Goal: Information Seeking & Learning: Learn about a topic

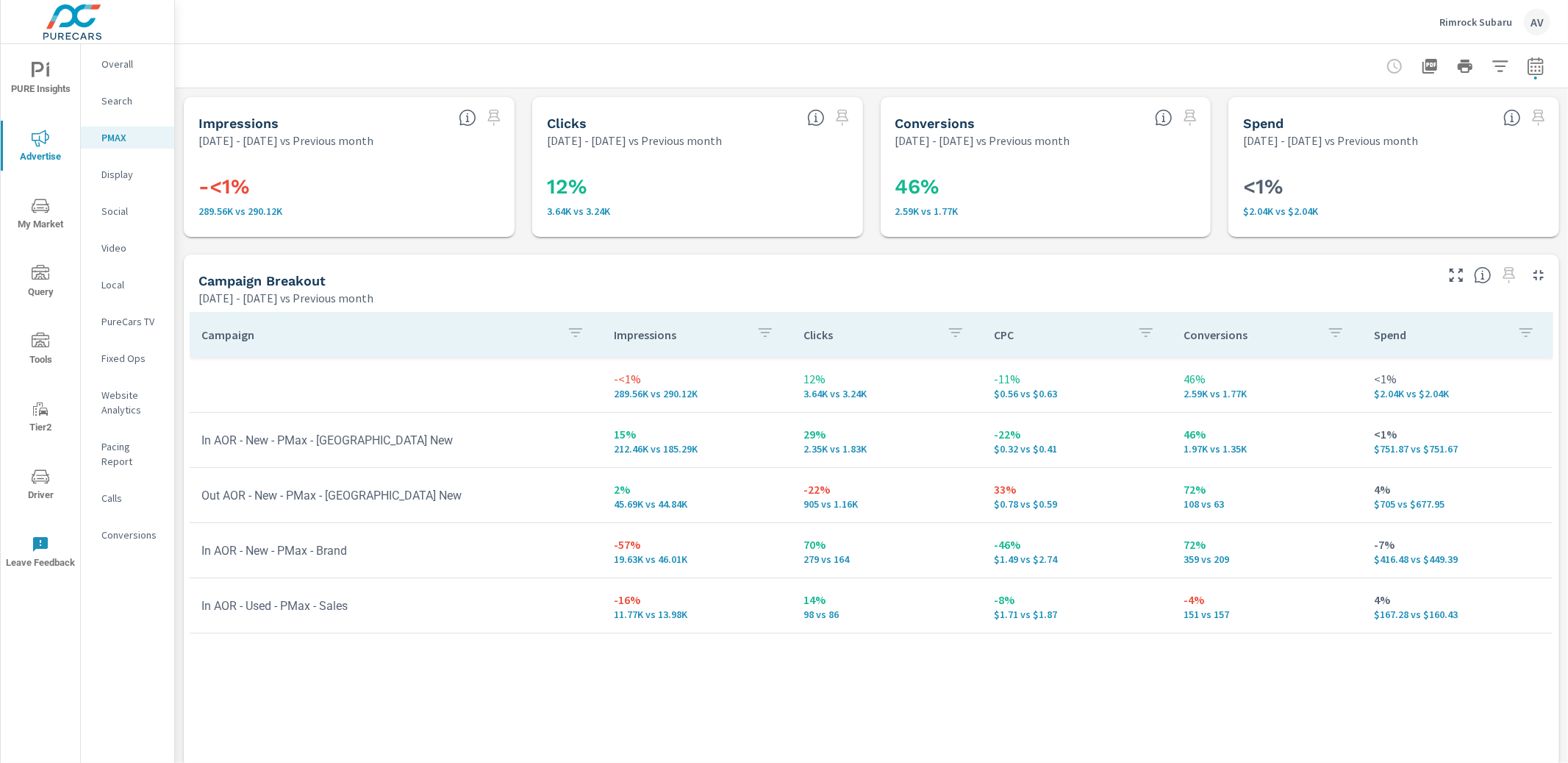
click at [54, 76] on span "PURE Insights" at bounding box center [40, 80] width 71 height 36
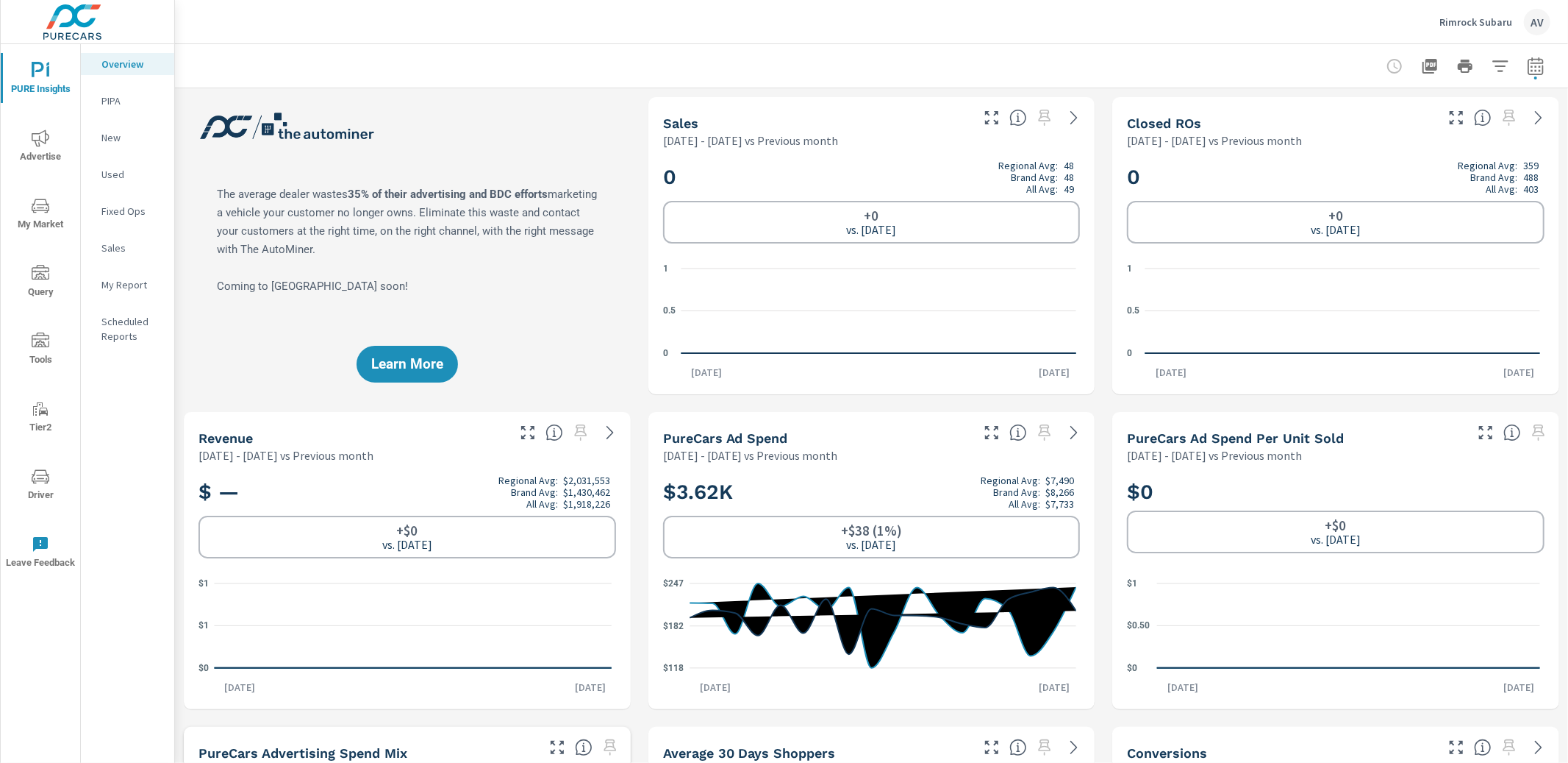
click at [43, 145] on icon "nav menu" at bounding box center [40, 138] width 18 height 18
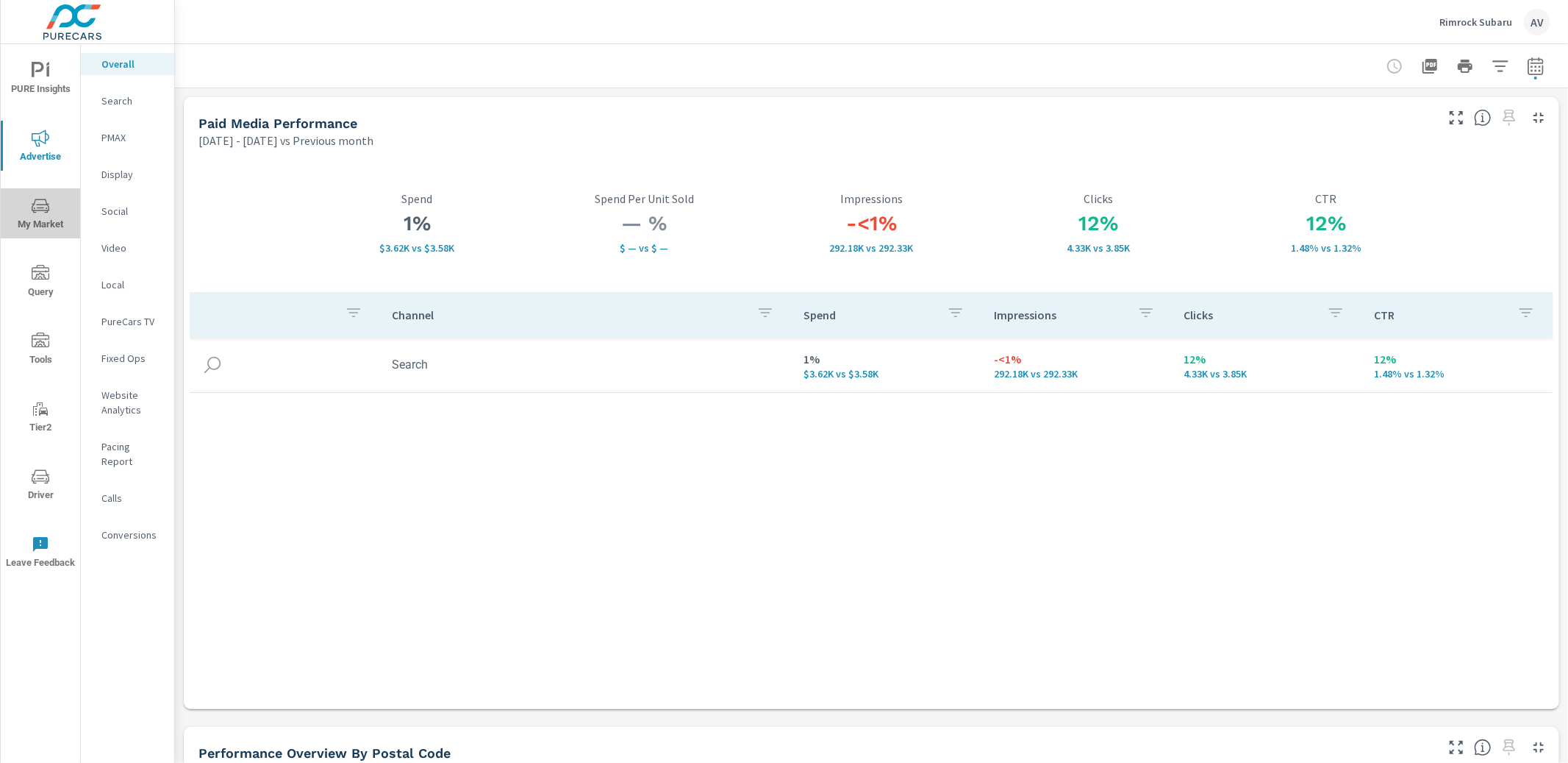
click at [46, 210] on icon "nav menu" at bounding box center [40, 206] width 18 height 18
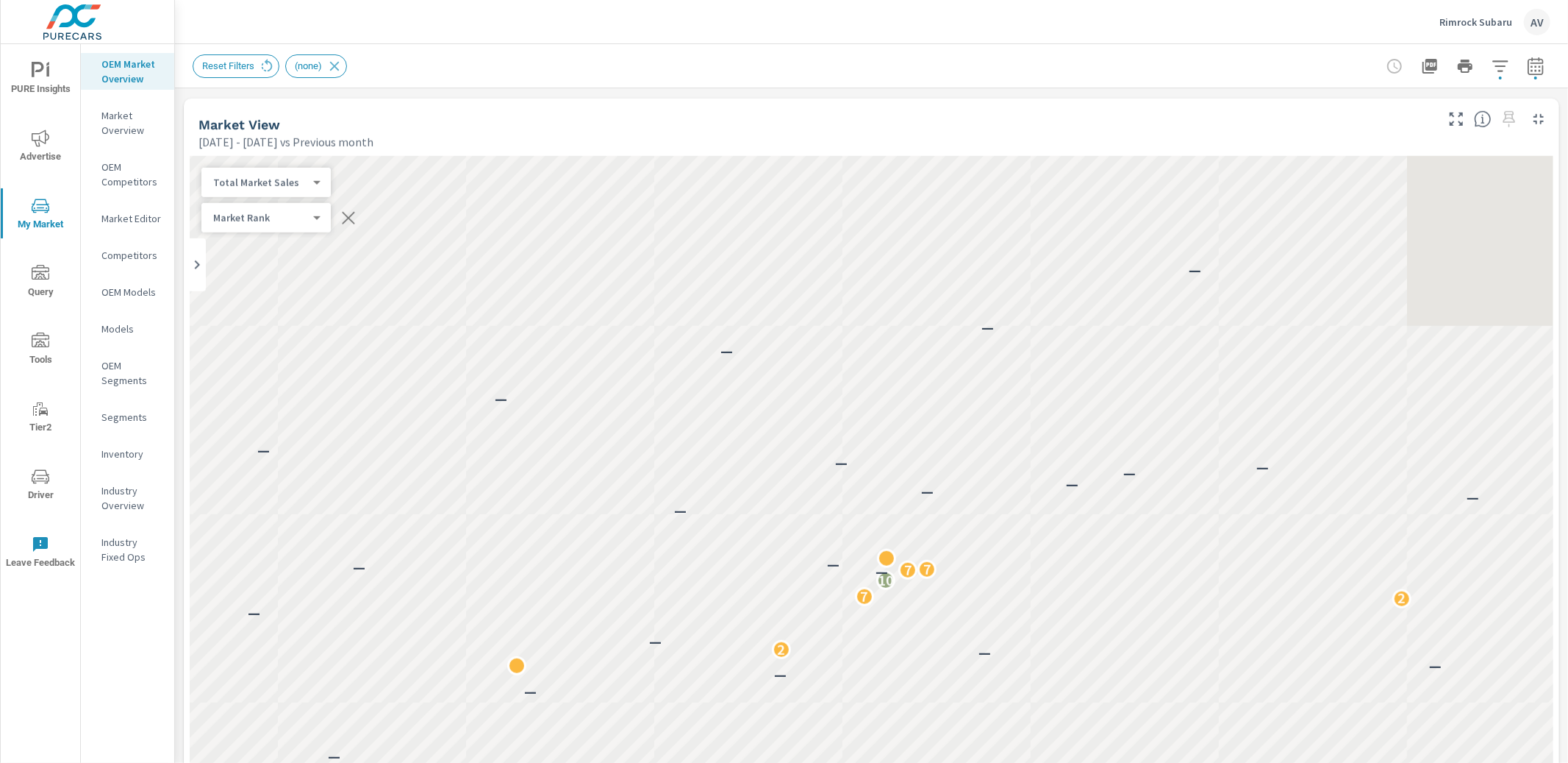
scroll to position [1, 0]
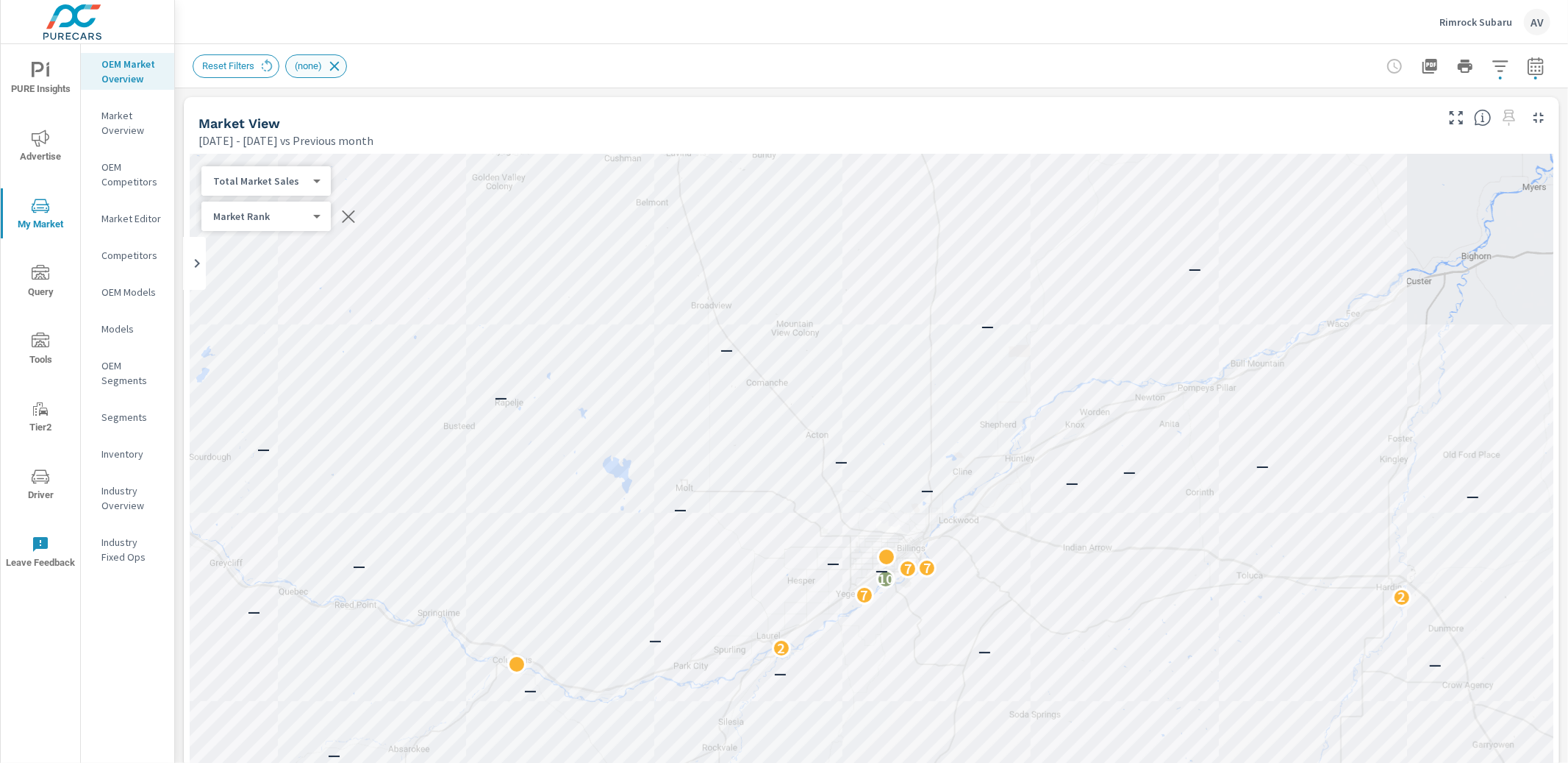
click at [340, 64] on icon at bounding box center [334, 66] width 10 height 10
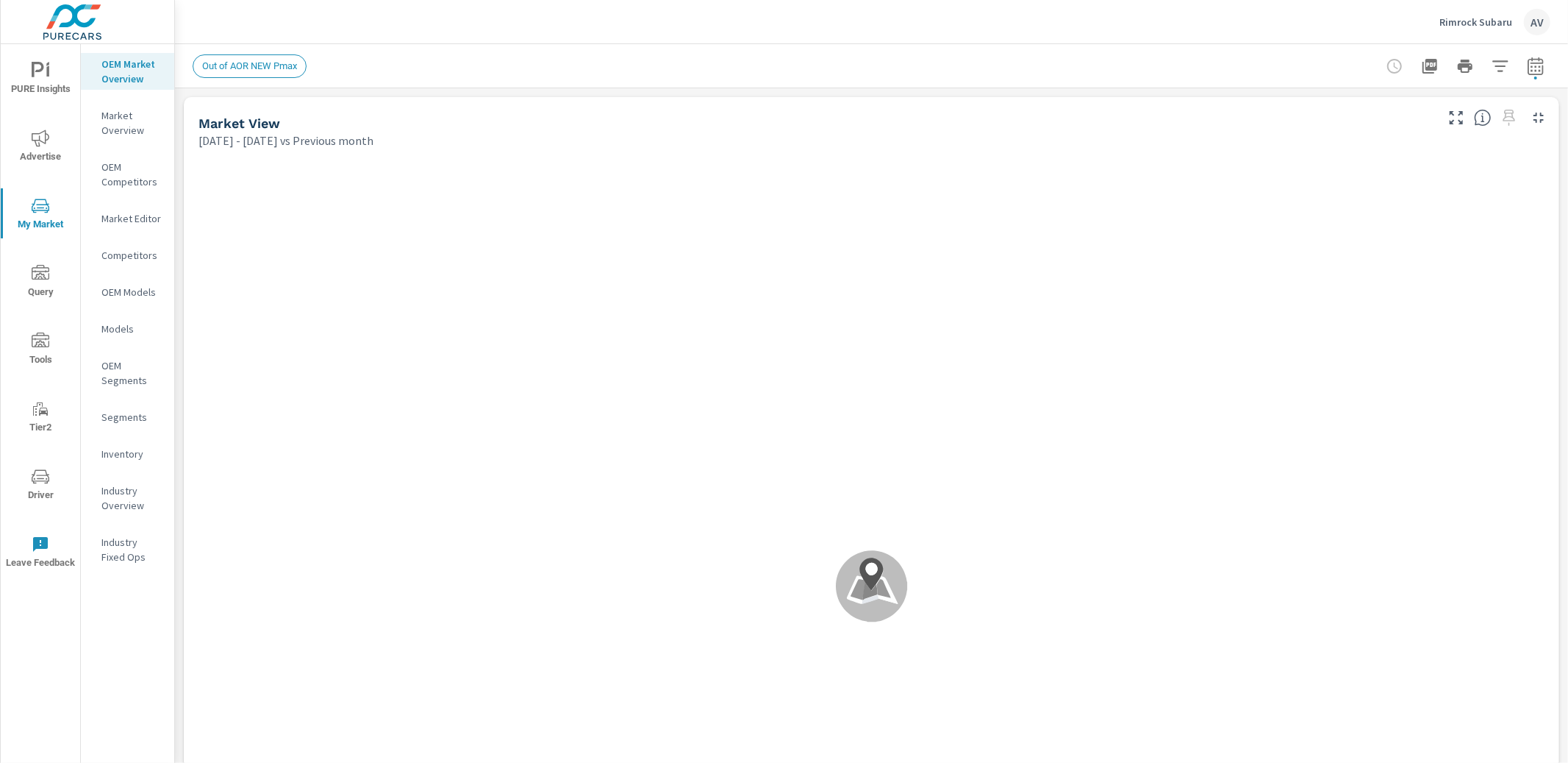
scroll to position [1, 0]
click at [1527, 67] on icon "button" at bounding box center [1536, 67] width 18 height 18
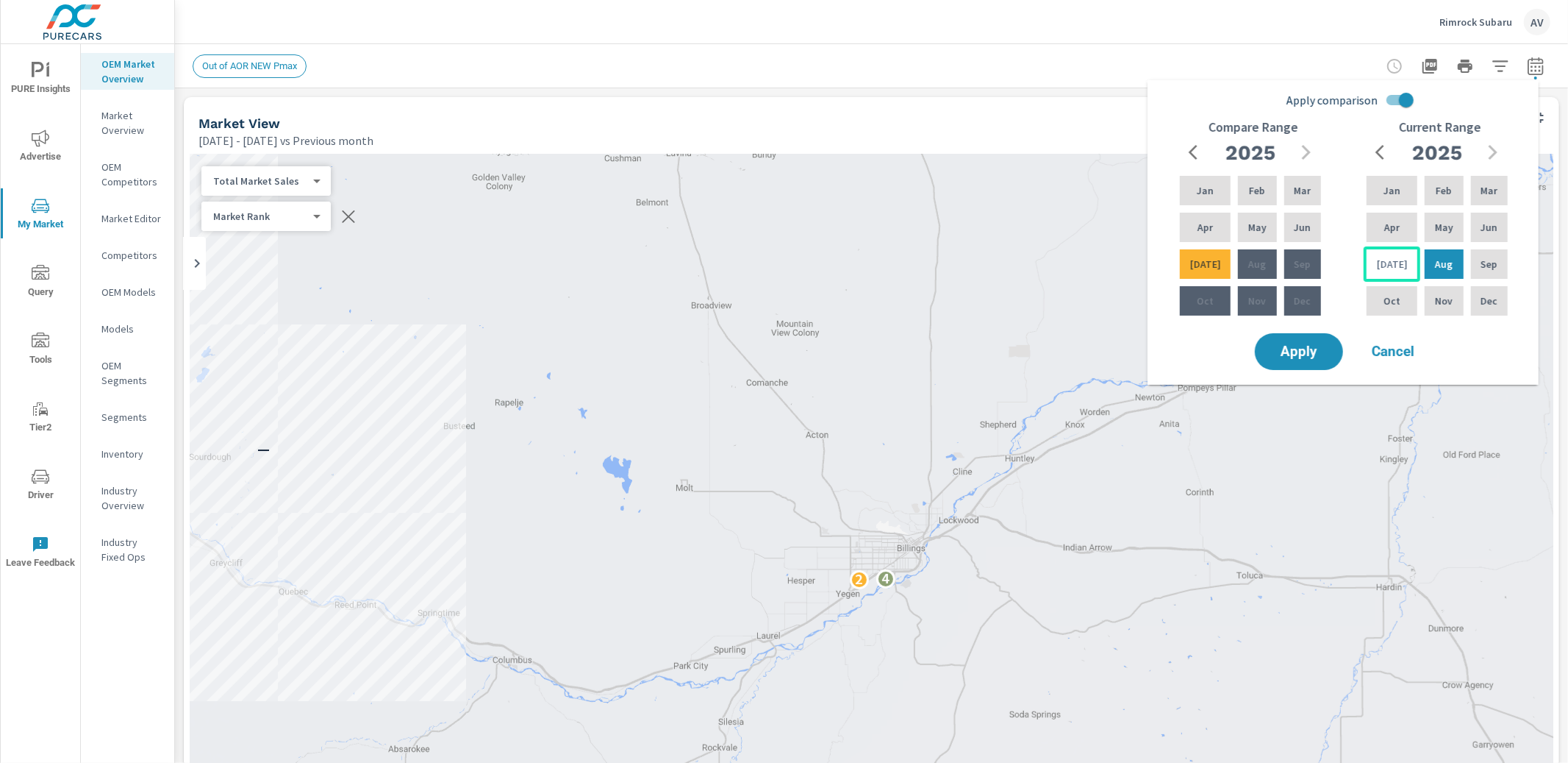
click at [1403, 259] on div "Jul" at bounding box center [1392, 264] width 57 height 35
click at [1438, 194] on p "Feb" at bounding box center [1444, 190] width 16 height 15
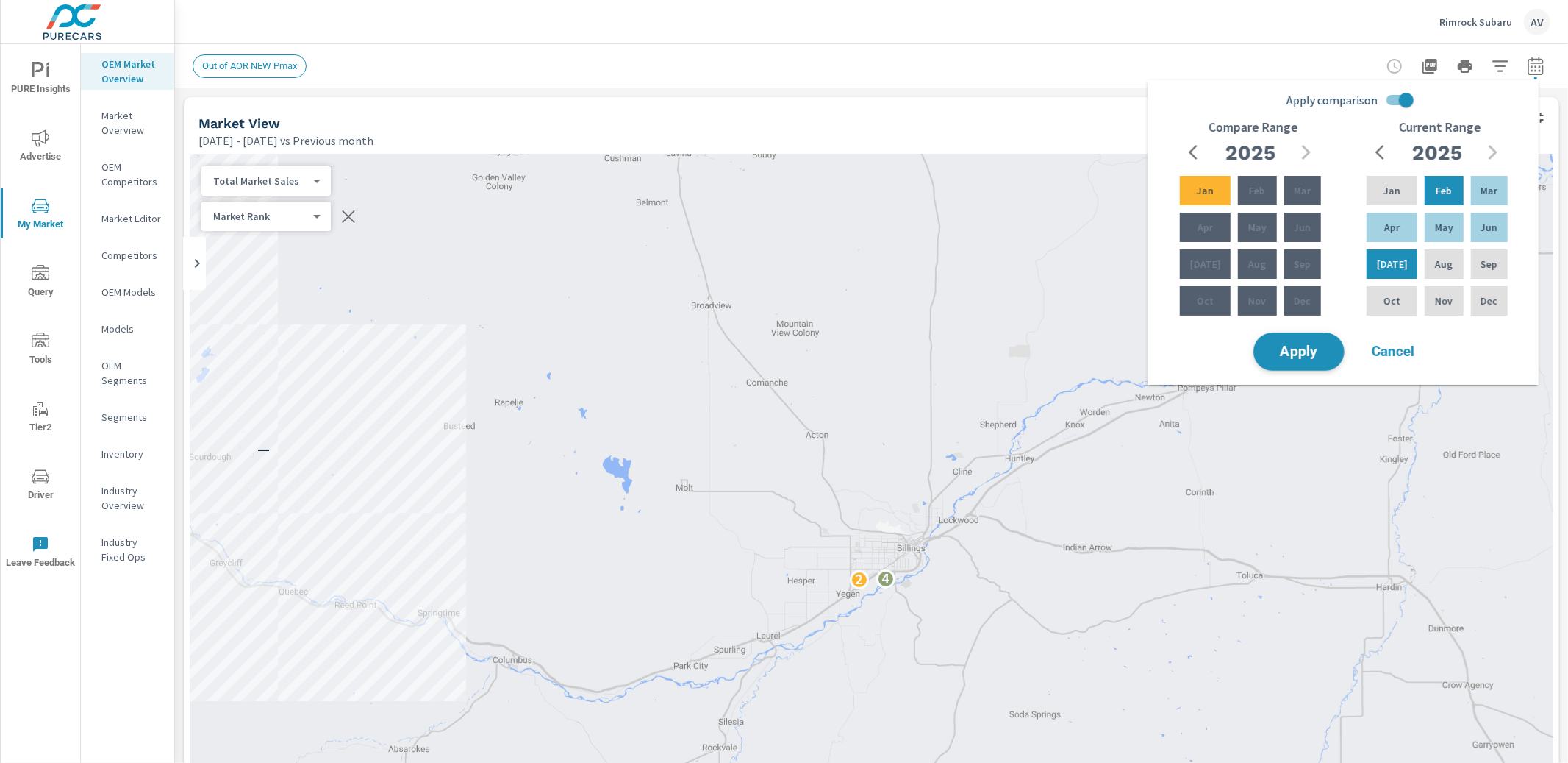
click at [1321, 342] on button "Apply" at bounding box center [1299, 352] width 91 height 39
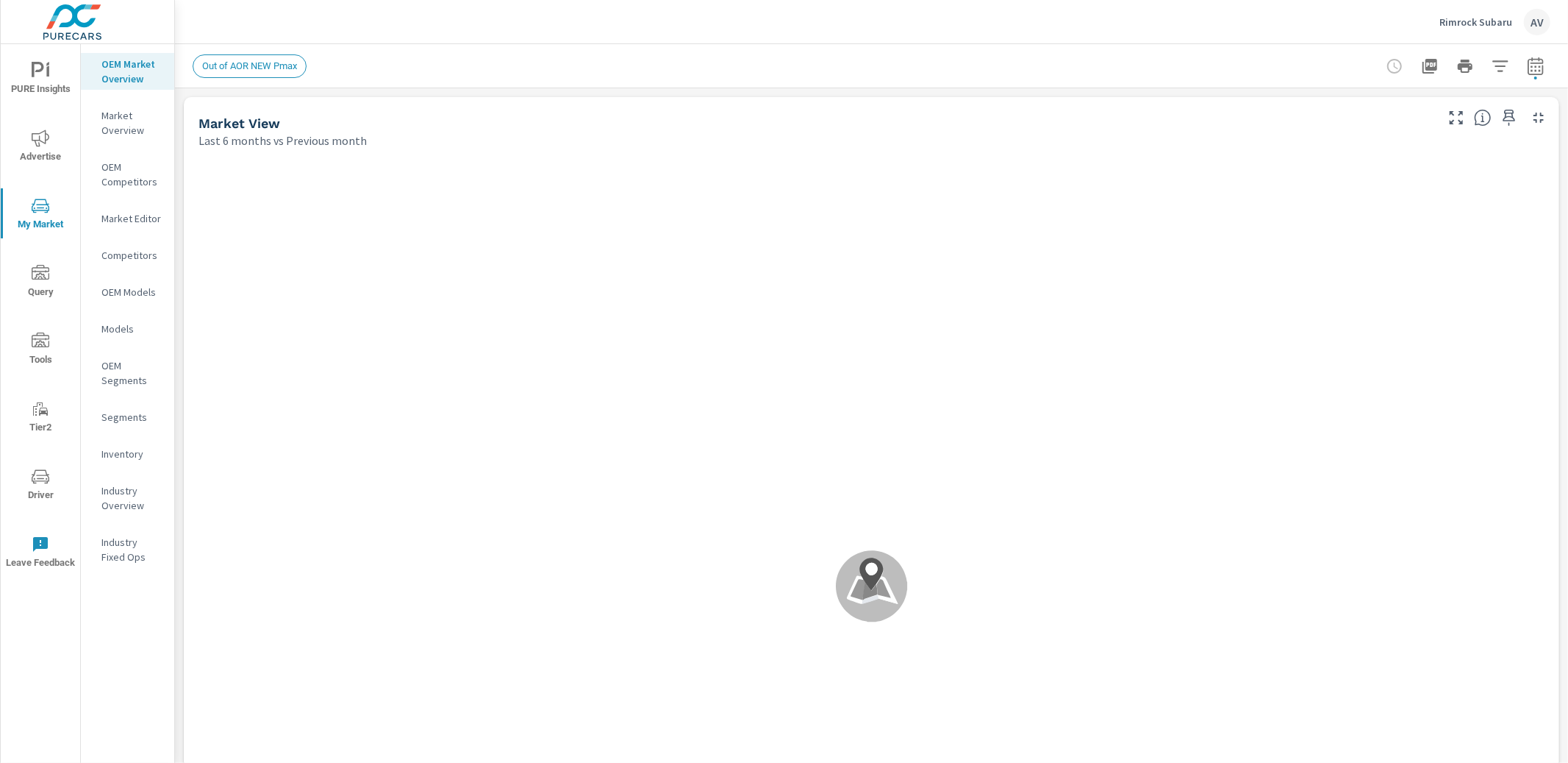
click at [1528, 62] on icon "button" at bounding box center [1536, 66] width 16 height 18
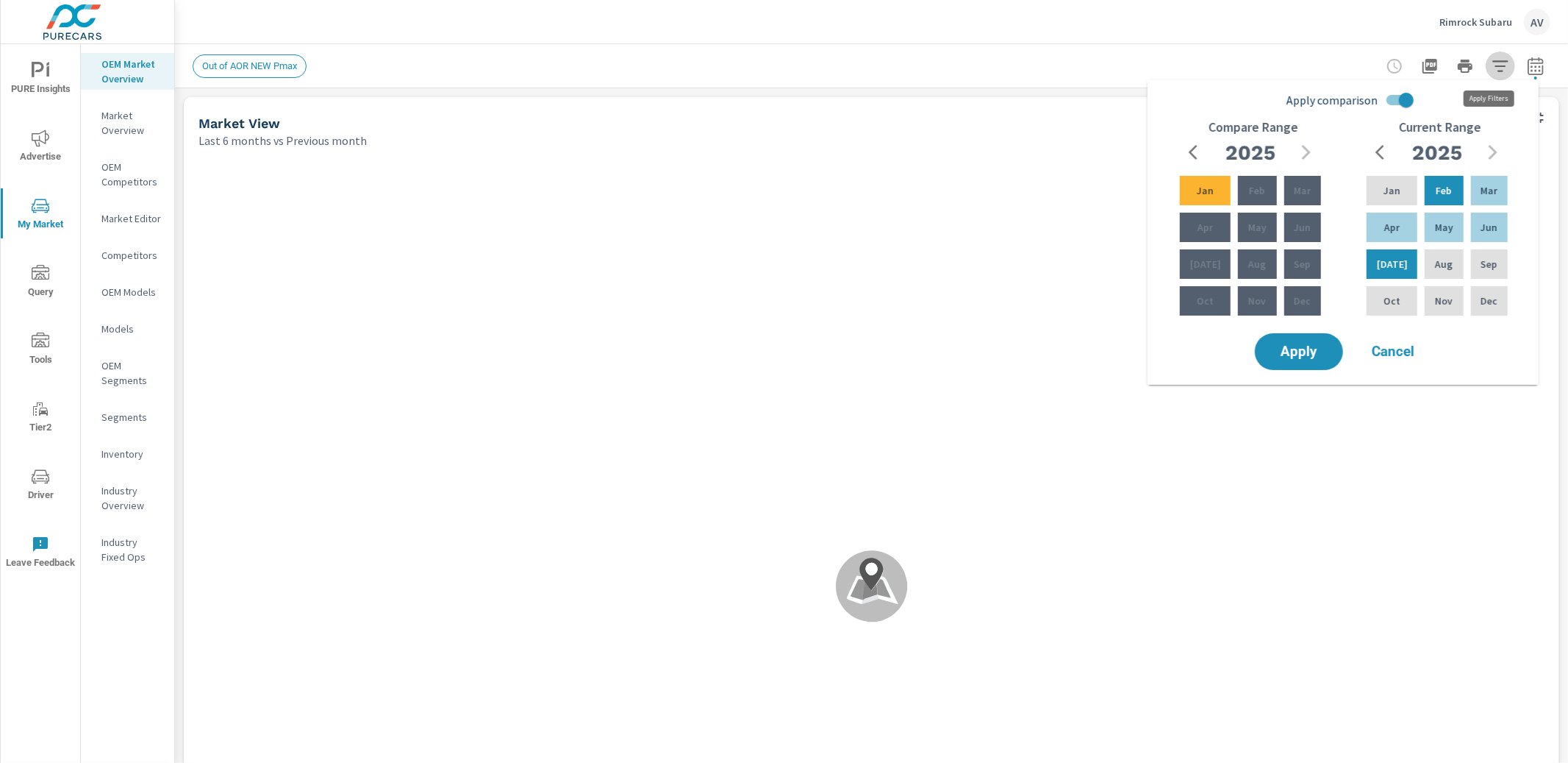
click at [1492, 62] on icon "button" at bounding box center [1501, 67] width 18 height 18
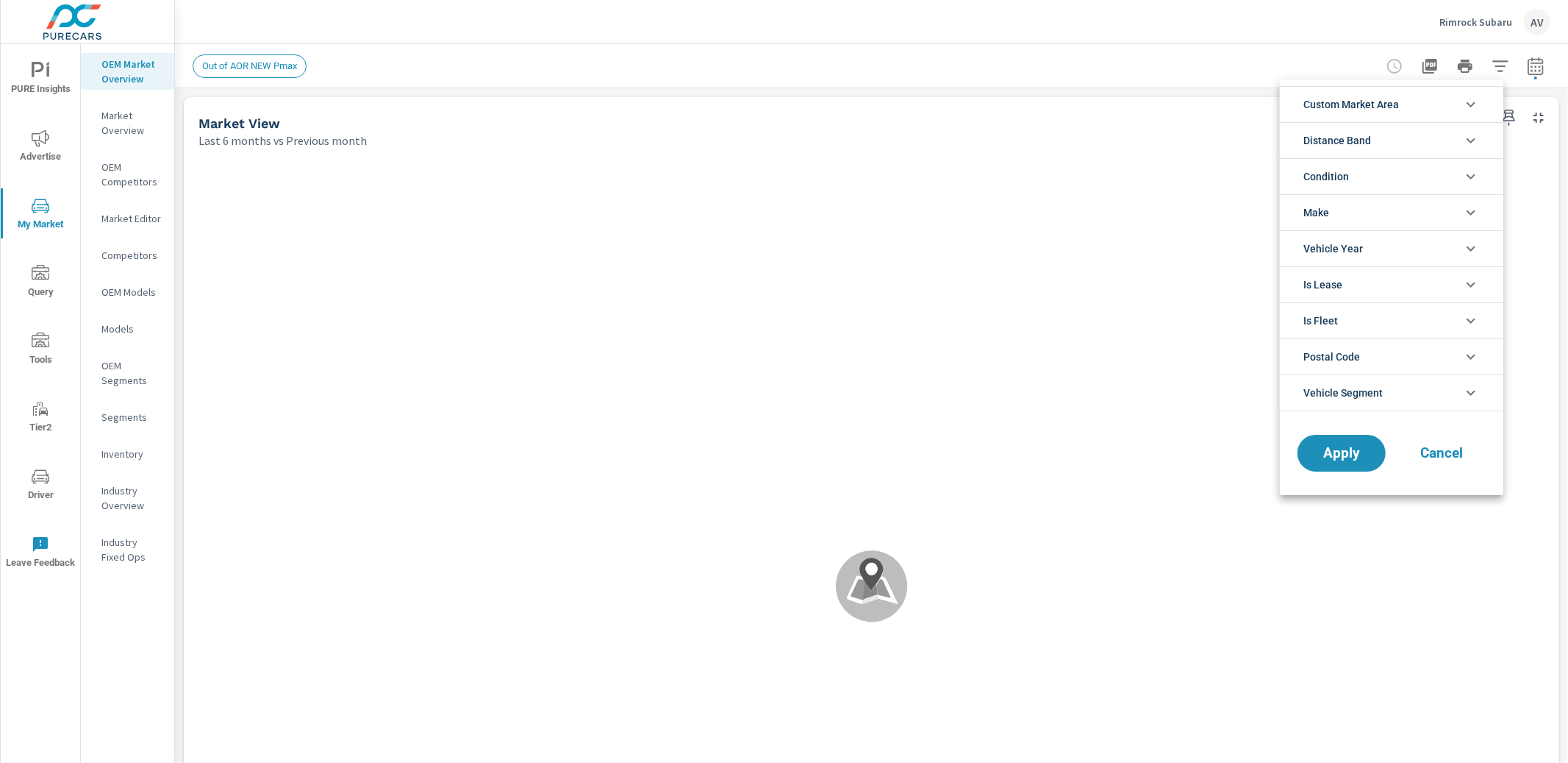
click at [1324, 110] on span "Custom Market Area" at bounding box center [1351, 104] width 95 height 35
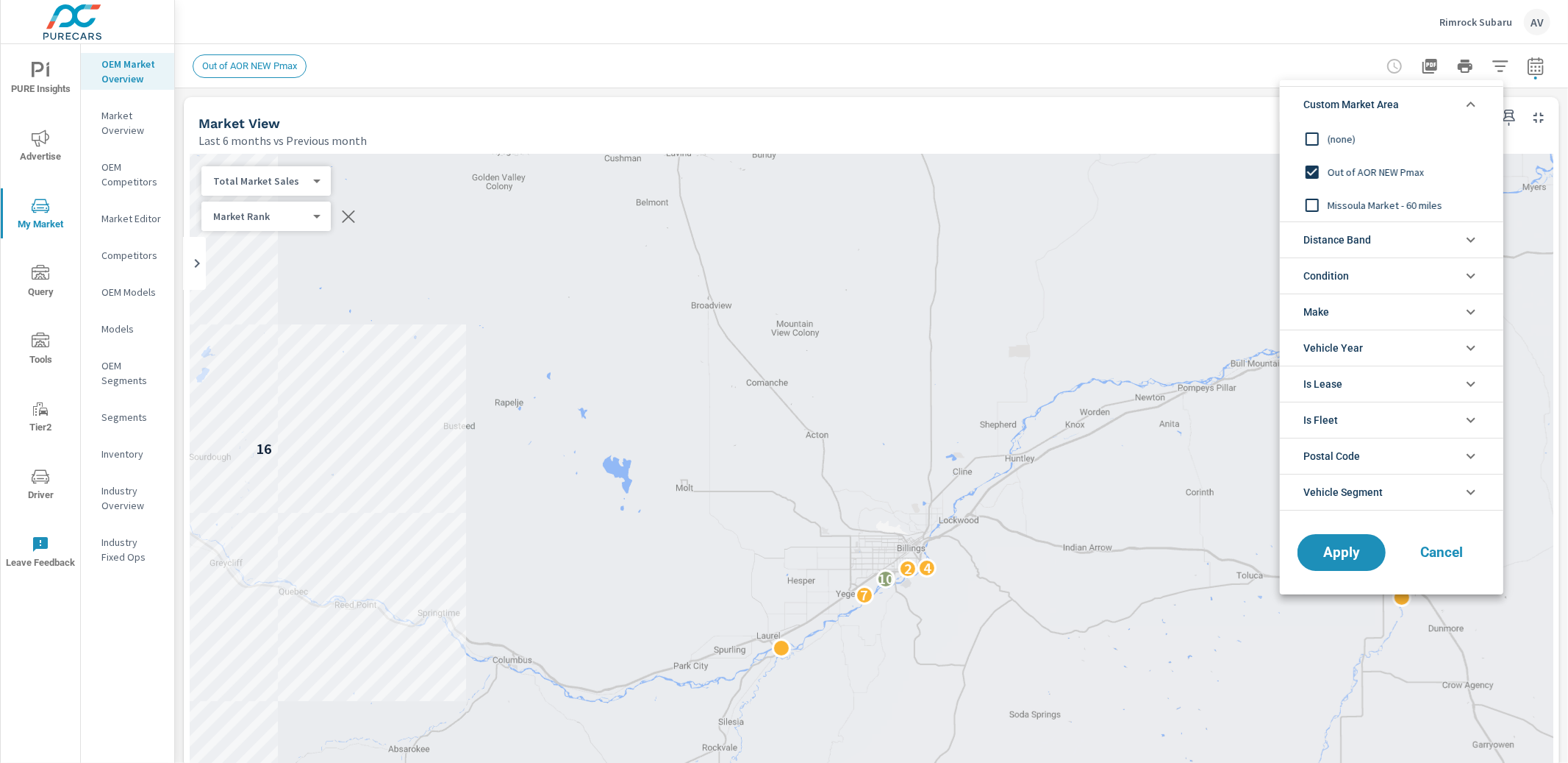
scroll to position [517, 0]
click at [1318, 204] on input "filter options" at bounding box center [1311, 205] width 31 height 31
click at [1310, 204] on input "filter options" at bounding box center [1311, 205] width 31 height 31
click at [1356, 240] on span "Distance Band" at bounding box center [1337, 240] width 67 height 35
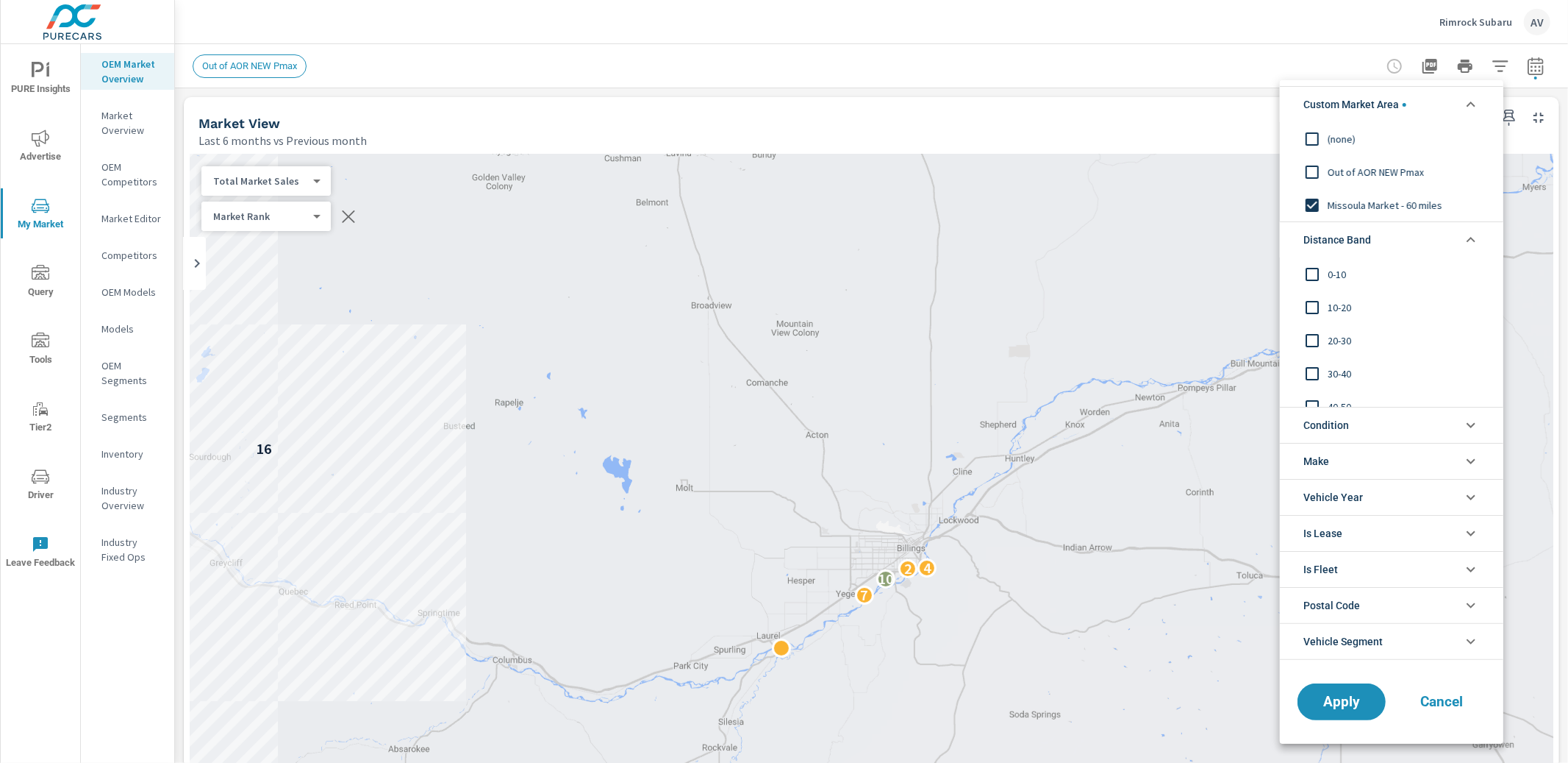
click at [1356, 243] on span "Distance Band" at bounding box center [1337, 240] width 67 height 35
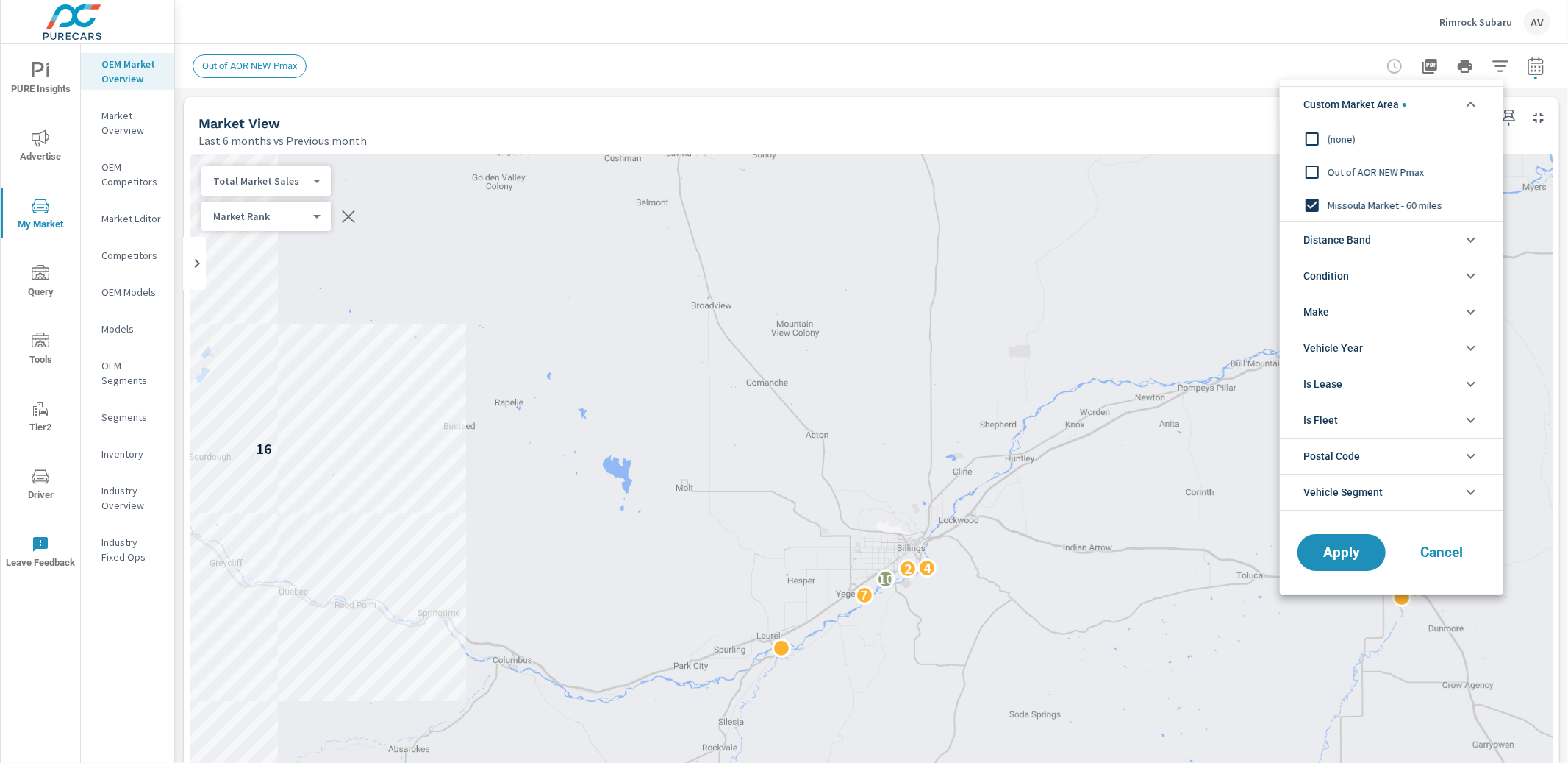
click at [1361, 280] on li "Condition" at bounding box center [1391, 275] width 223 height 36
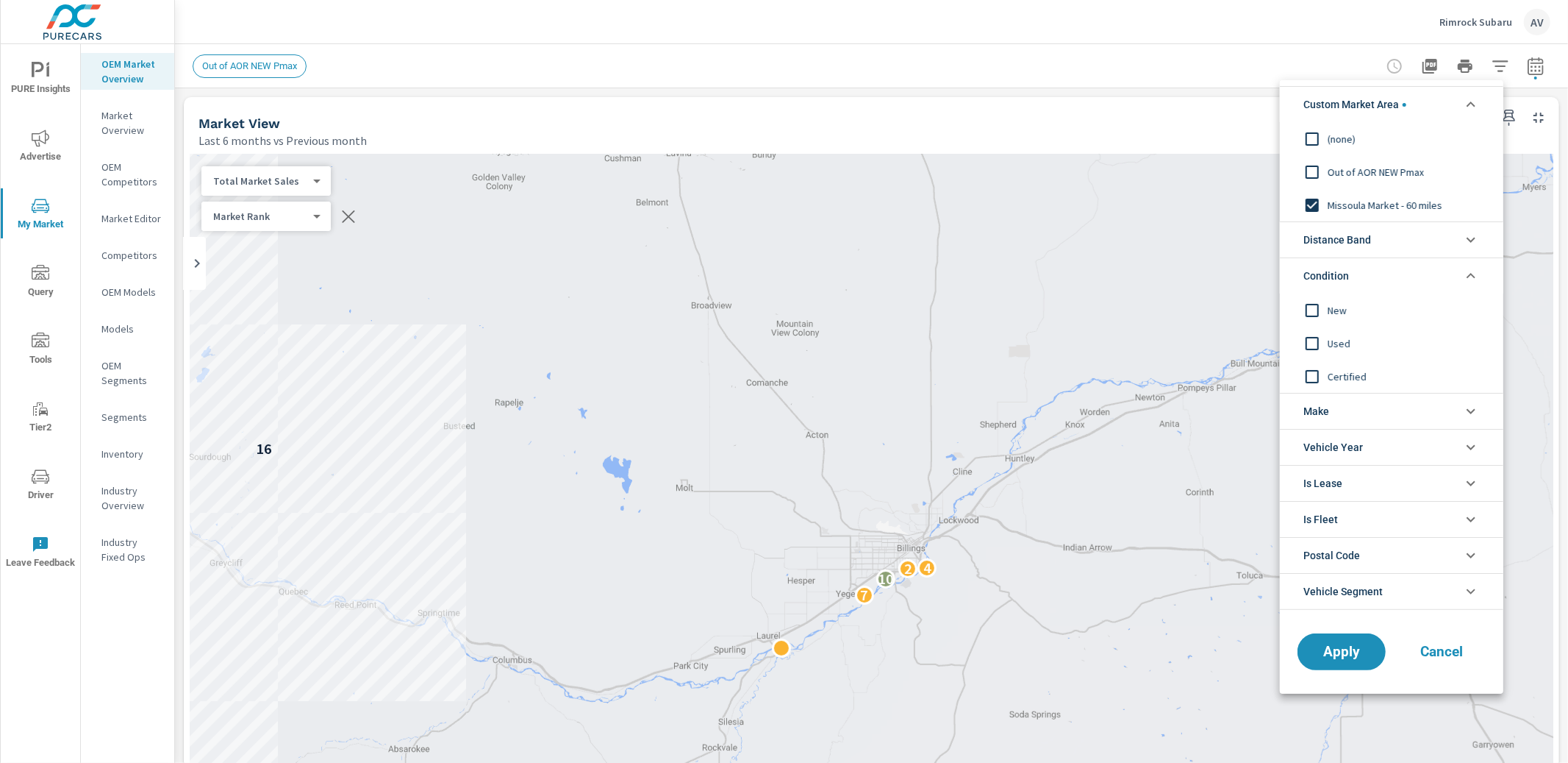
click at [1361, 280] on li "Condition" at bounding box center [1391, 275] width 223 height 36
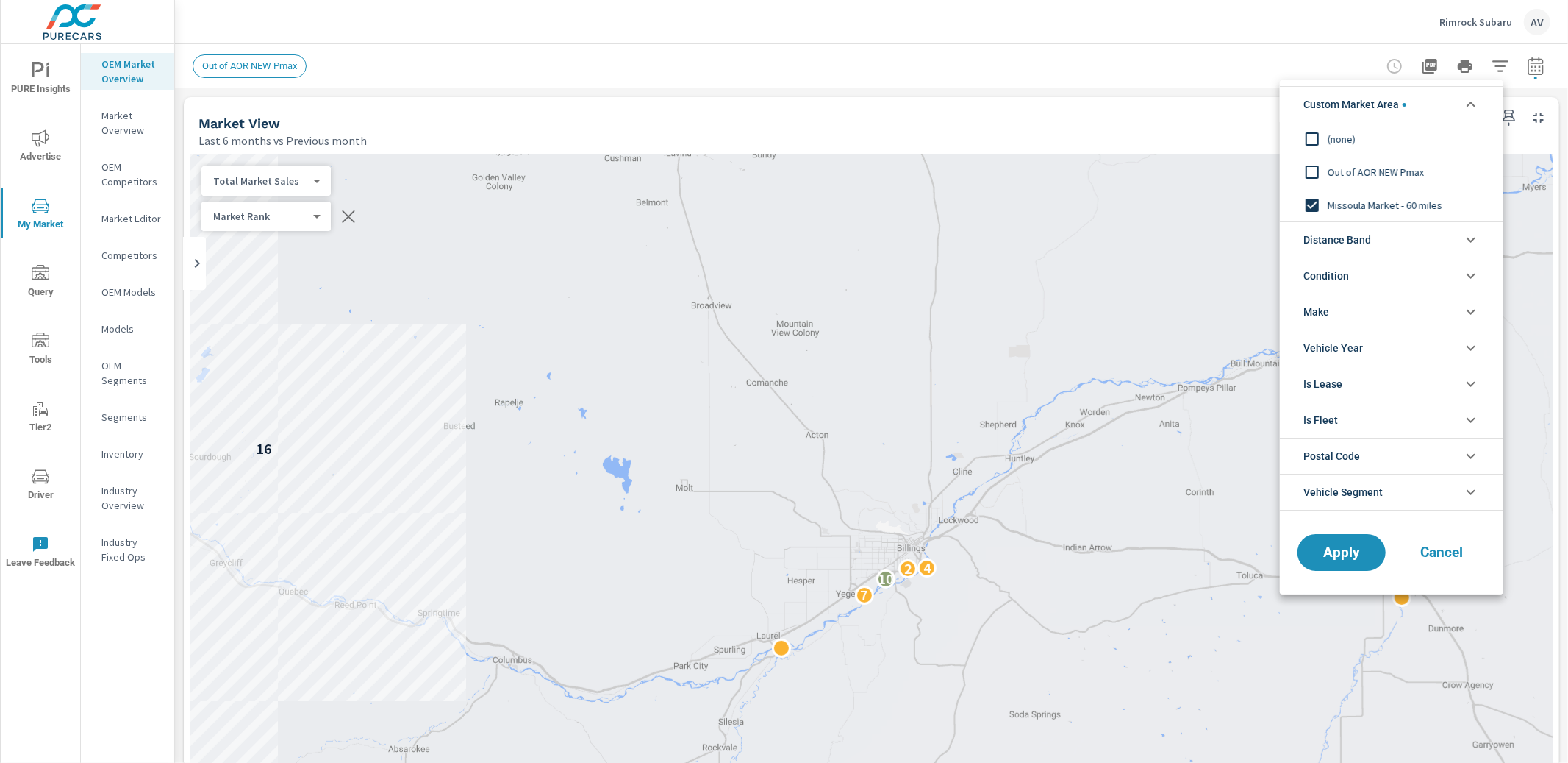
click at [1314, 205] on input "filter options" at bounding box center [1311, 205] width 31 height 31
click at [1361, 232] on span "Distance Band" at bounding box center [1337, 240] width 67 height 35
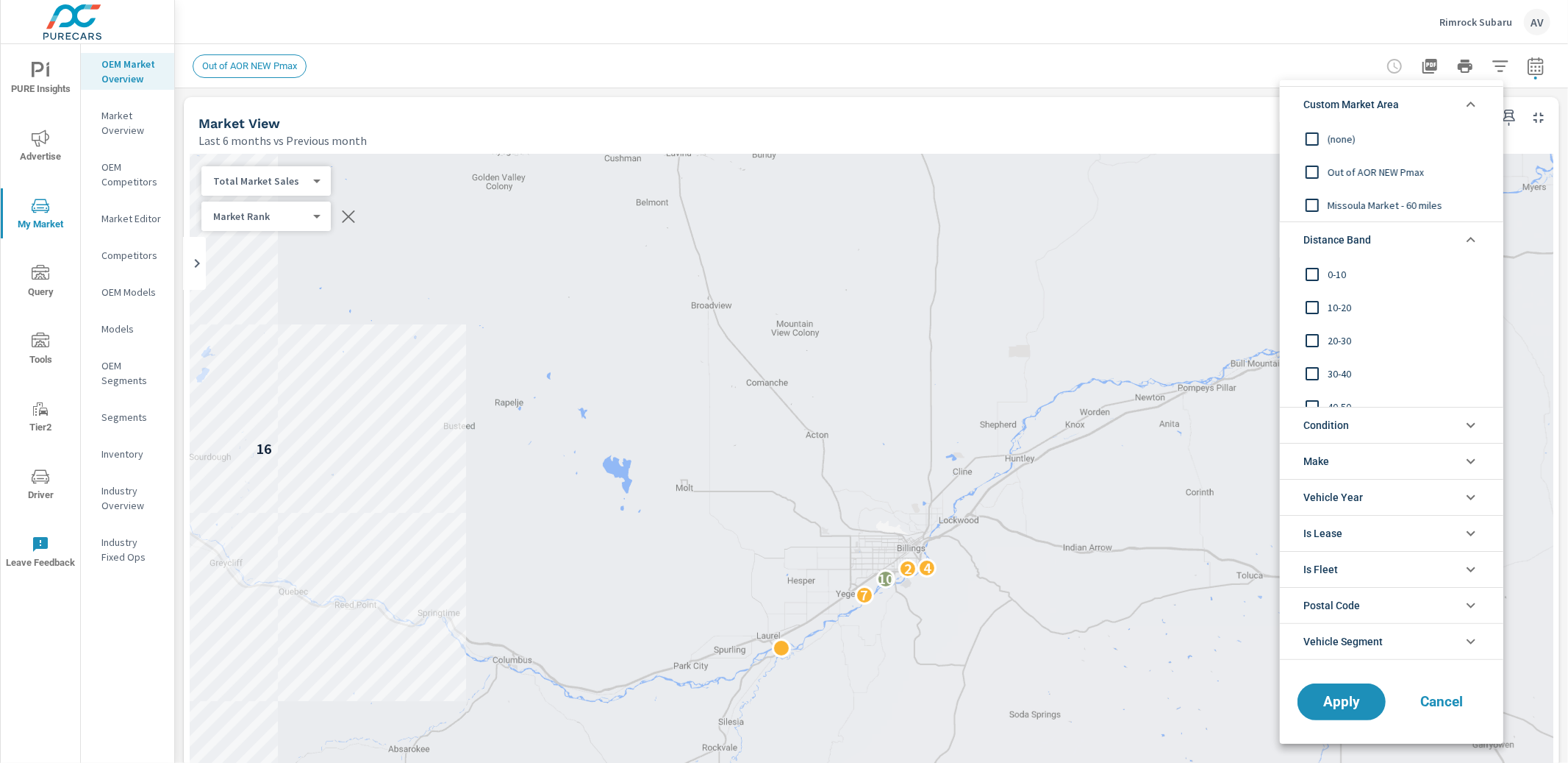
click at [1375, 463] on li "Make" at bounding box center [1391, 461] width 223 height 36
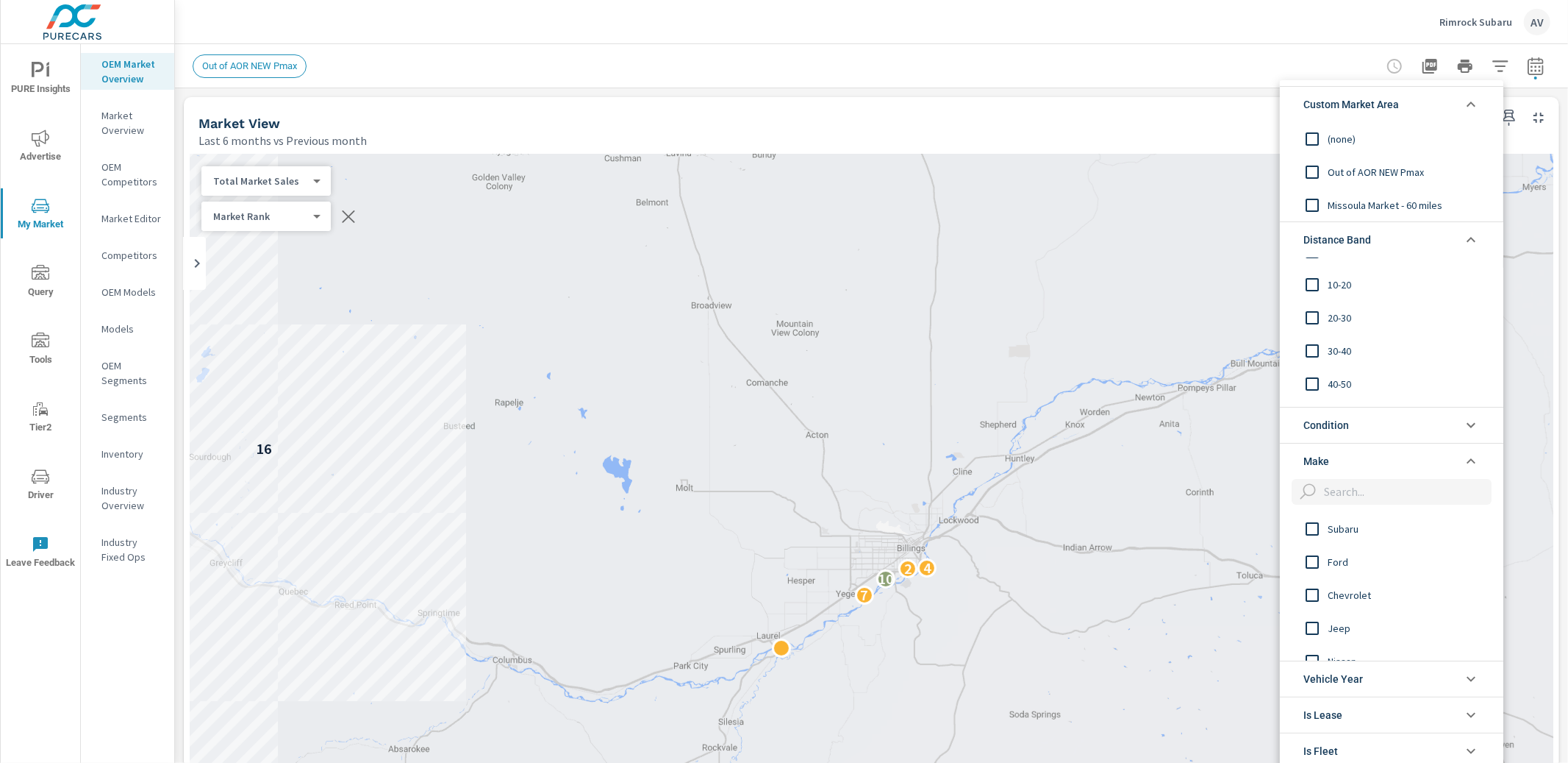
scroll to position [49, 0]
click at [1378, 238] on li "Distance Band" at bounding box center [1391, 239] width 223 height 36
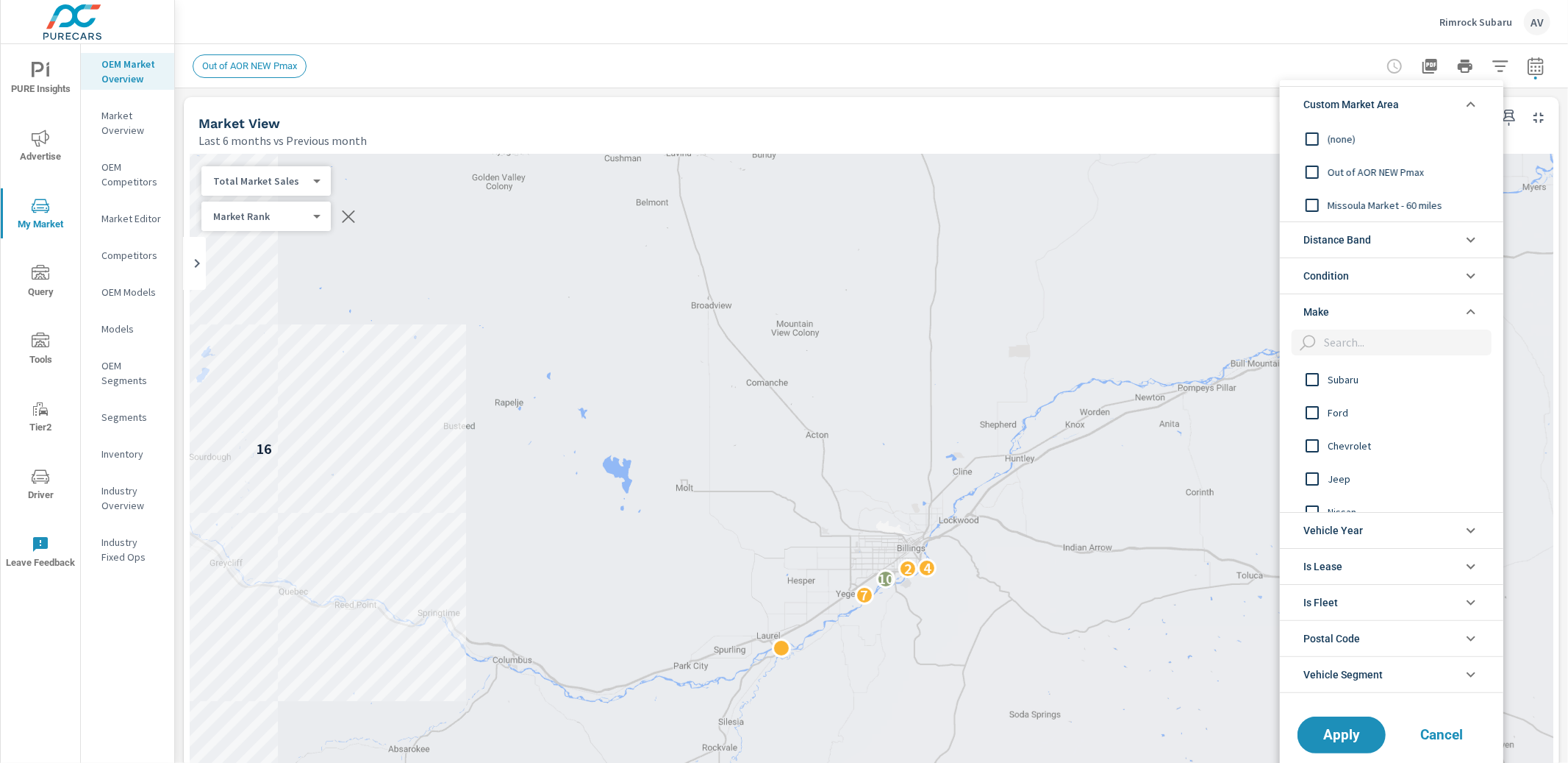
click at [1379, 311] on li "Make" at bounding box center [1391, 311] width 223 height 36
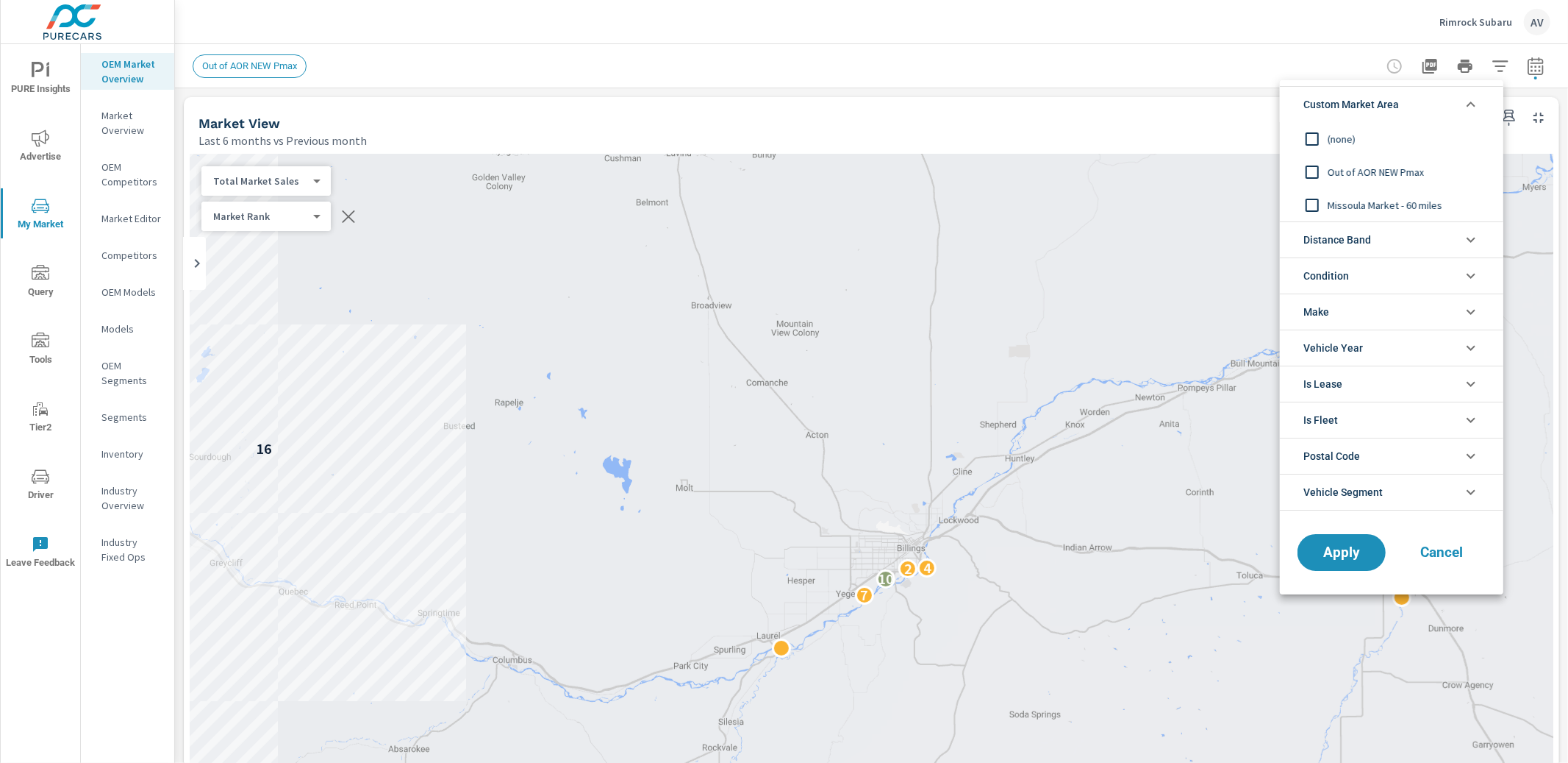
click at [1365, 268] on li "Condition" at bounding box center [1391, 275] width 223 height 36
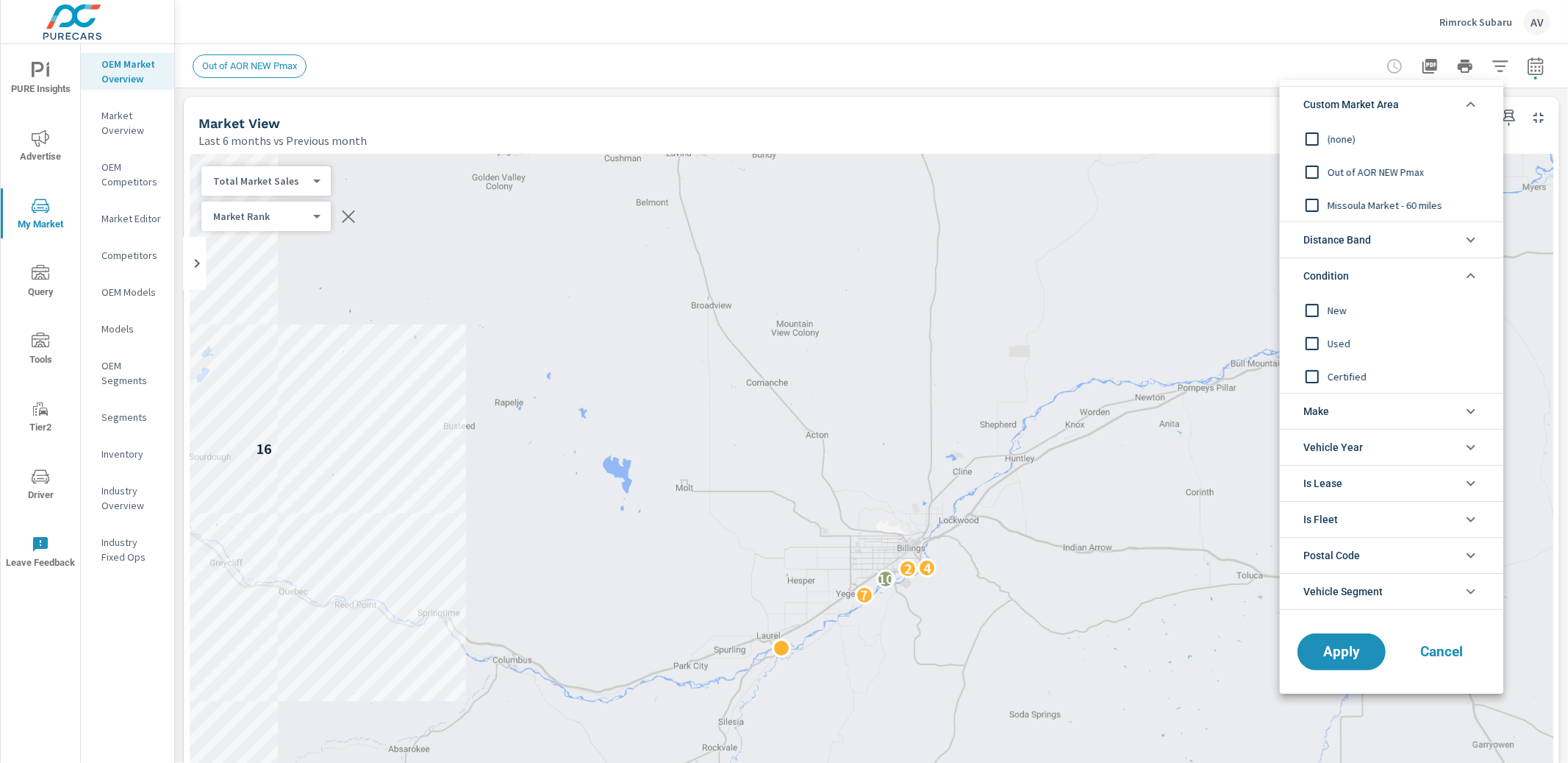
click at [1312, 306] on input "filter options" at bounding box center [1311, 310] width 31 height 31
click at [1358, 639] on button "Apply" at bounding box center [1341, 652] width 91 height 39
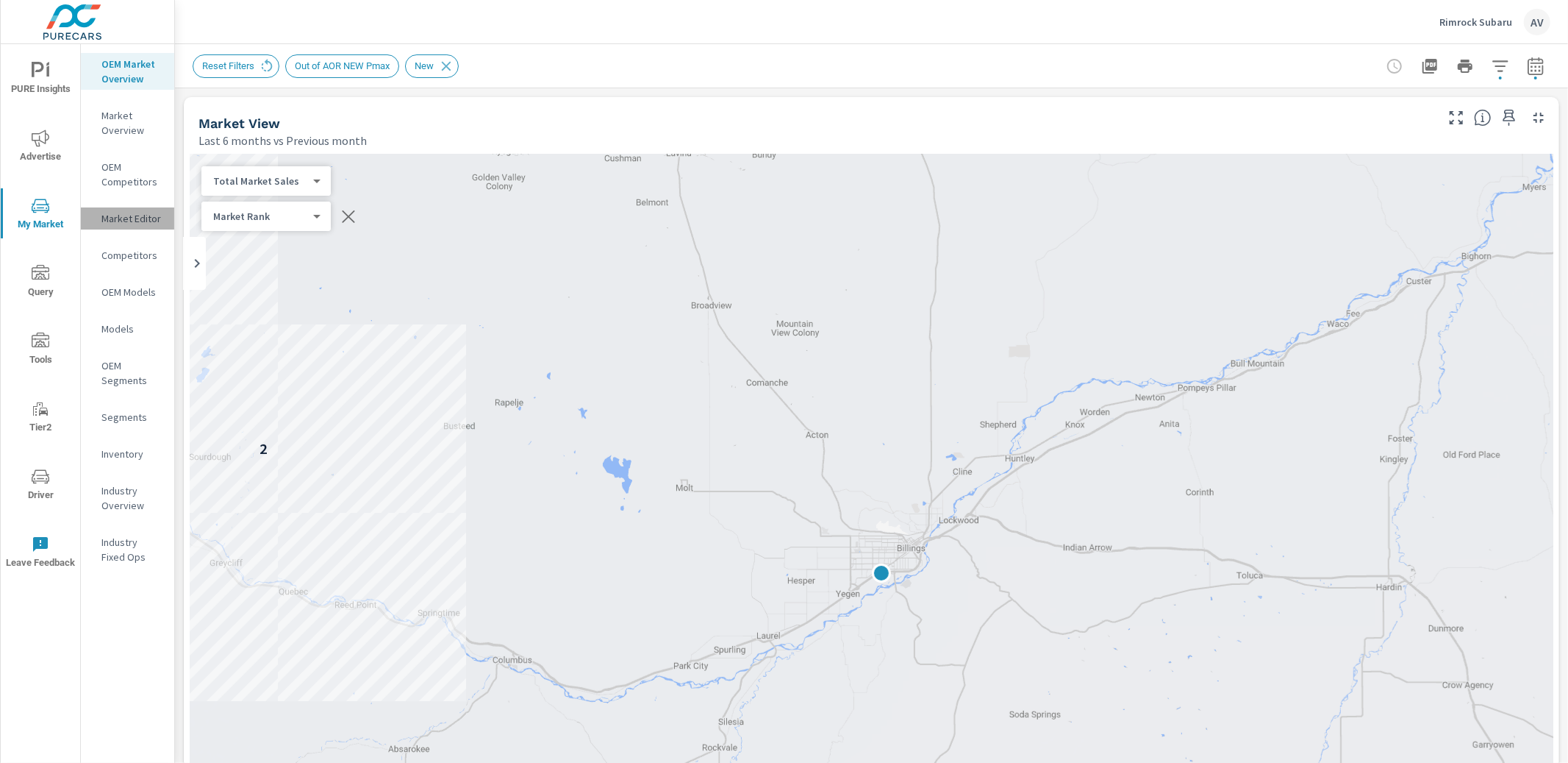
click at [129, 223] on p "Market Editor" at bounding box center [132, 218] width 61 height 15
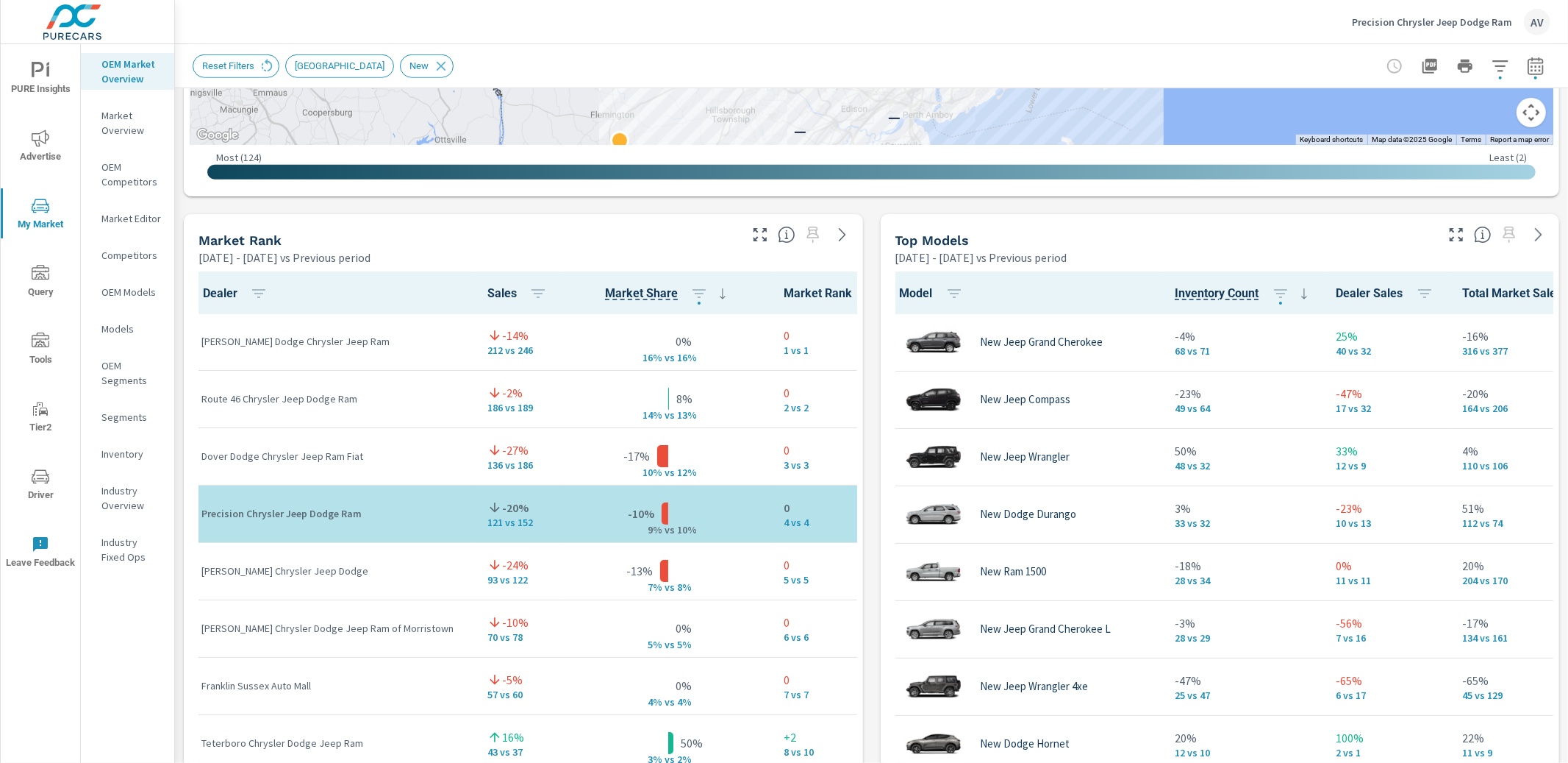
scroll to position [1, 0]
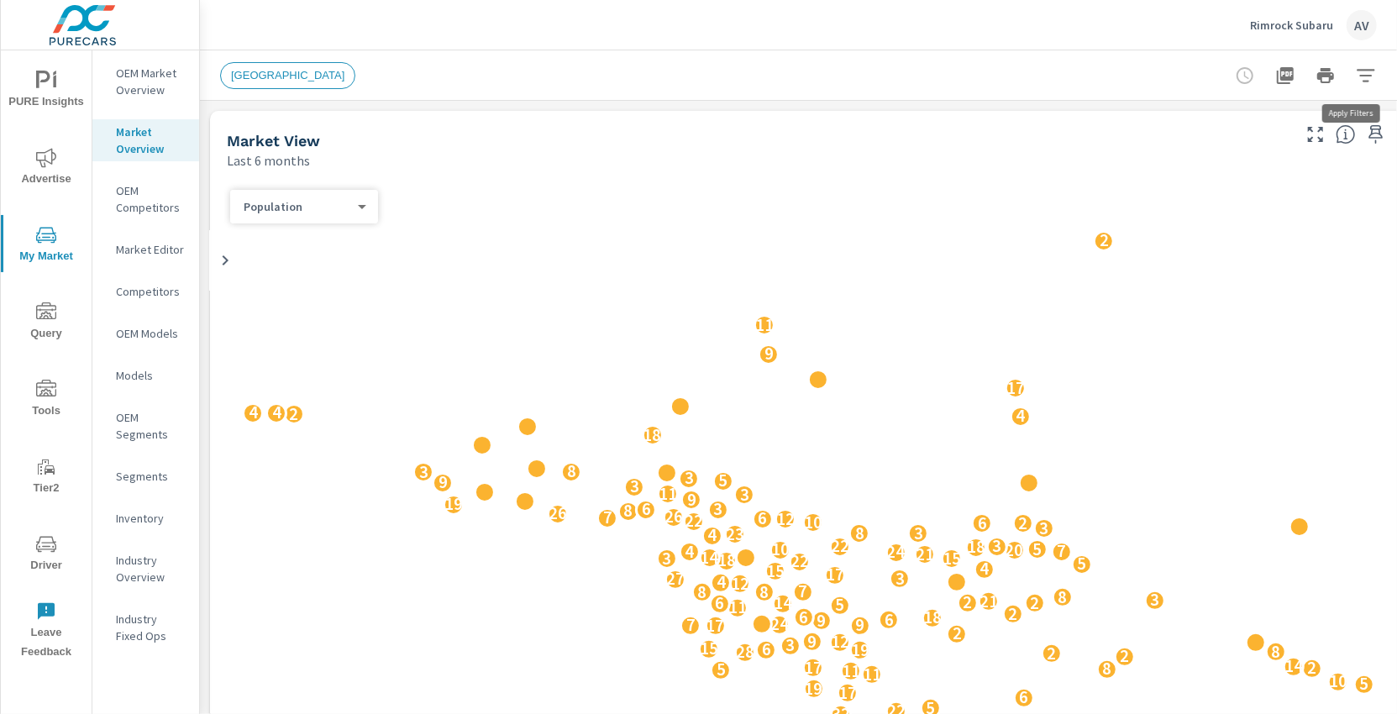
click at [1363, 79] on icon "button" at bounding box center [1365, 76] width 20 height 20
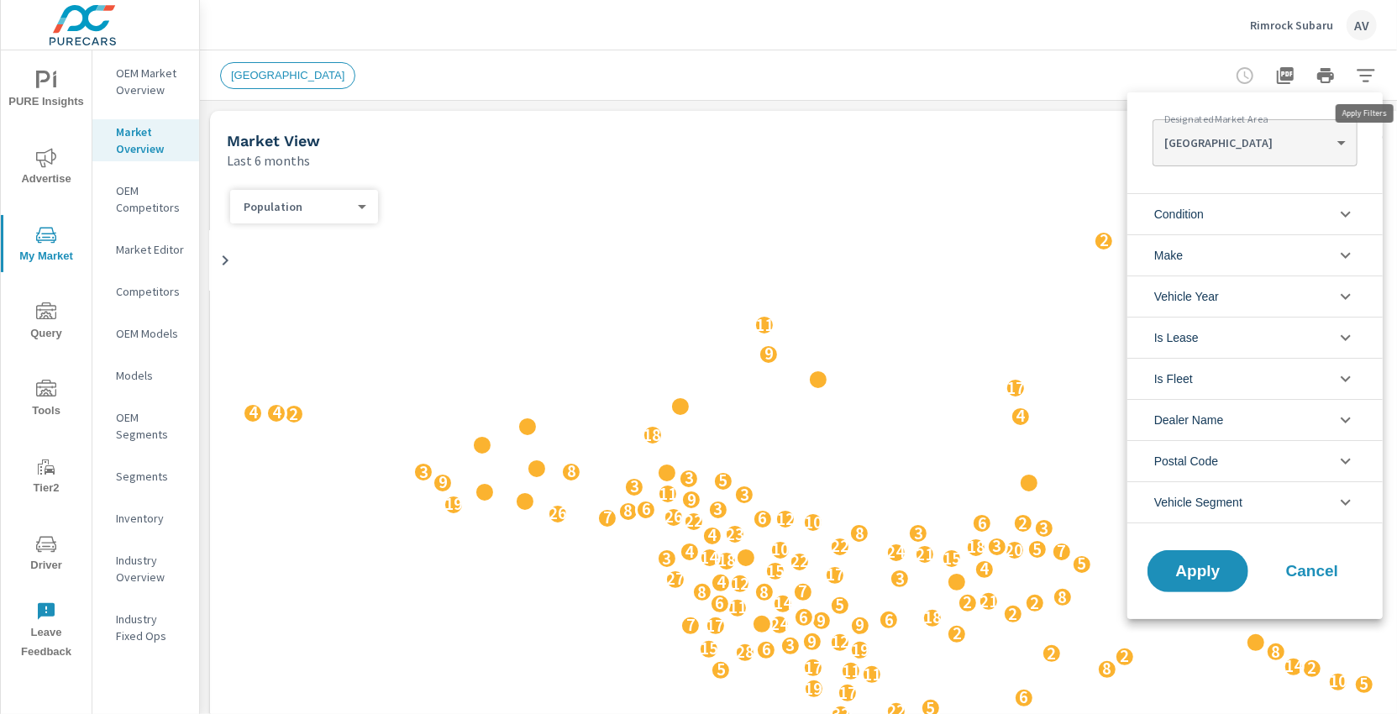
click at [1242, 153] on body "PURE Insights Advertise My Market Query Tools Tier2 Driver Leave Feedback OEM M…" at bounding box center [698, 357] width 1397 height 714
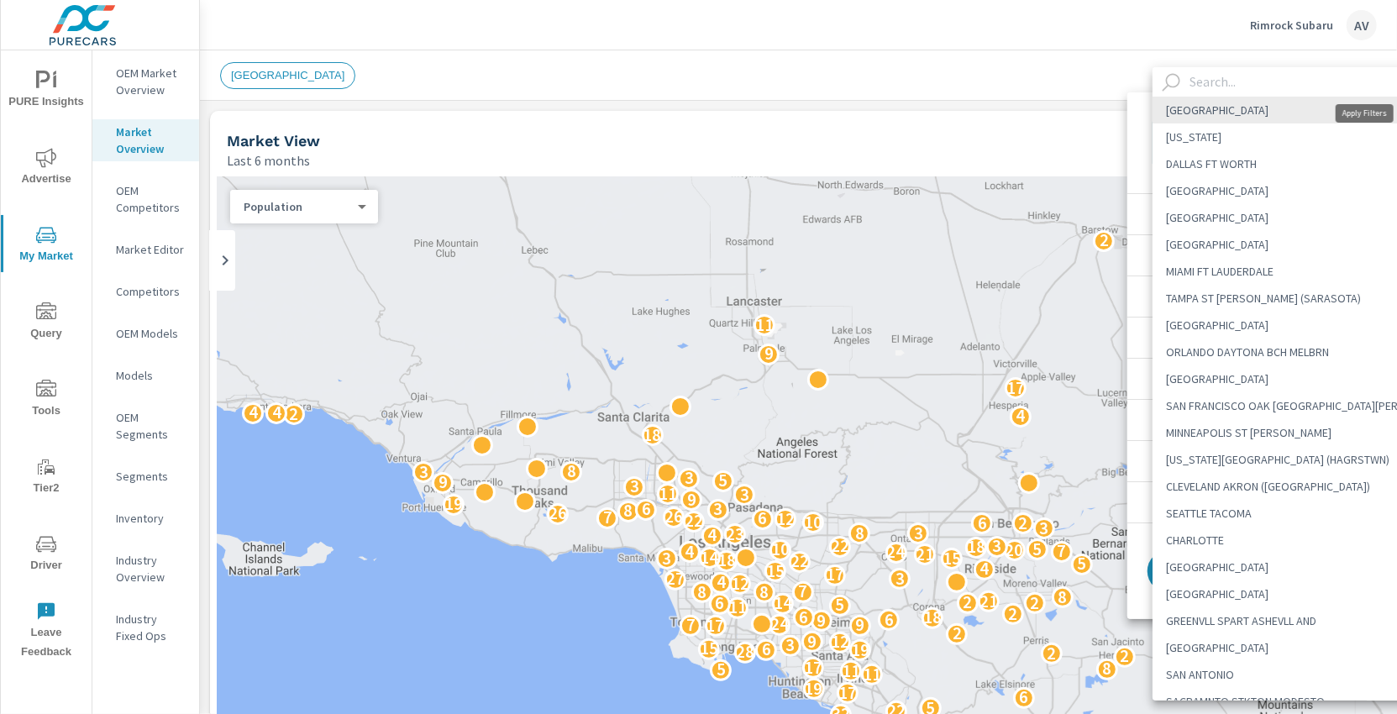
click at [954, 66] on div at bounding box center [698, 357] width 1397 height 714
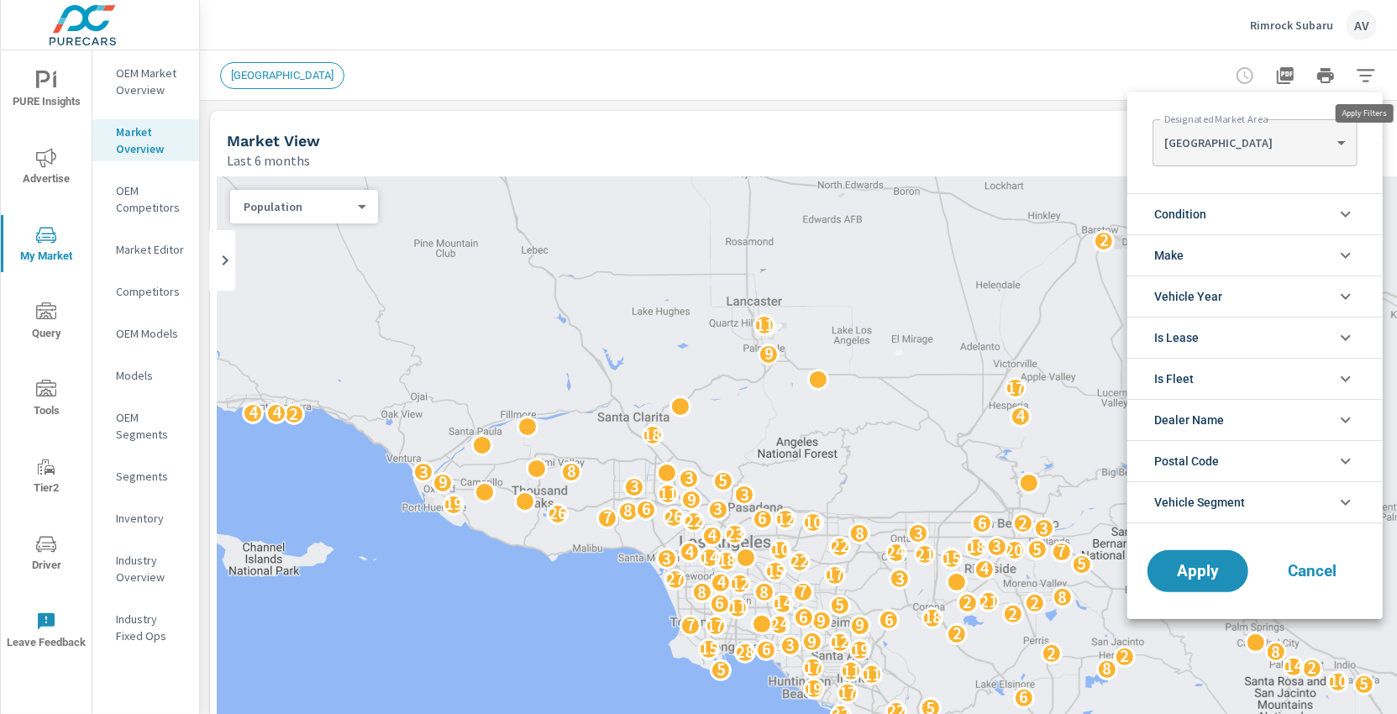
click at [148, 76] on Area "LOS ANGELES NEW YORK DALLAS FT WORTH ATLANTA HOUSTON CHICAGO MIAMI FT LAUDERDAL…" at bounding box center [698, 357] width 1397 height 714
click at [151, 81] on Area "LOS ANGELES NEW YORK DALLAS FT WORTH ATLANTA HOUSTON CHICAGO MIAMI FT LAUDERDAL…" at bounding box center [698, 357] width 1397 height 714
click at [137, 89] on Area "LOS ANGELES NEW YORK DALLAS FT WORTH ATLANTA HOUSTON CHICAGO MIAMI FT LAUDERDAL…" at bounding box center [698, 357] width 1397 height 714
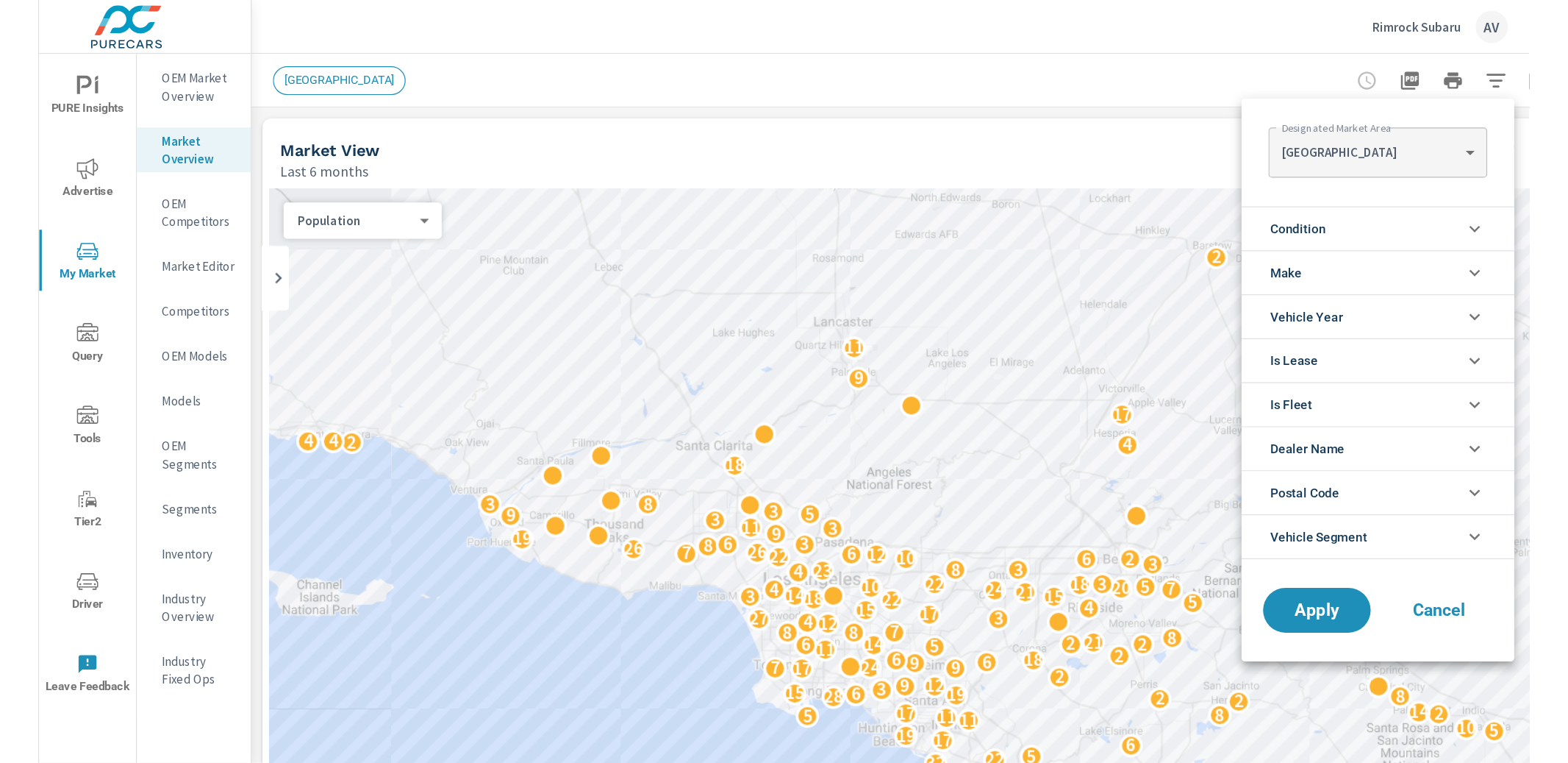
scroll to position [1, 0]
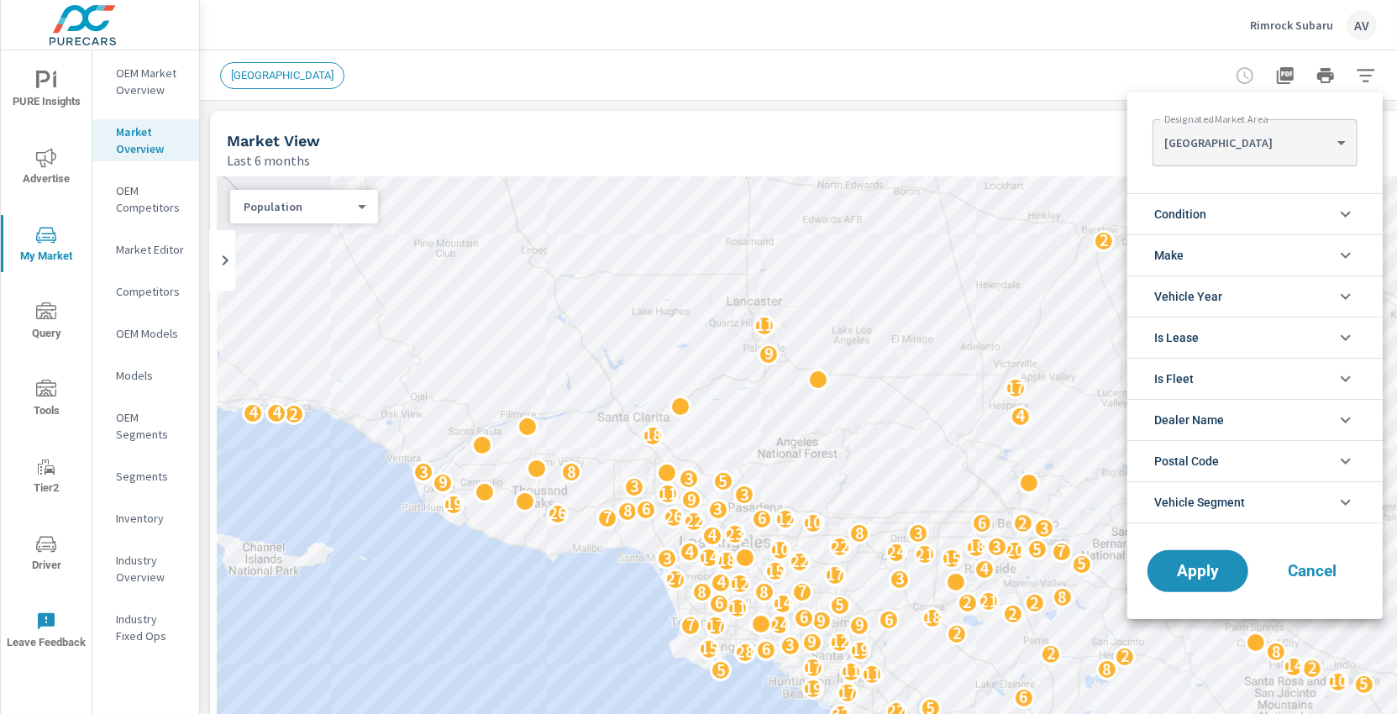
drag, startPoint x: 176, startPoint y: 81, endPoint x: 155, endPoint y: 81, distance: 20.2
click at [175, 82] on div at bounding box center [698, 357] width 1397 height 714
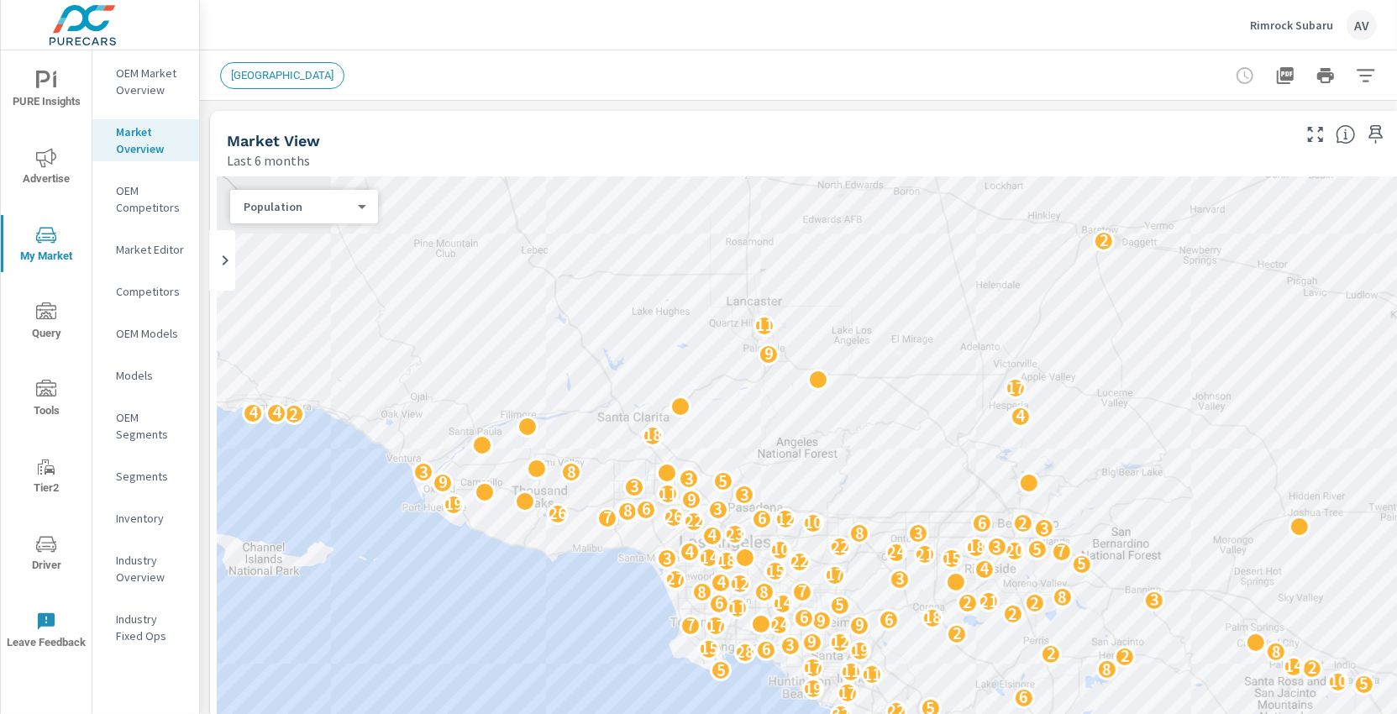
click at [123, 80] on div "Designated Market Area LOS ANGELES LOS ANGELES ​ Condition New Used Make Toyota…" at bounding box center [698, 357] width 1397 height 714
click at [152, 79] on p "OEM Market Overview" at bounding box center [151, 82] width 70 height 34
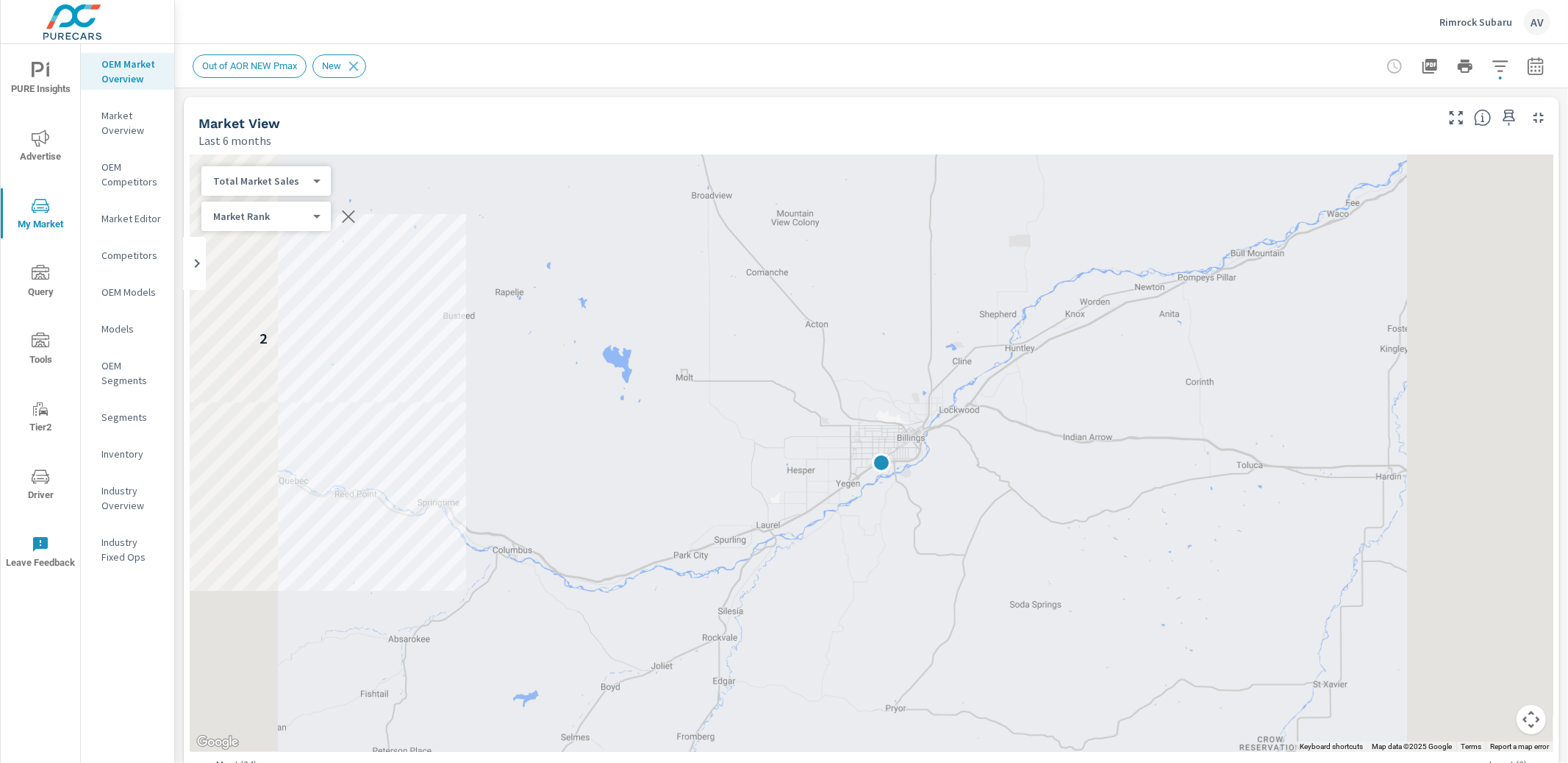
click at [722, 46] on div "Out of AOR NEW Pmax New" at bounding box center [871, 66] width 1358 height 44
click at [1222, 65] on icon "button" at bounding box center [1501, 66] width 16 height 11
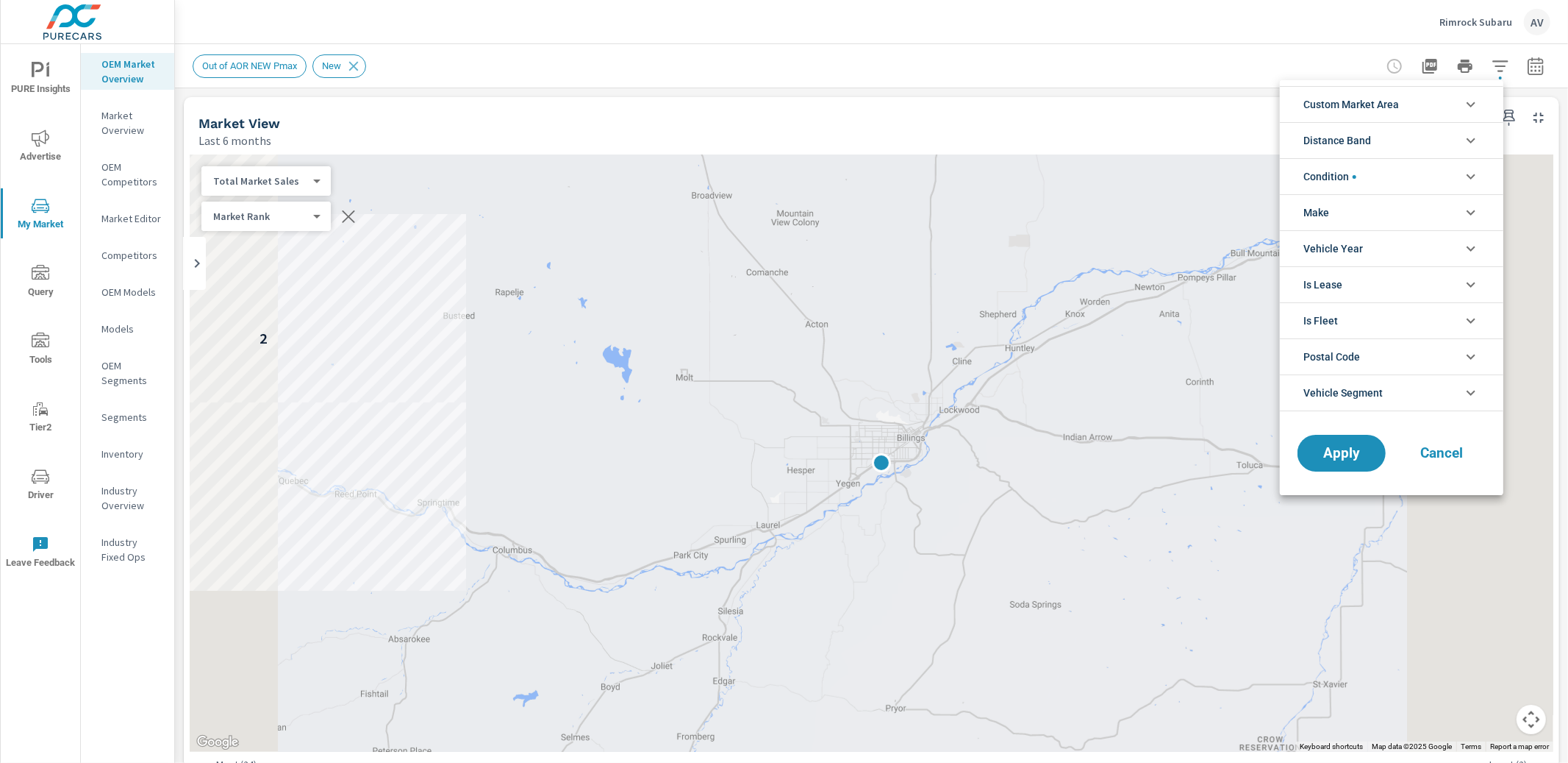
click at [1222, 109] on span "Custom Market Area" at bounding box center [1351, 104] width 95 height 35
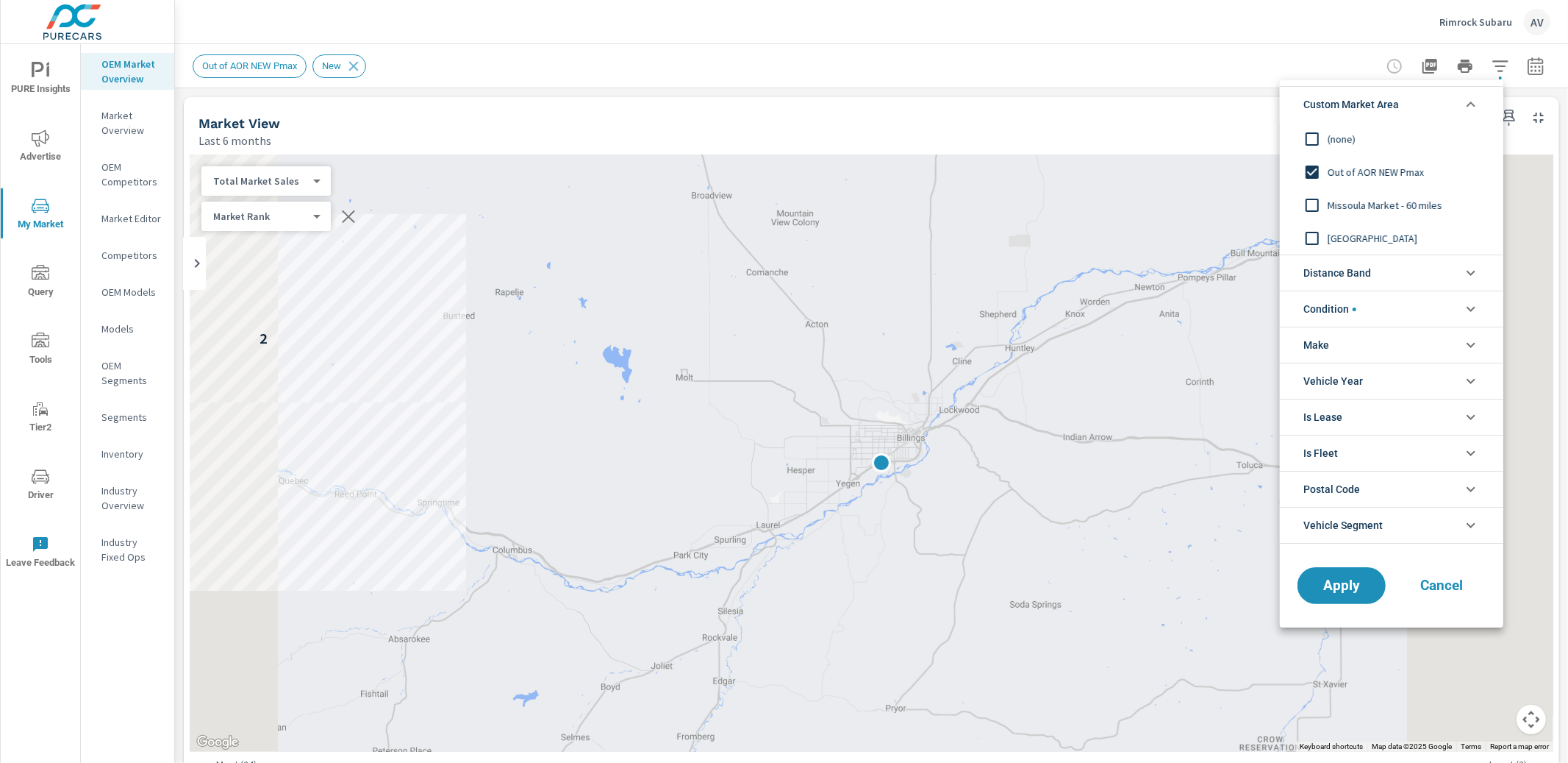
click at [1222, 238] on span "[GEOGRAPHIC_DATA]" at bounding box center [1409, 238] width 161 height 18
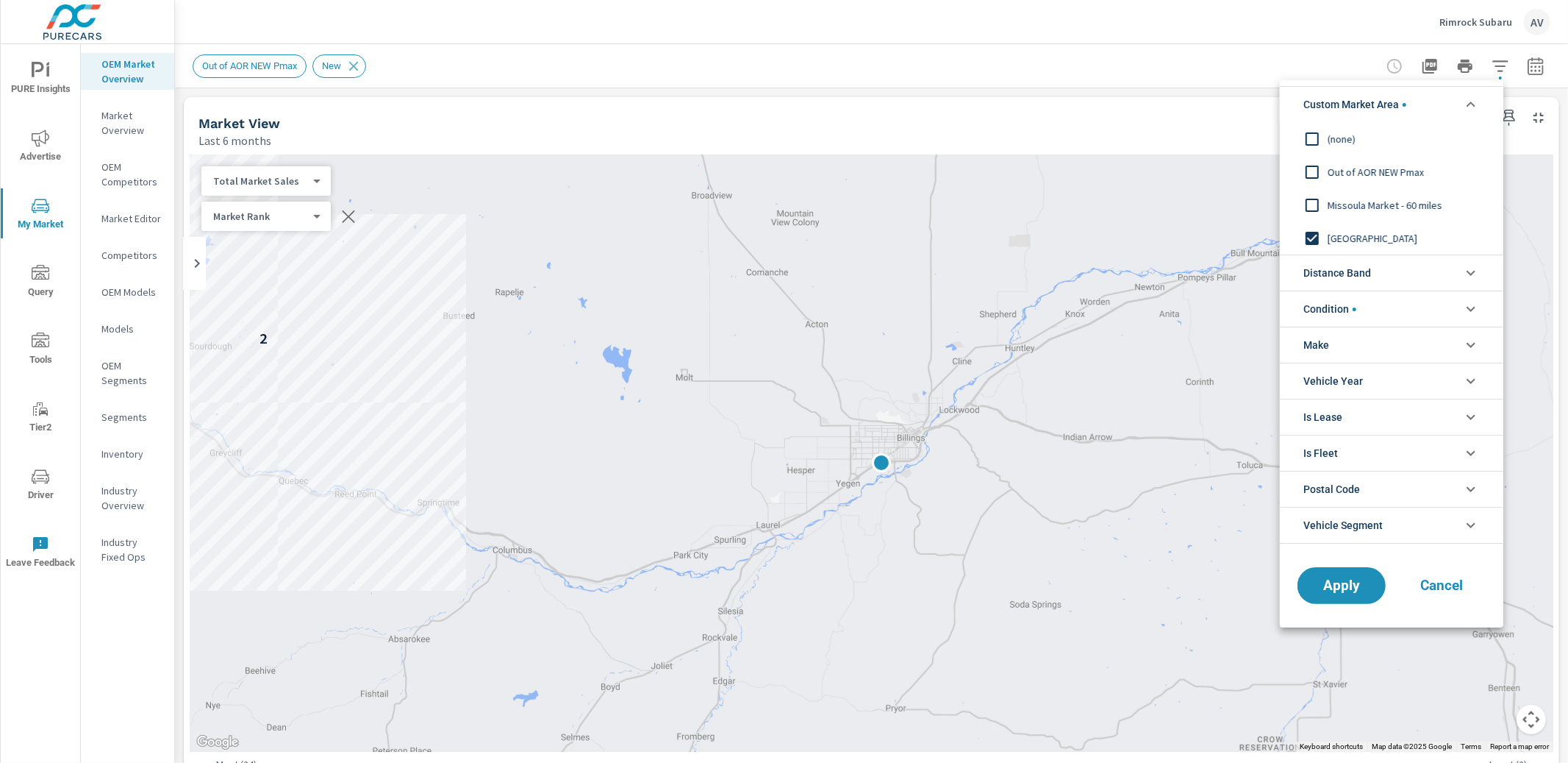
click at [1222, 308] on li "Condition" at bounding box center [1391, 308] width 223 height 36
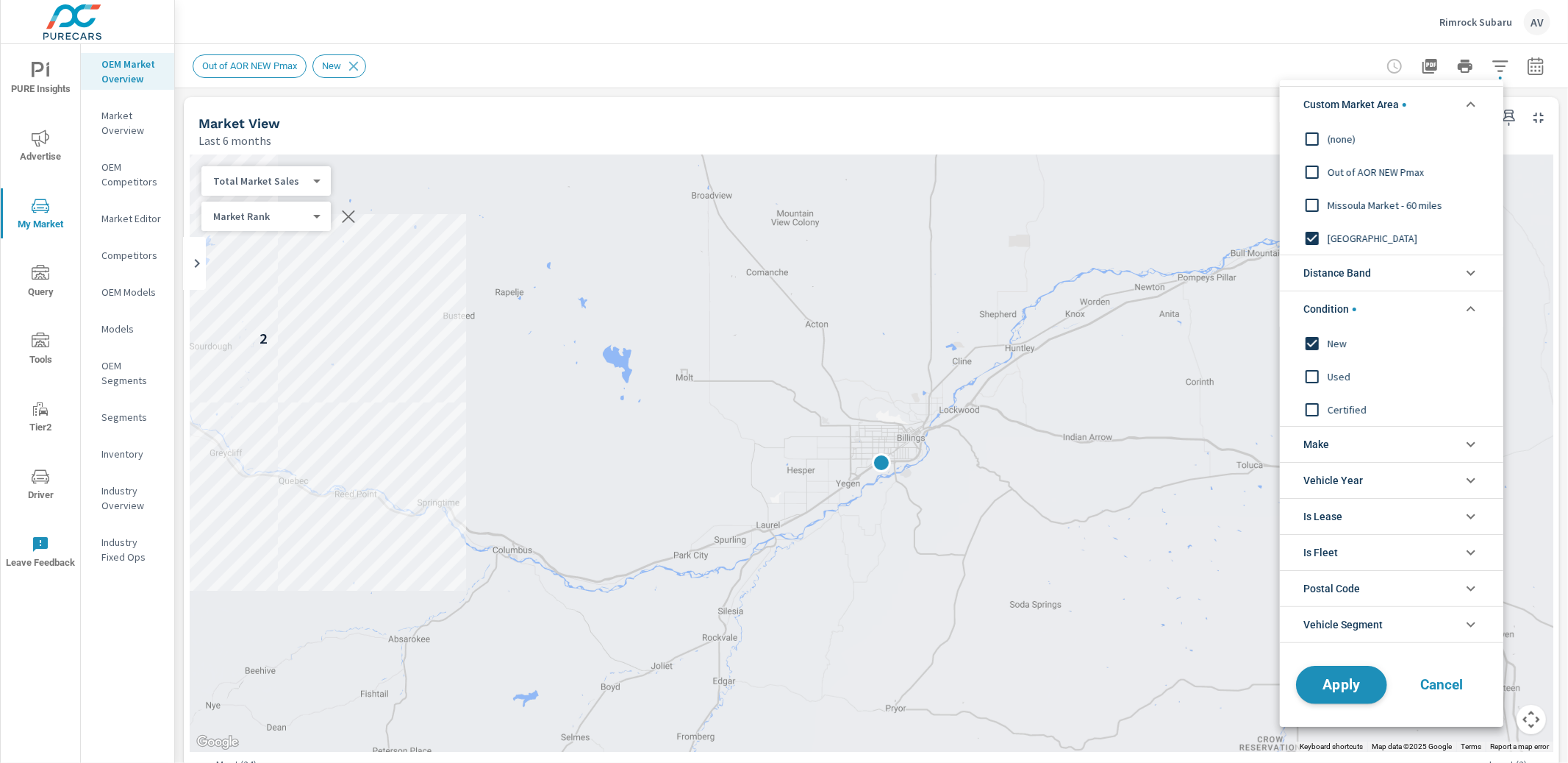
click at [1222, 625] on span "Apply" at bounding box center [1341, 685] width 60 height 14
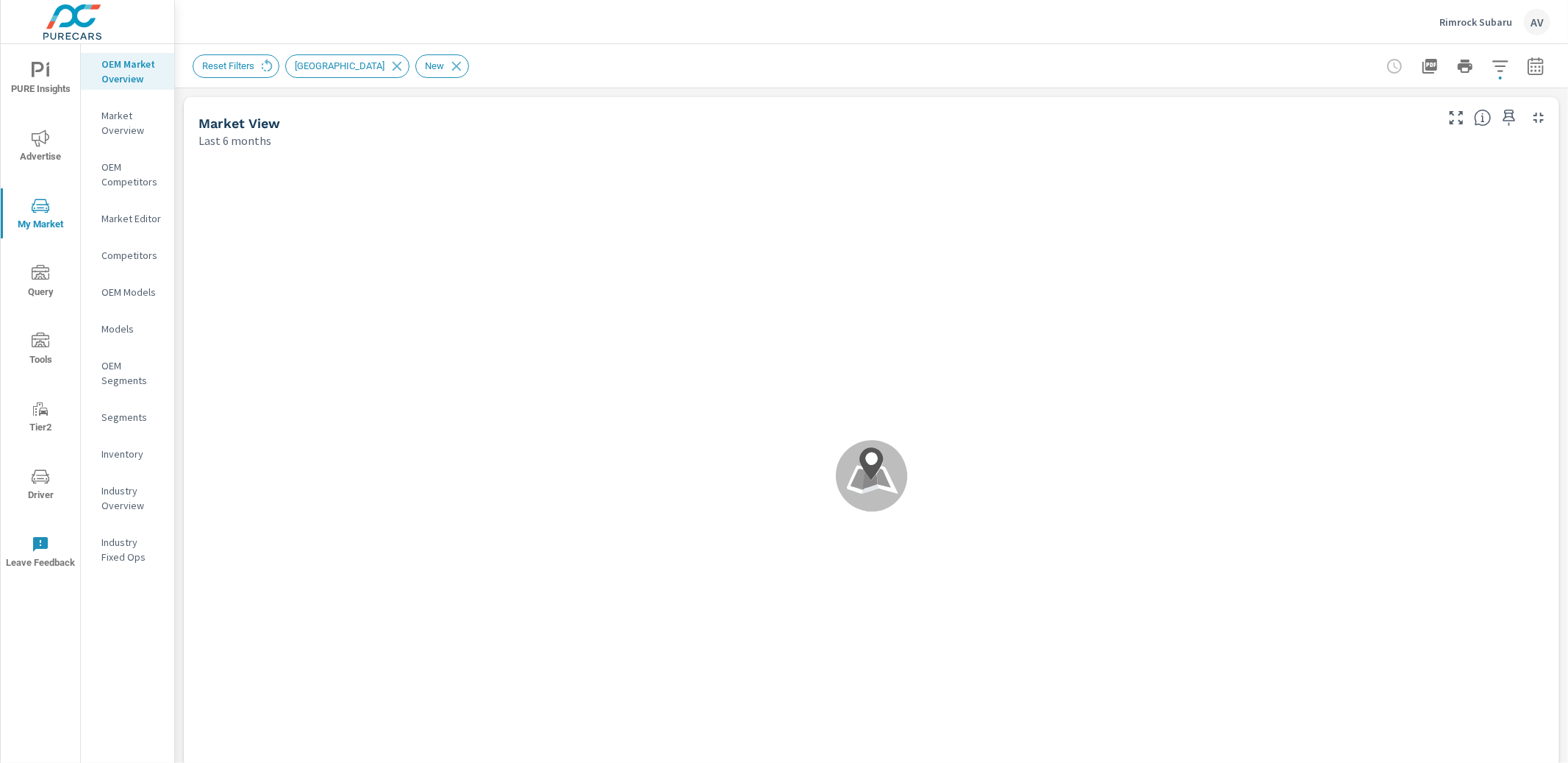
scroll to position [1, 0]
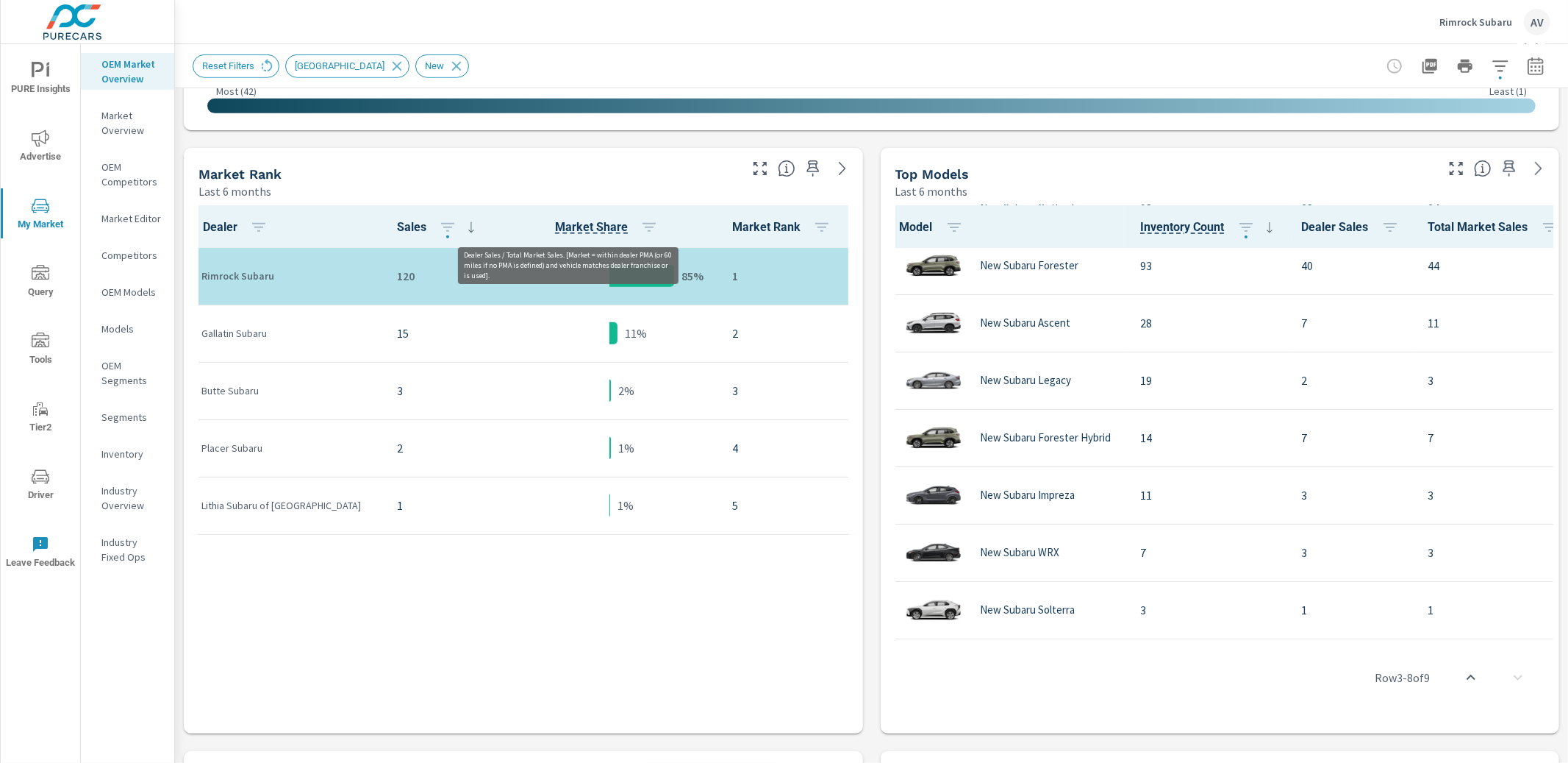
scroll to position [670, 0]
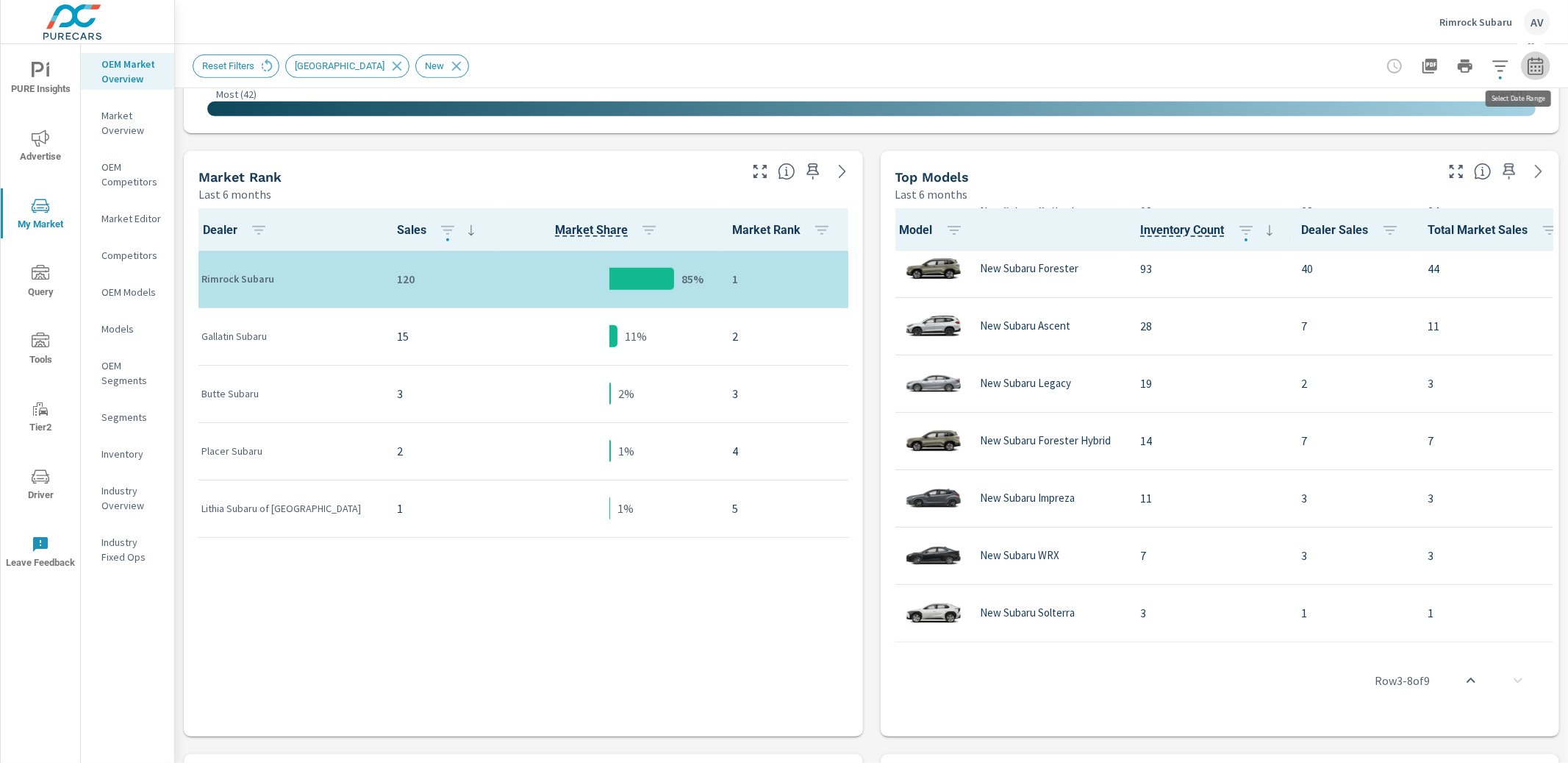
click at [1222, 61] on button "button" at bounding box center [1536, 67] width 30 height 30
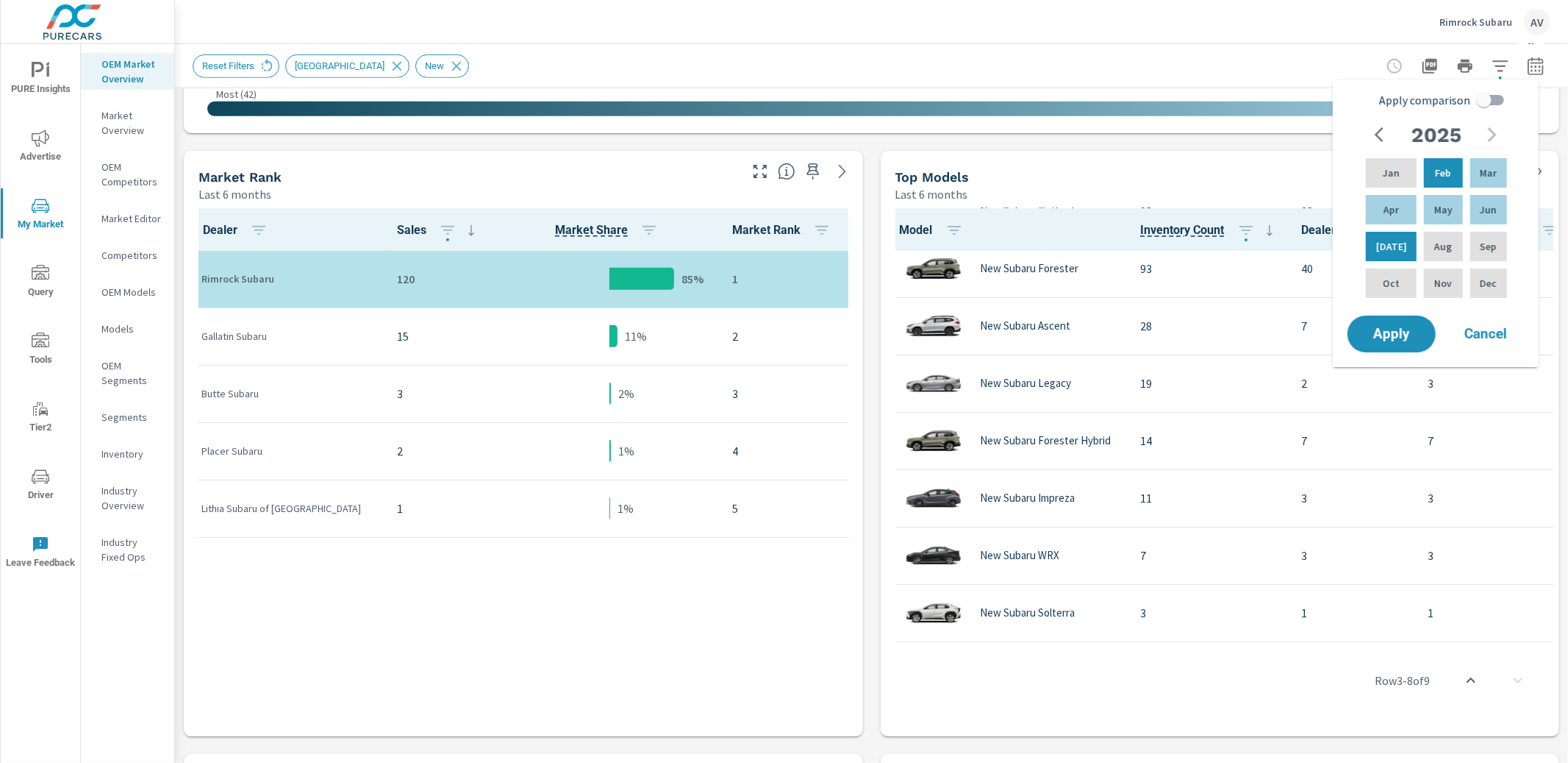
click at [1222, 102] on input "Apply comparison" at bounding box center [1485, 100] width 84 height 28
checkbox input "true"
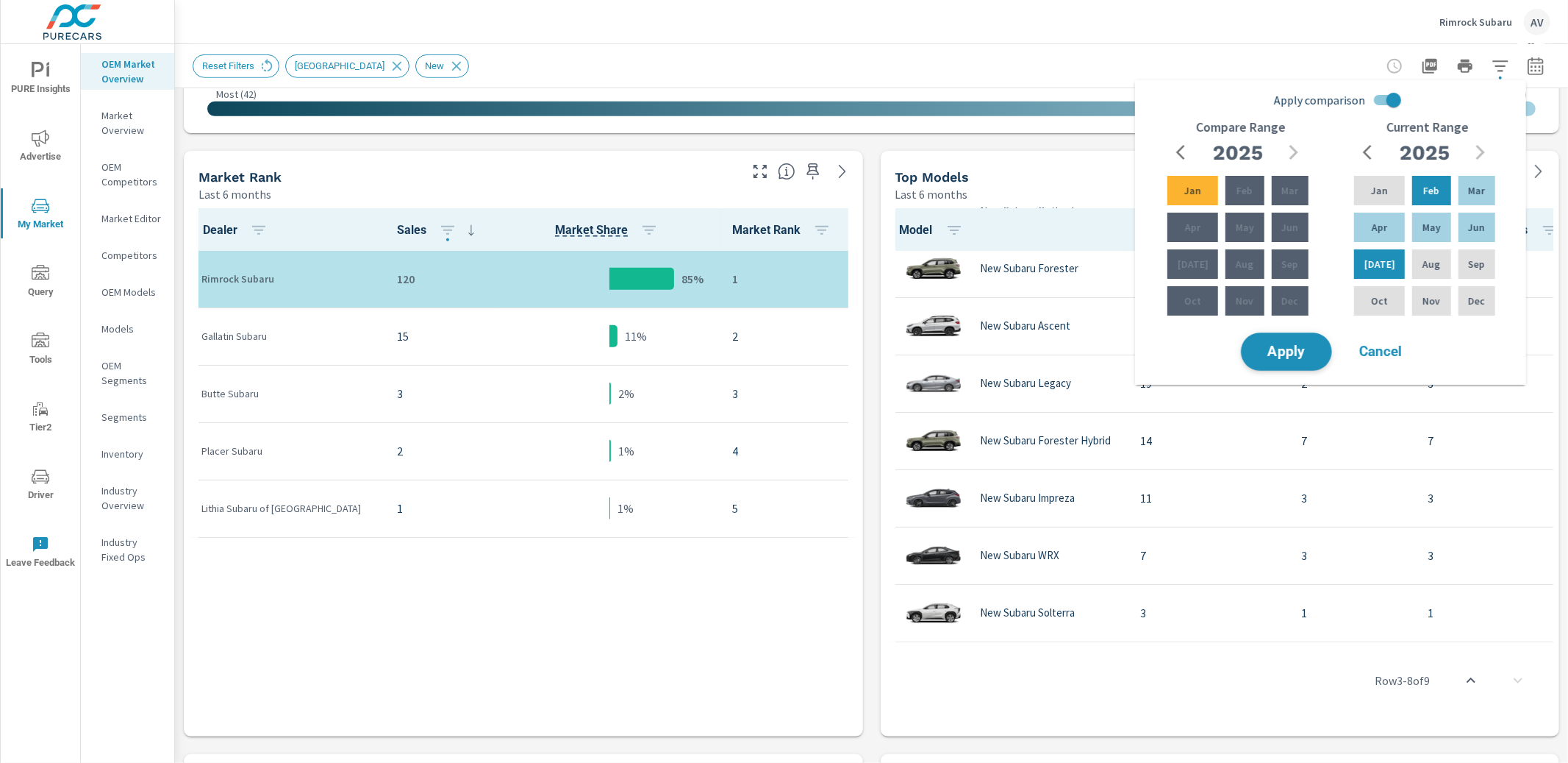
click at [1222, 363] on button "Apply" at bounding box center [1287, 352] width 91 height 39
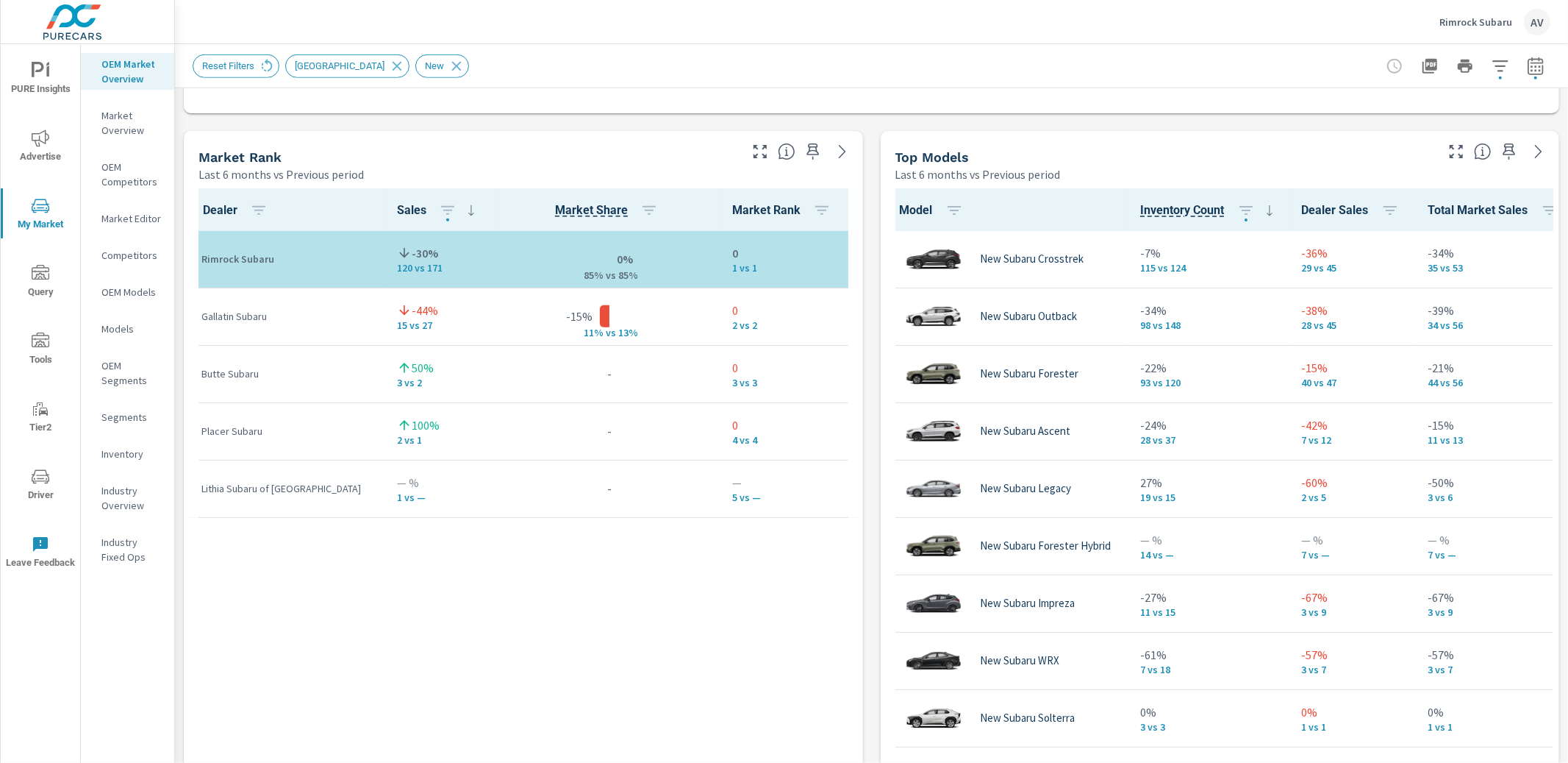
scroll to position [1, 0]
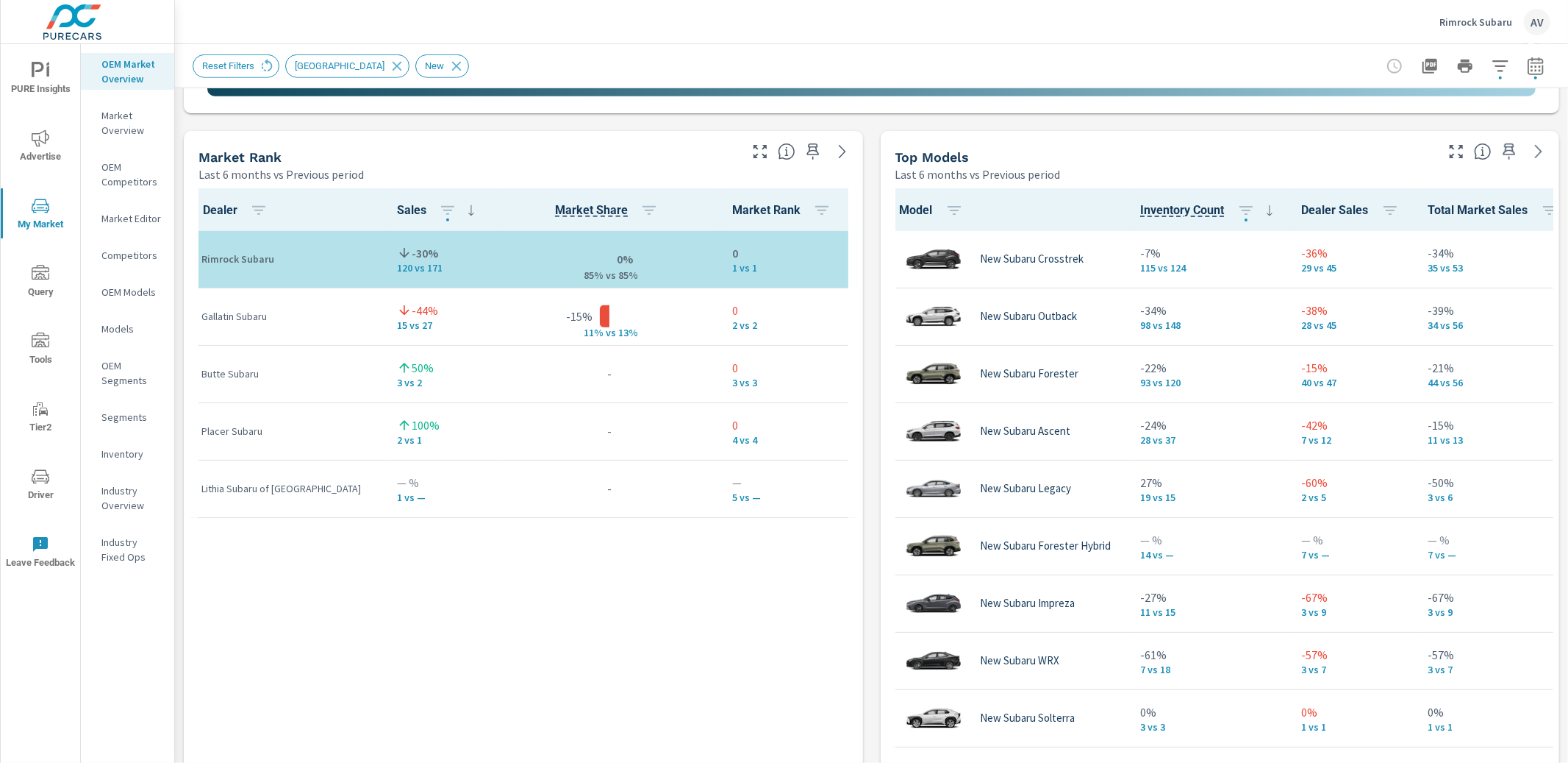
click at [865, 393] on div "Market View Last 6 months vs Previous period ← Move left → Move right ↑ Move up…" at bounding box center [871, 436] width 1393 height 2519
click at [1222, 66] on icon "button" at bounding box center [1536, 67] width 18 height 18
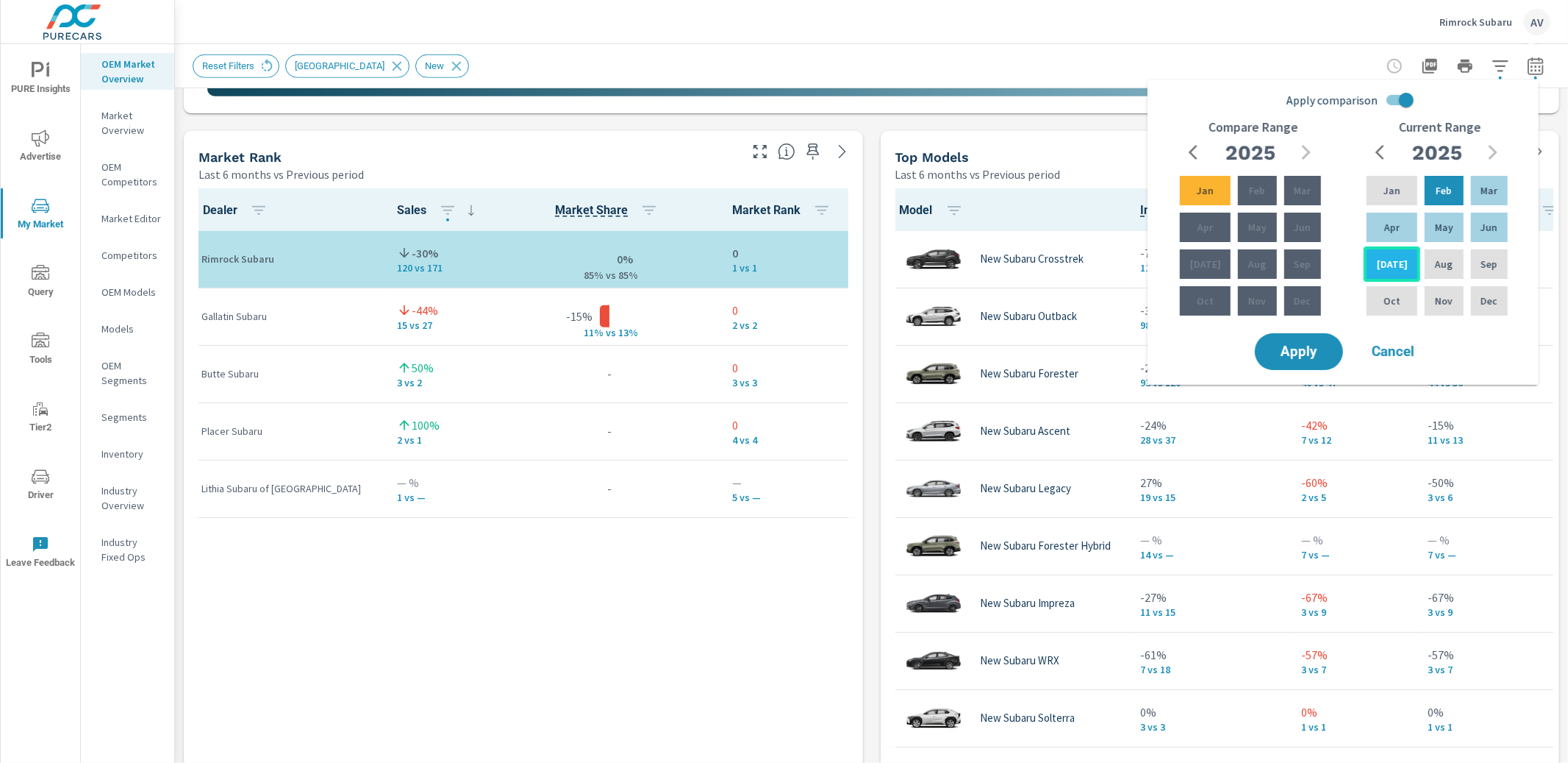
click at [1222, 261] on div "Jul" at bounding box center [1392, 264] width 57 height 35
click at [1222, 257] on p "Jul" at bounding box center [1392, 264] width 31 height 15
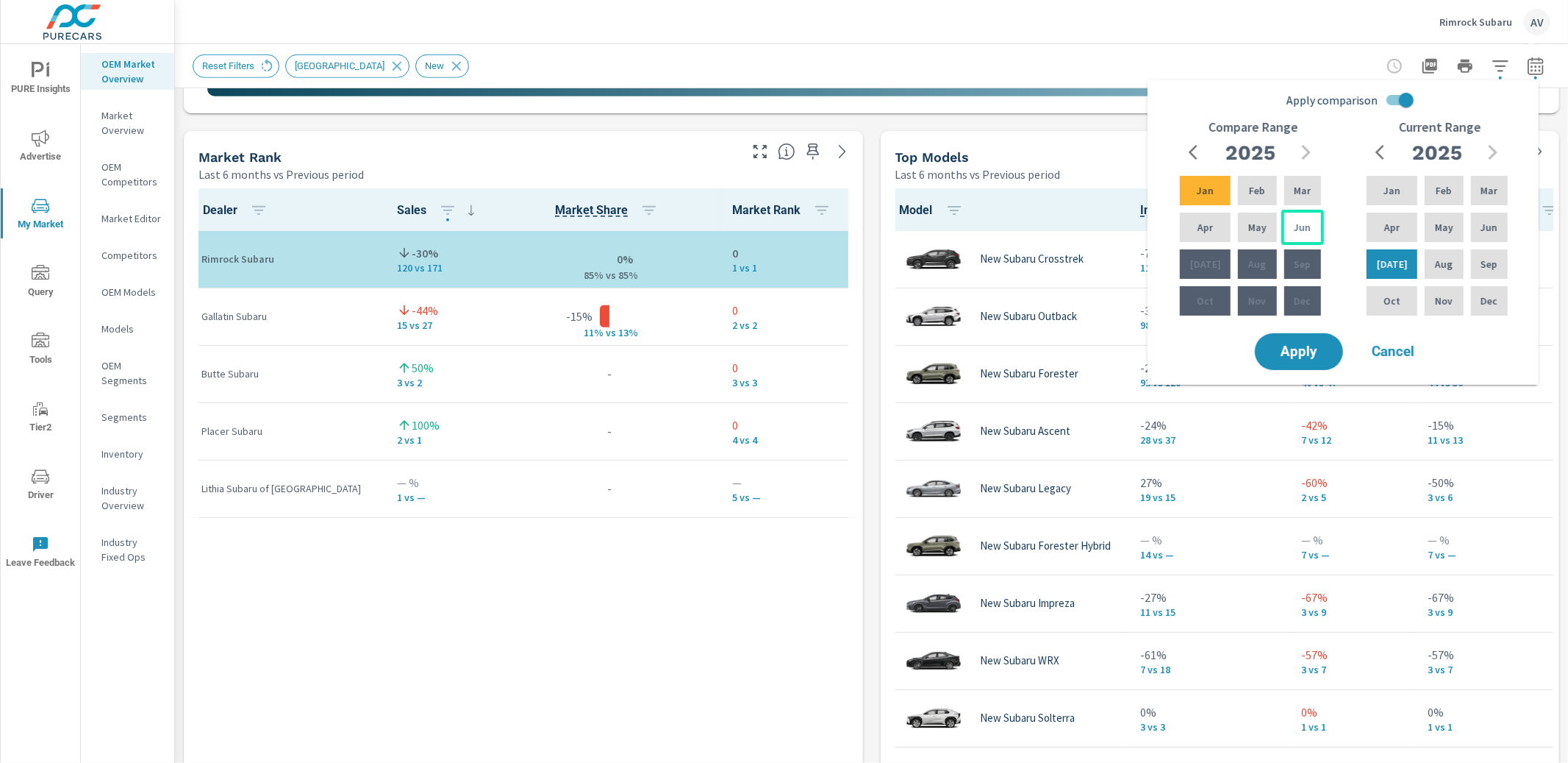
click at [1222, 229] on p "Jun" at bounding box center [1302, 227] width 17 height 15
click at [1222, 360] on button "Apply" at bounding box center [1299, 352] width 91 height 39
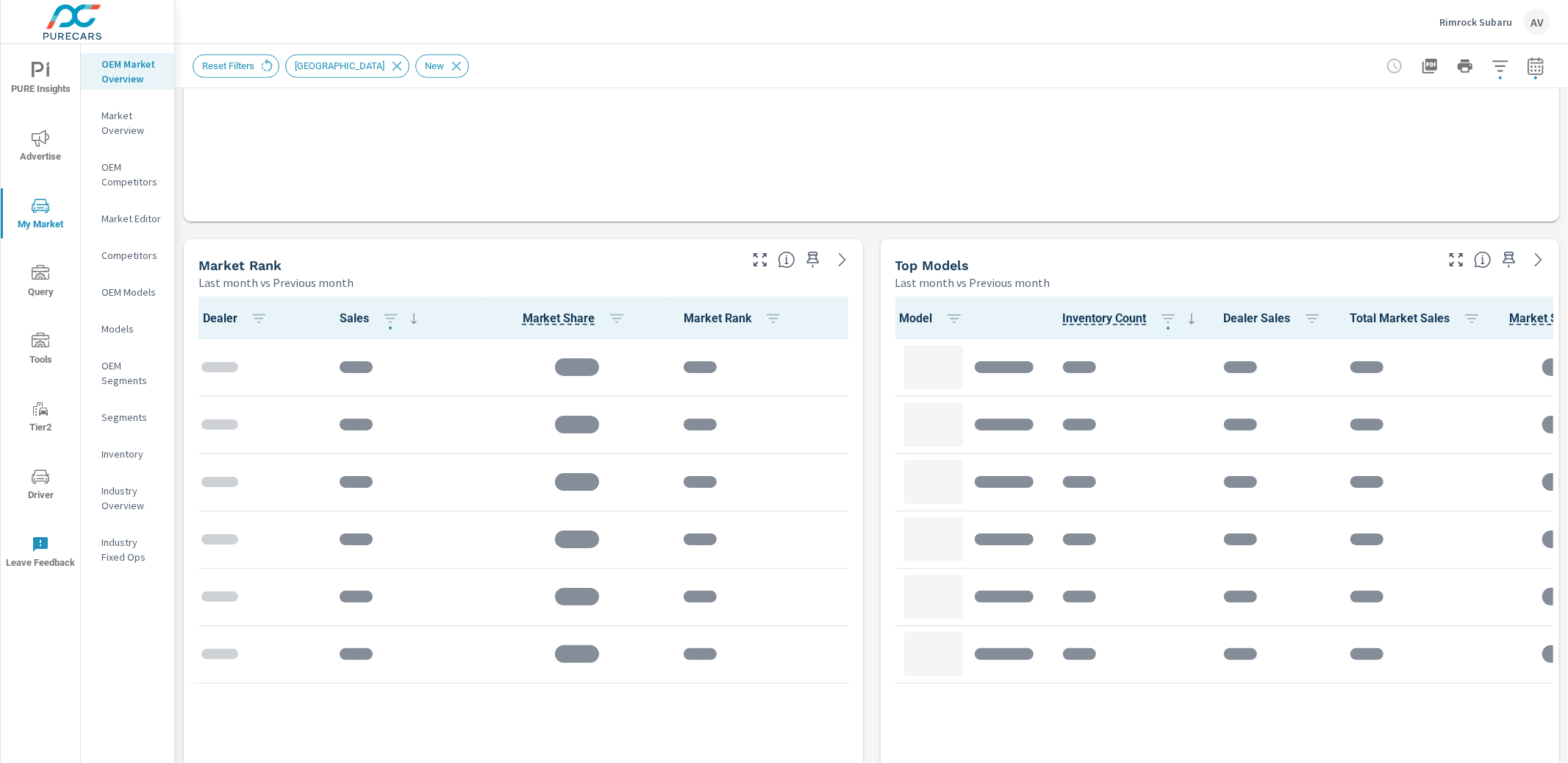
scroll to position [805, 0]
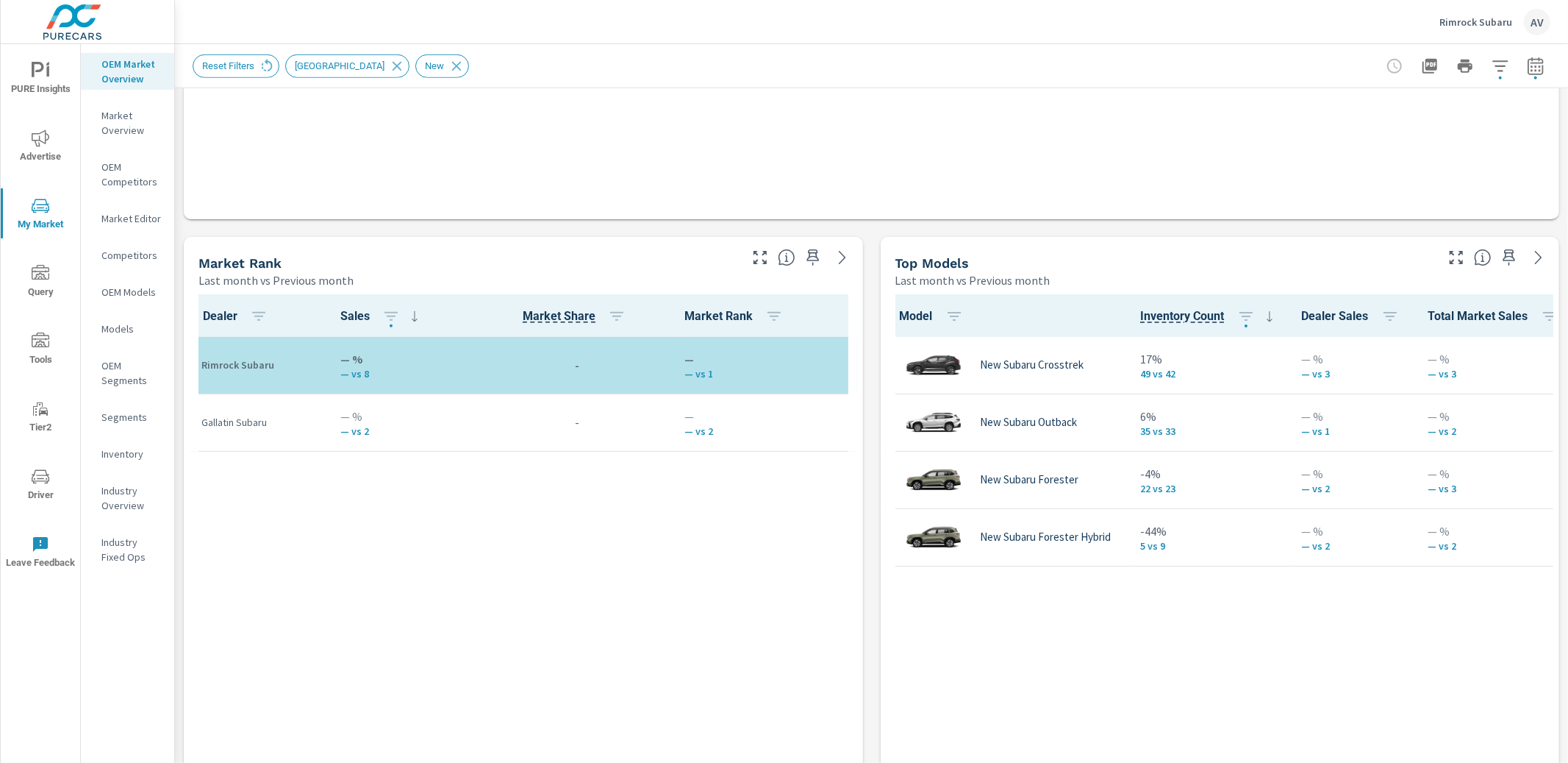
click at [1222, 61] on icon "button" at bounding box center [1536, 67] width 18 height 18
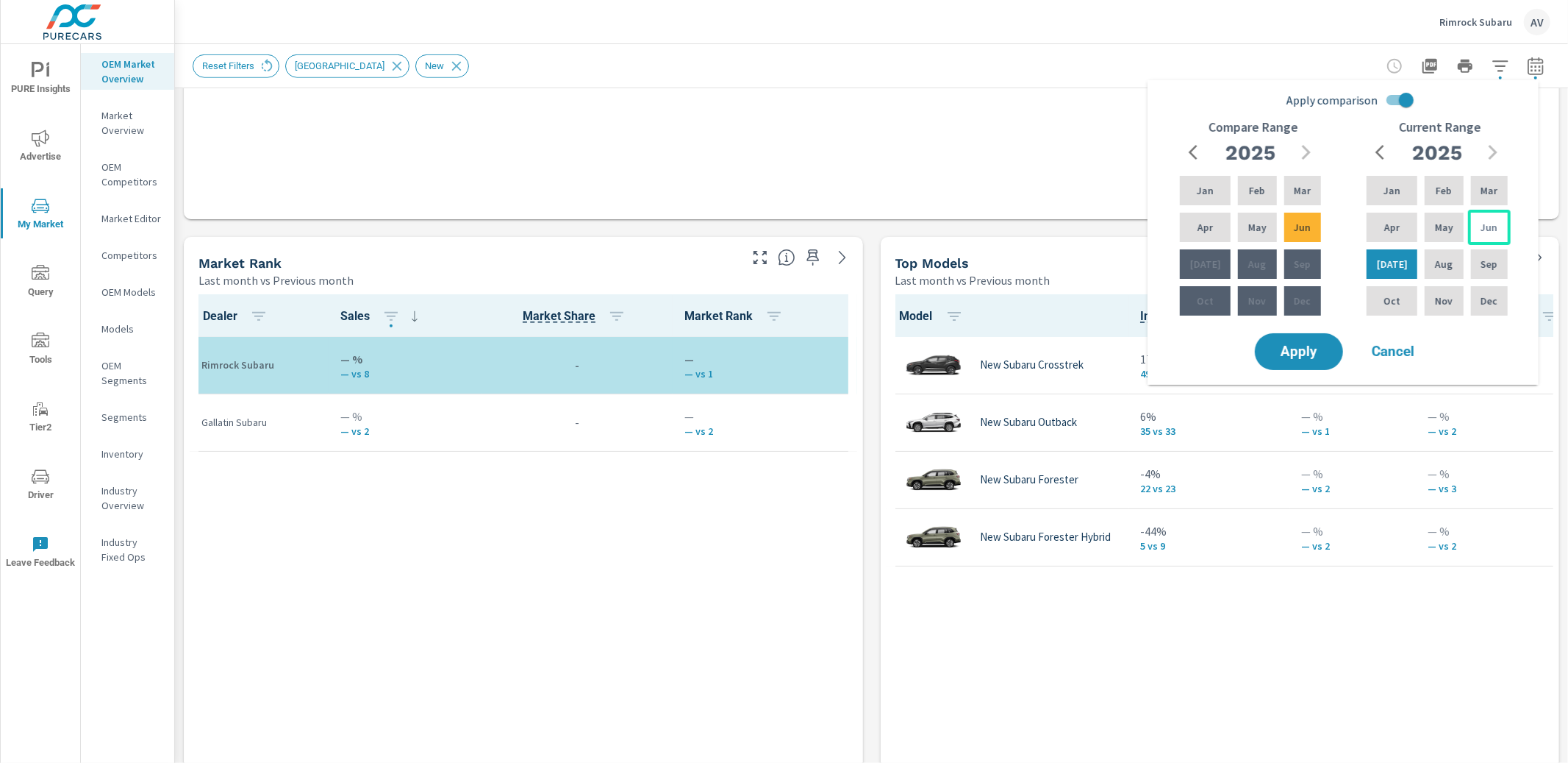
click at [1222, 232] on div "Jun" at bounding box center [1489, 227] width 43 height 35
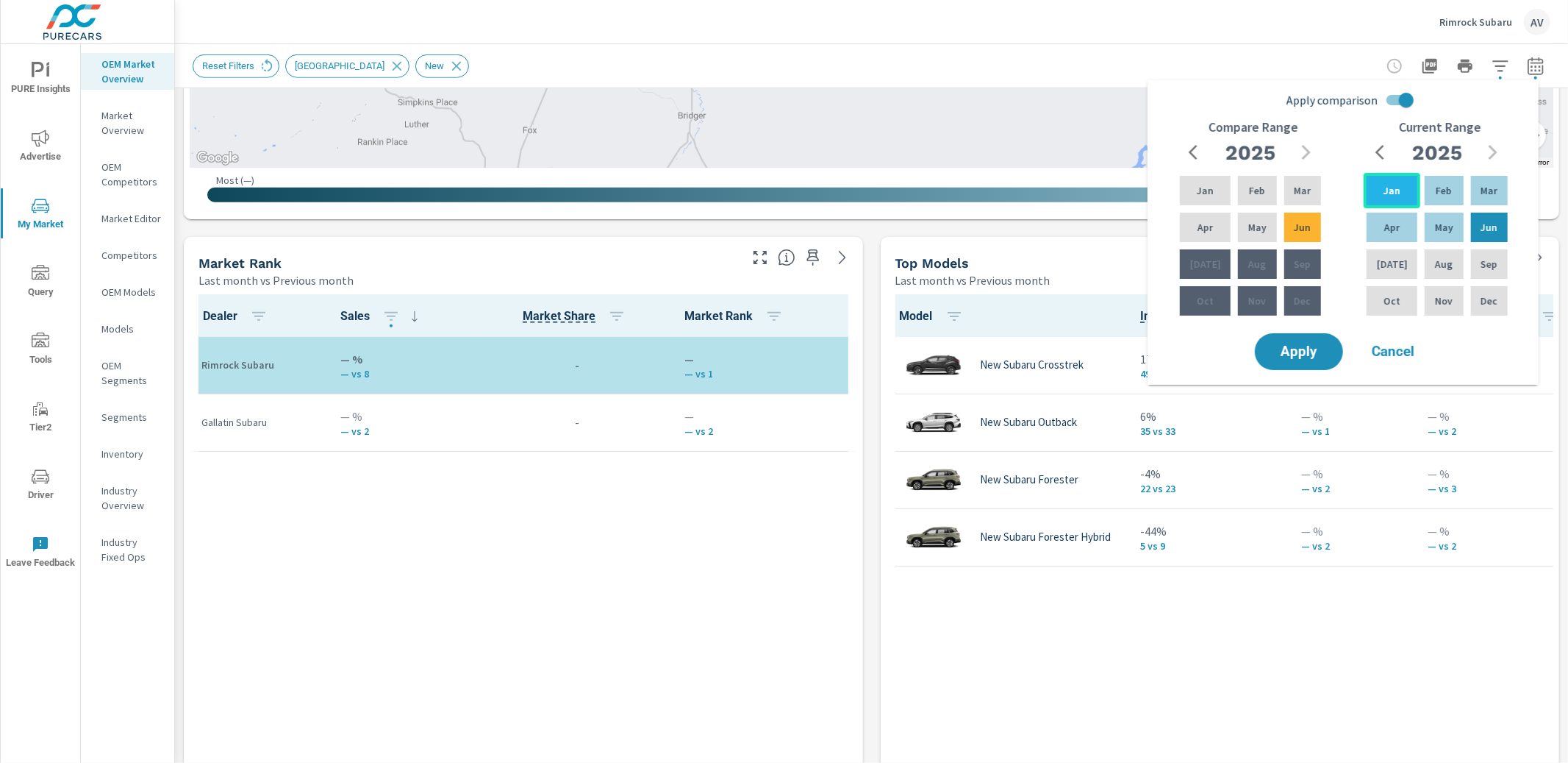
click at [1222, 195] on div "Jan" at bounding box center [1392, 190] width 57 height 35
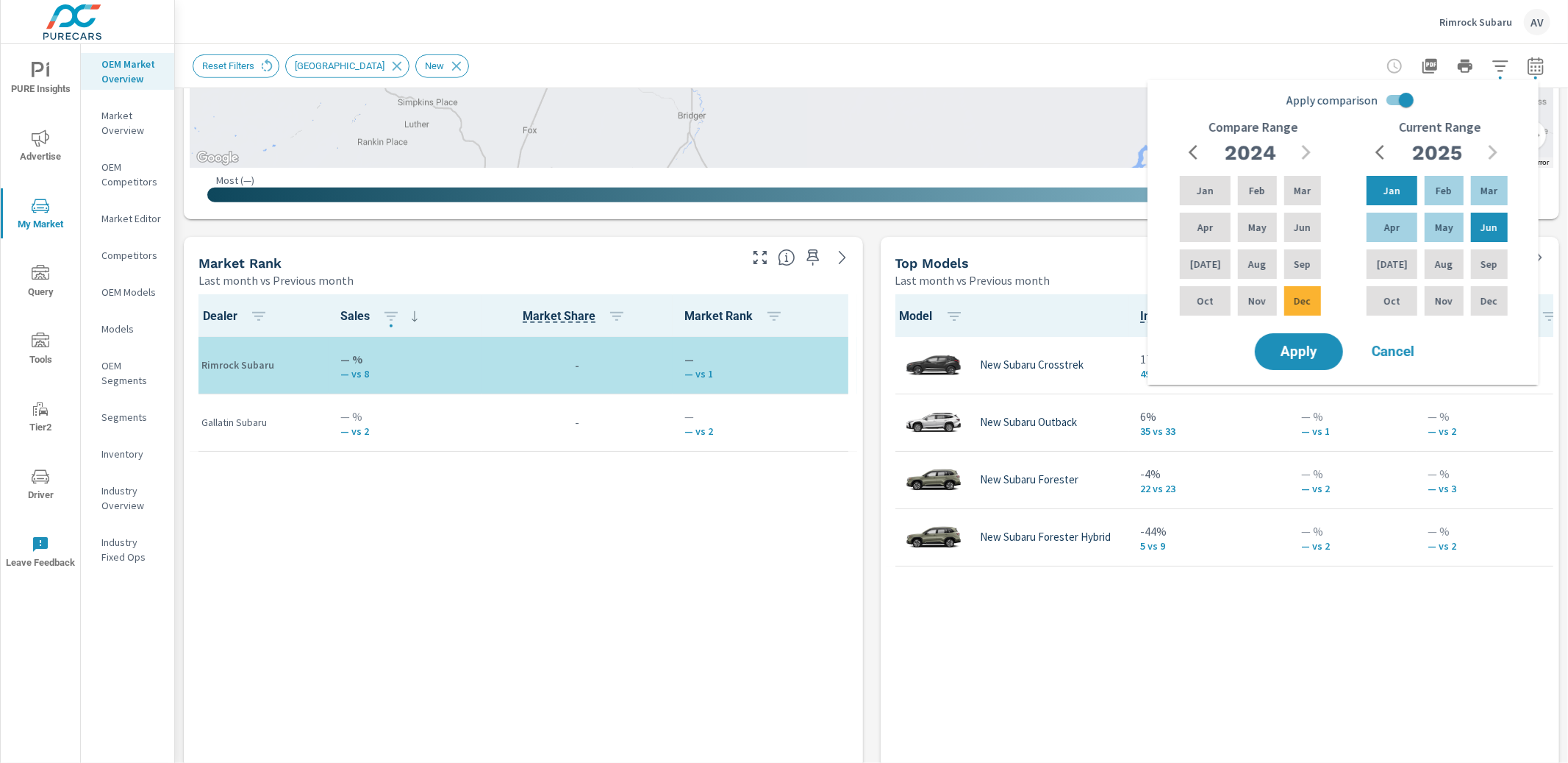
click at [1222, 152] on div "2024" at bounding box center [1250, 152] width 141 height 30
click at [1222, 150] on div "2024" at bounding box center [1250, 152] width 141 height 30
click at [1184, 149] on button "button" at bounding box center [1195, 152] width 30 height 30
click at [1222, 151] on icon "button" at bounding box center [1306, 152] width 9 height 15
click at [1212, 275] on div "Jul" at bounding box center [1205, 264] width 57 height 35
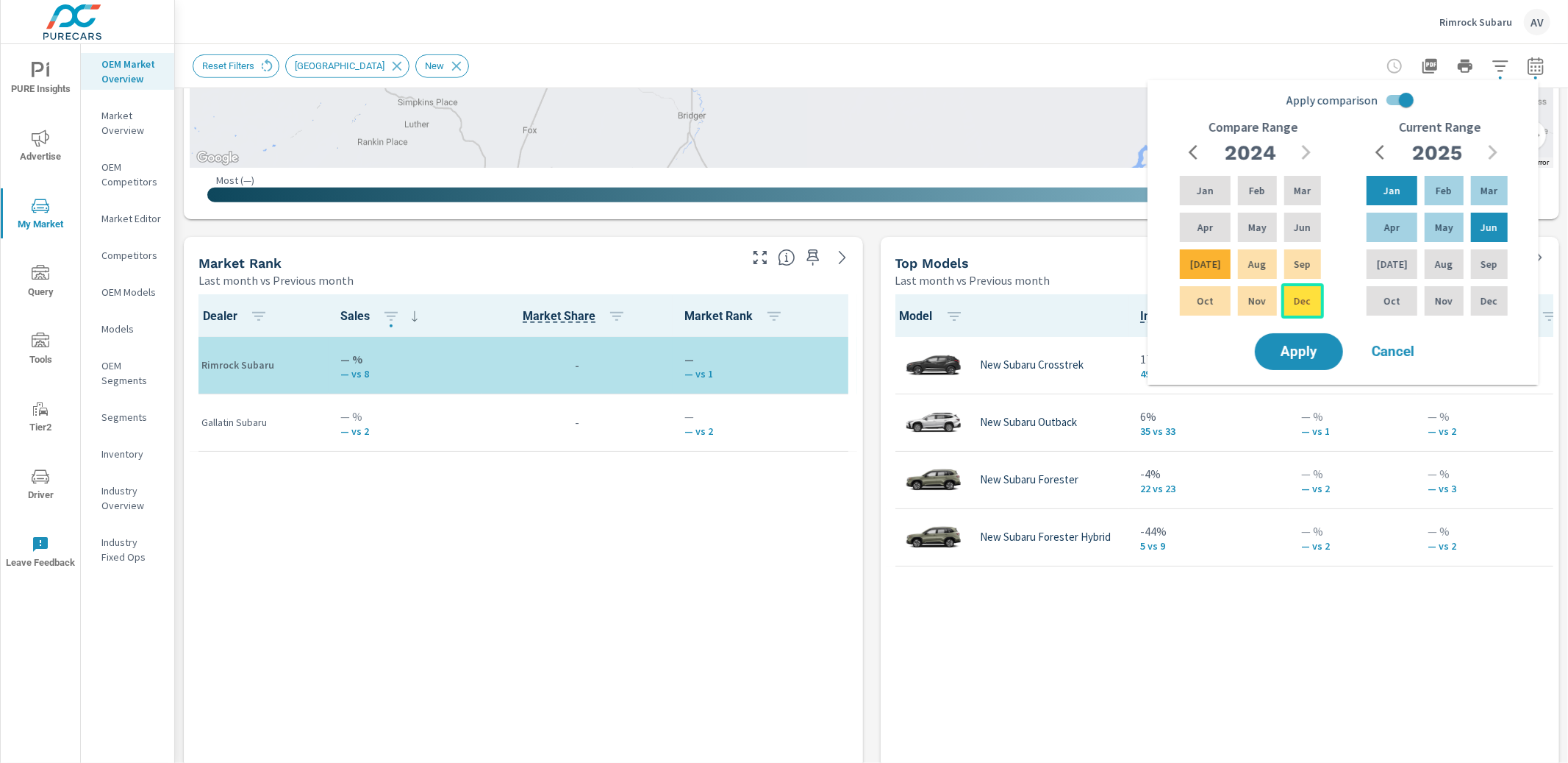
click at [1222, 293] on p "Dec" at bounding box center [1302, 300] width 17 height 15
click at [1222, 354] on span "Apply" at bounding box center [1298, 352] width 60 height 14
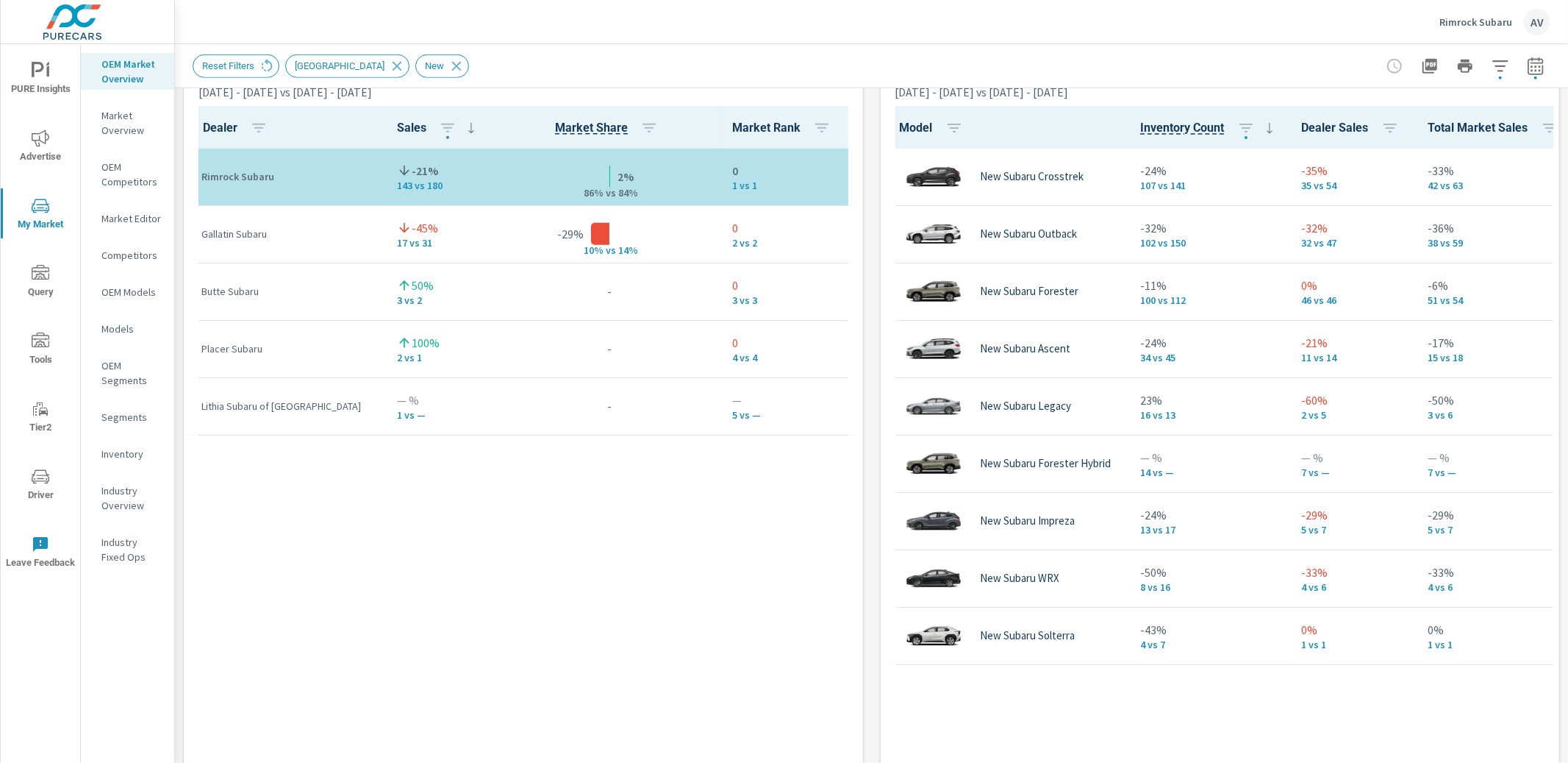
scroll to position [1, 0]
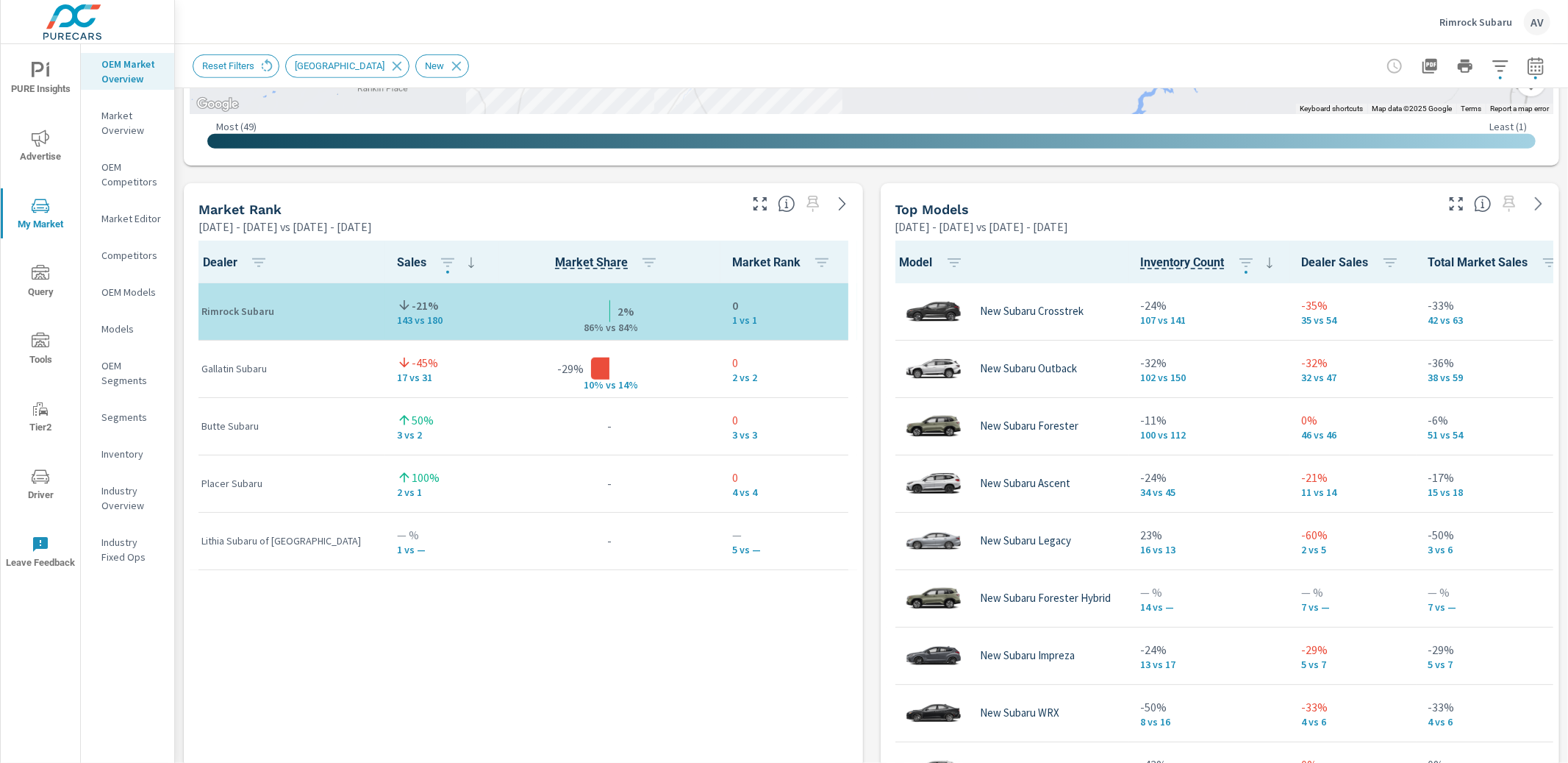
click at [861, 372] on div "Market View Jan 01, 2025 - Jun 30, 2025 vs Jul 01, 2024 - Dec 31, 2024 ← Move l…" at bounding box center [871, 489] width 1393 height 2519
click at [754, 202] on icon "button" at bounding box center [760, 204] width 18 height 18
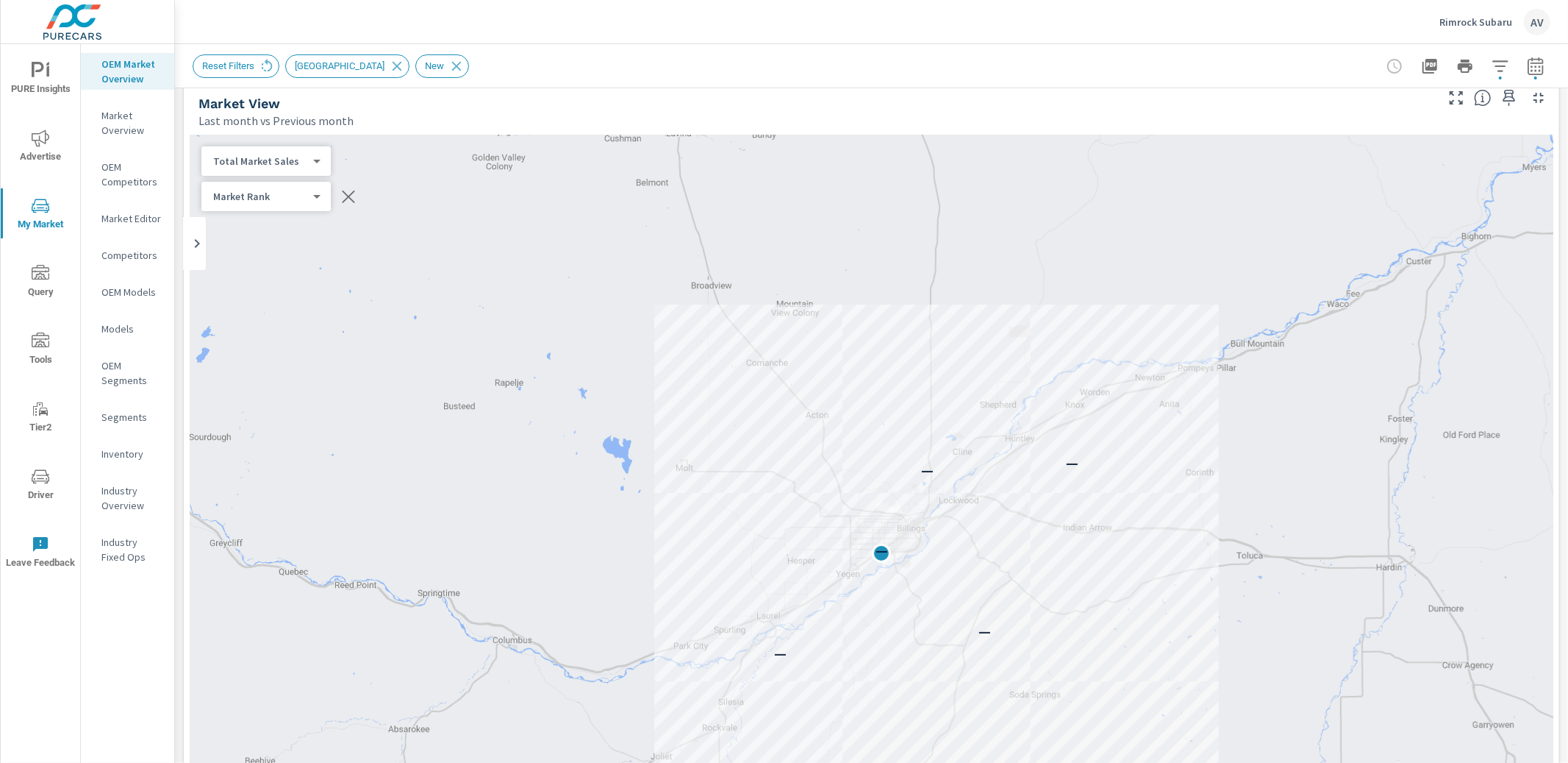
scroll to position [1, 0]
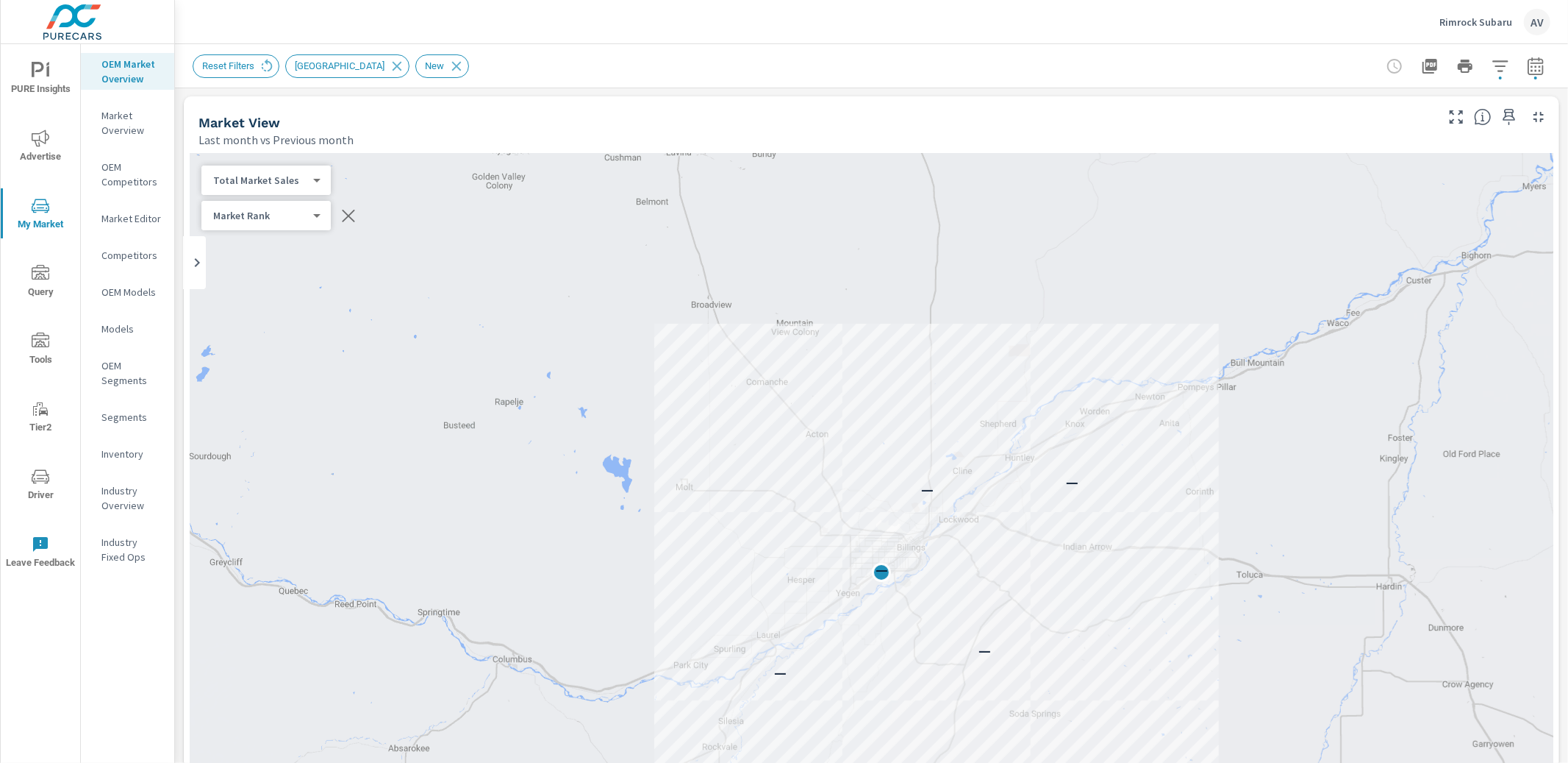
click at [314, 178] on body "PURE Insights Advertise My Market Query Tools Tier2 Driver Leave Feedback OEM M…" at bounding box center [784, 381] width 1568 height 763
click at [255, 134] on li "Your Sales (Market Data)" at bounding box center [273, 133] width 144 height 24
click at [250, 185] on body "PURE Insights Advertise My Market Query Tools Tier2 Driver Leave Feedback OEM M…" at bounding box center [784, 381] width 1568 height 763
click at [182, 265] on div at bounding box center [784, 381] width 1568 height 763
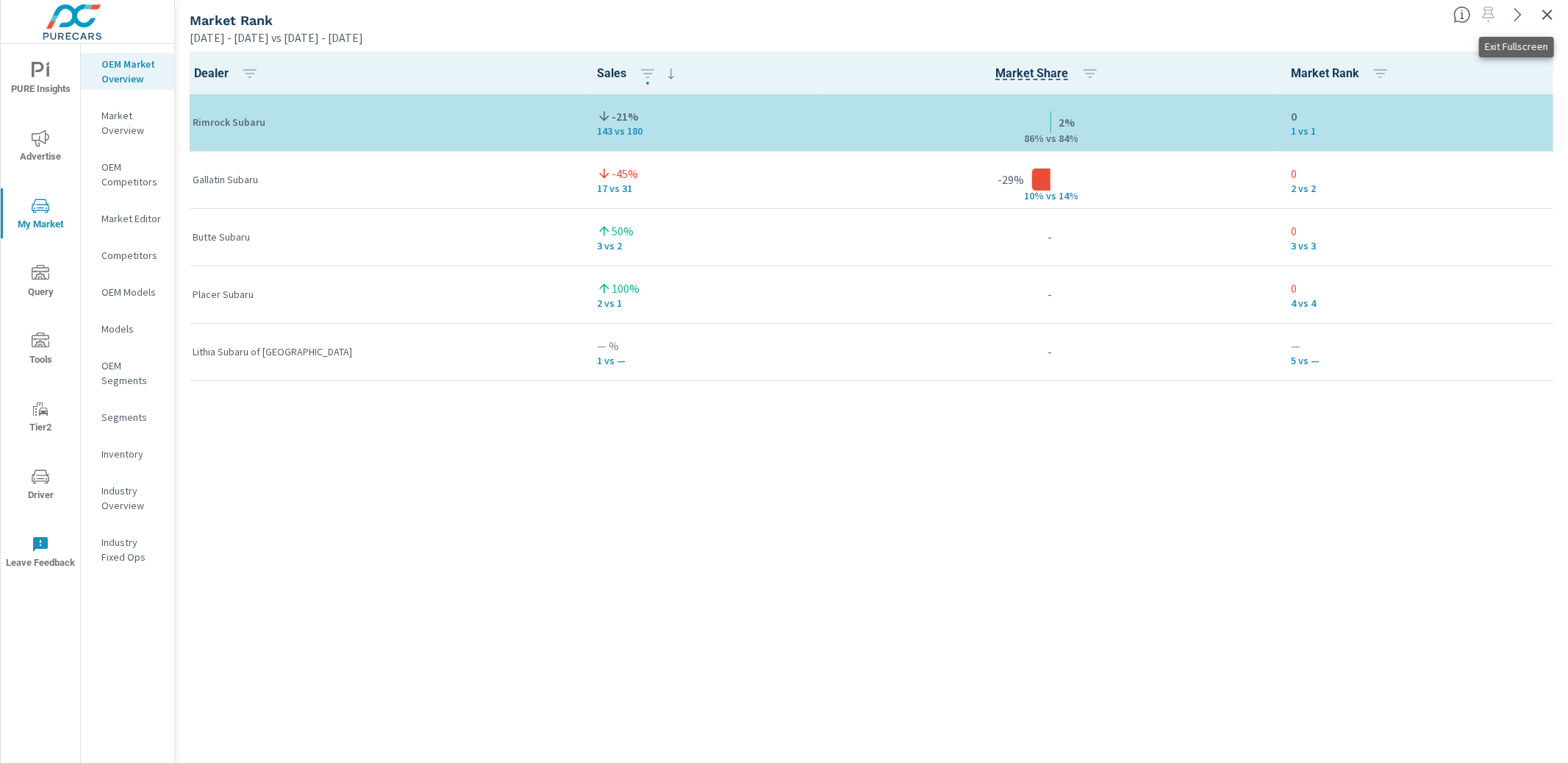
click at [1222, 7] on icon "button" at bounding box center [1548, 15] width 18 height 18
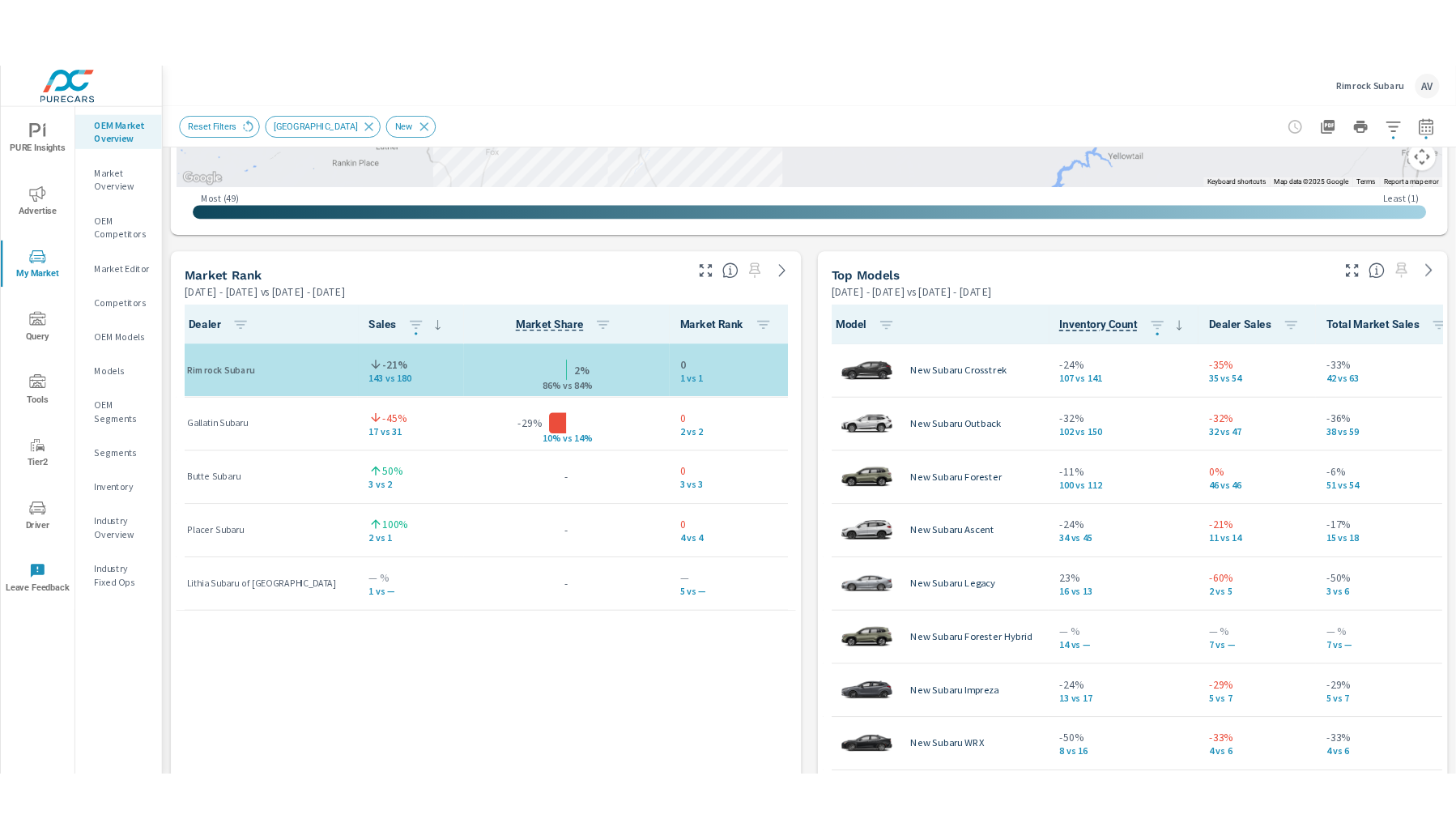
scroll to position [985, 0]
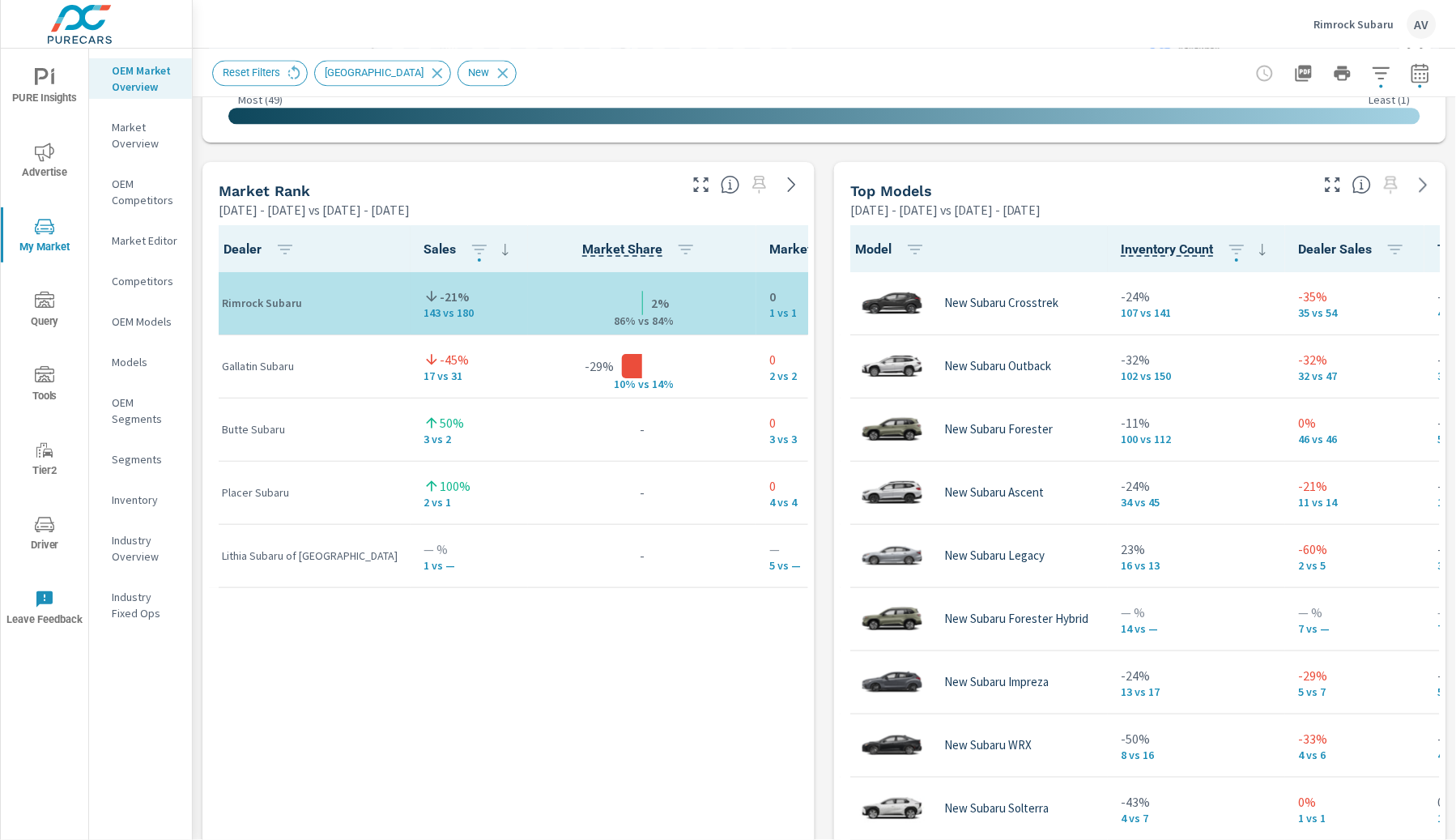
click at [1328, 186] on icon "button" at bounding box center [1333, 184] width 19 height 19
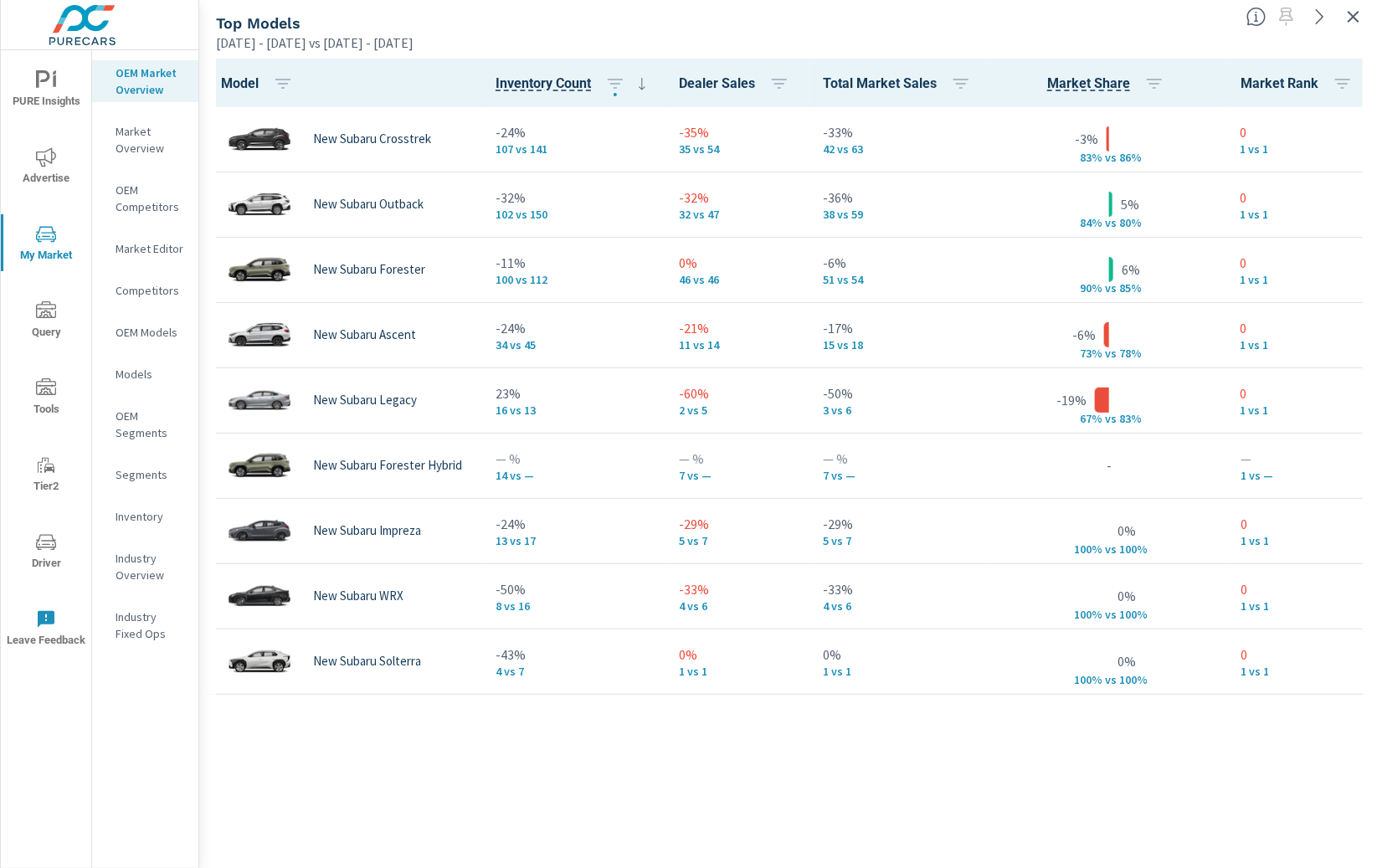
click at [1358, 18] on icon "button" at bounding box center [1354, 17] width 20 height 20
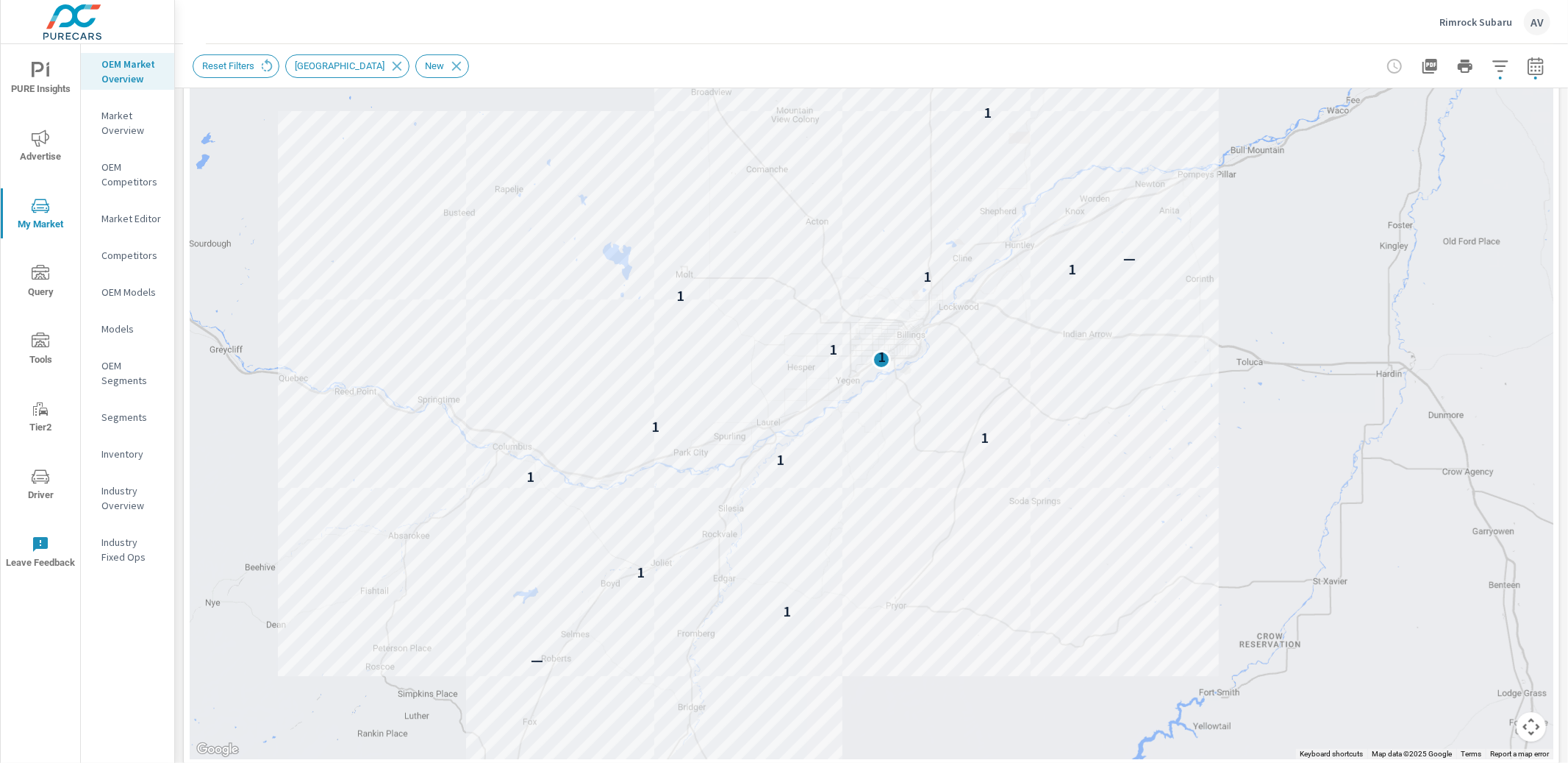
scroll to position [204, 0]
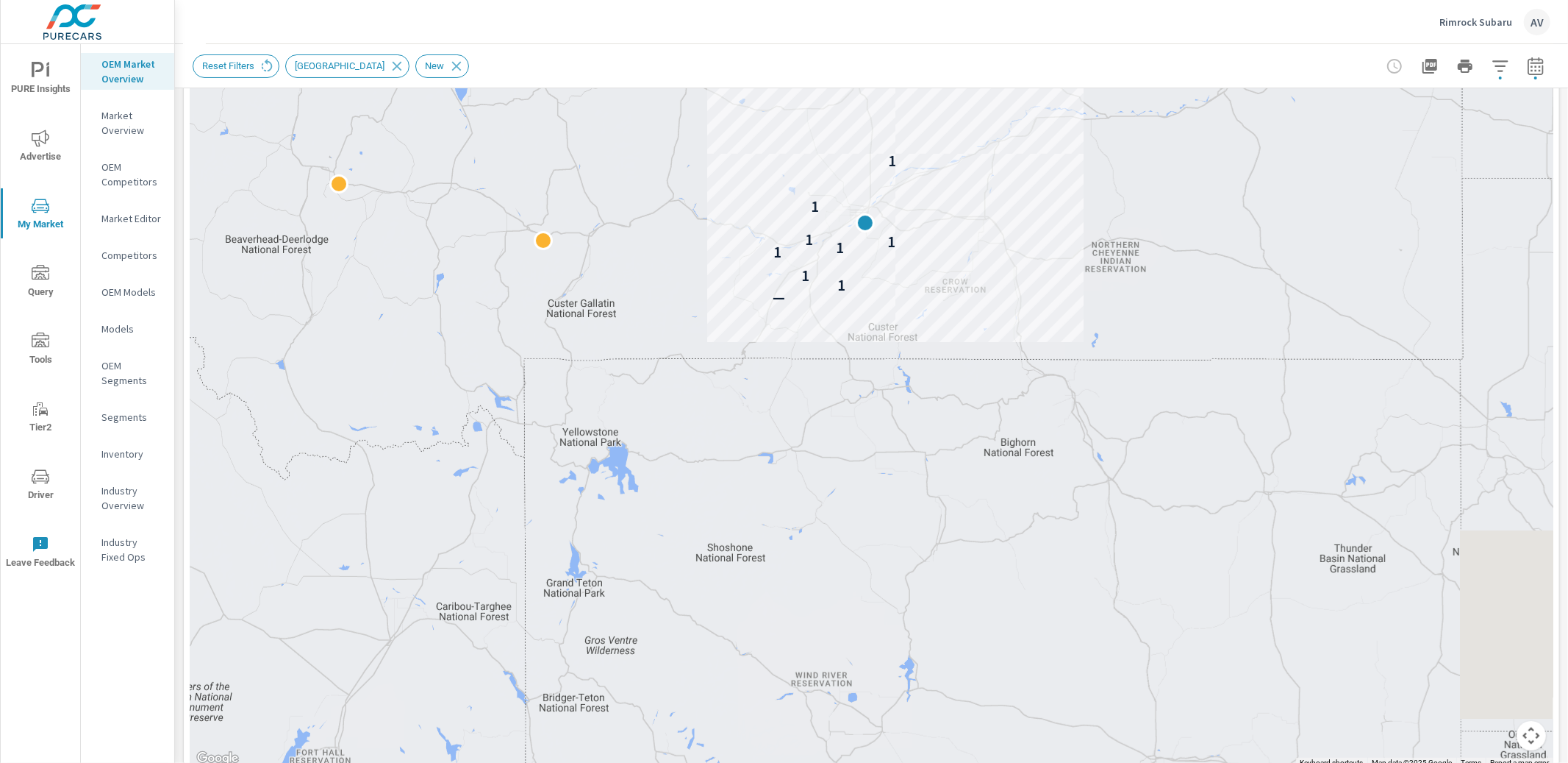
drag, startPoint x: 1309, startPoint y: 555, endPoint x: 980, endPoint y: 287, distance: 424.3
click at [980, 286] on div "— 1 1 1 1 1 1 1 1" at bounding box center [1258, 483] width 1411 height 795
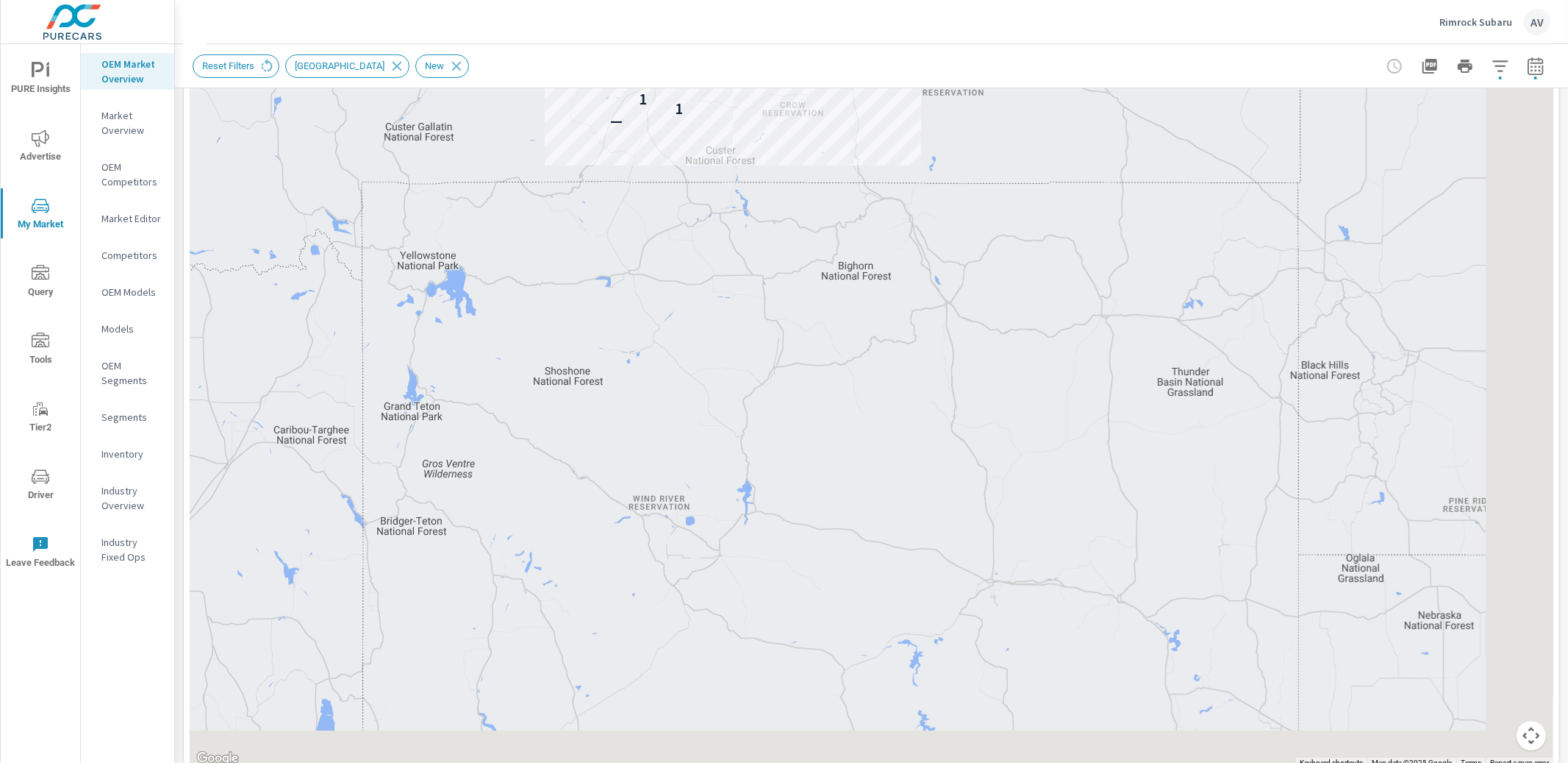
drag, startPoint x: 1075, startPoint y: 365, endPoint x: 916, endPoint y: 162, distance: 257.9
click at [918, 173] on div "— 1 1 1 1 1 1 1 1" at bounding box center [1433, 569] width 1411 height 795
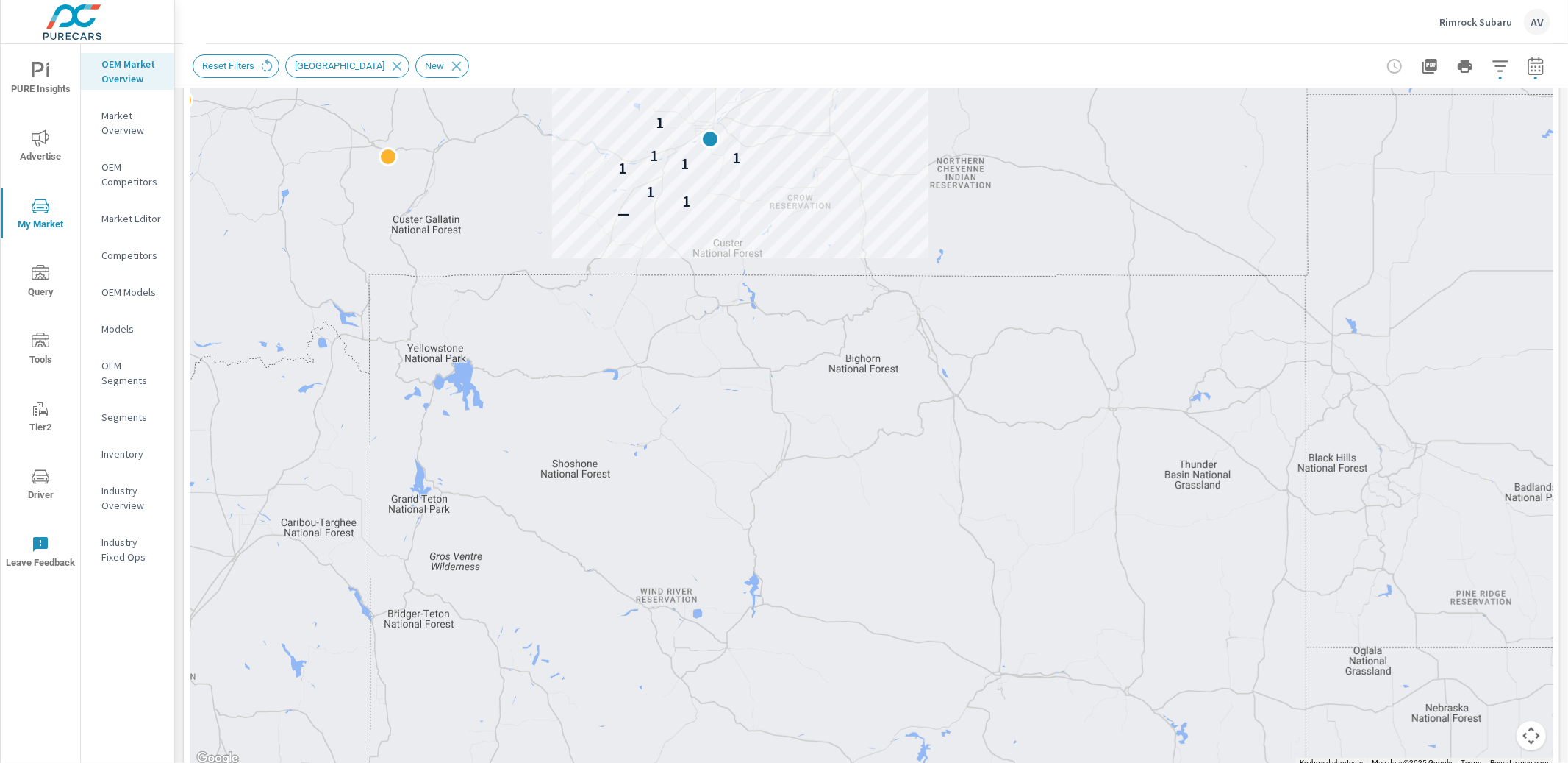
drag, startPoint x: 994, startPoint y: 279, endPoint x: 1073, endPoint y: 486, distance: 221.6
click at [1065, 448] on div "— 1 1 1 1 1 1 1 1" at bounding box center [872, 359] width 1364 height 818
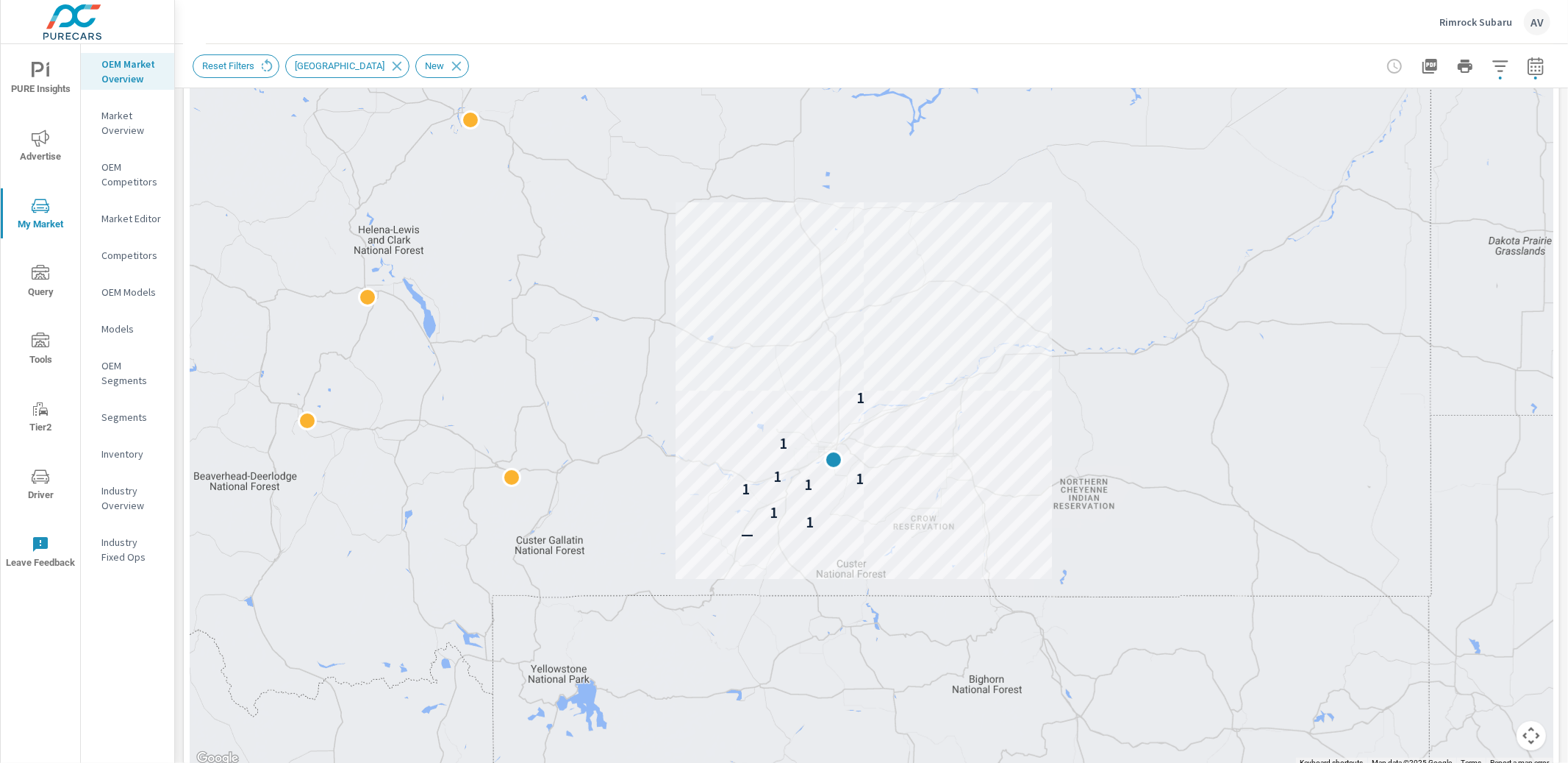
drag, startPoint x: 1049, startPoint y: 396, endPoint x: 1044, endPoint y: 411, distance: 15.8
click at [1044, 411] on div "— 1 1 1 1 1 1 1 1" at bounding box center [1569, 776] width 1411 height 795
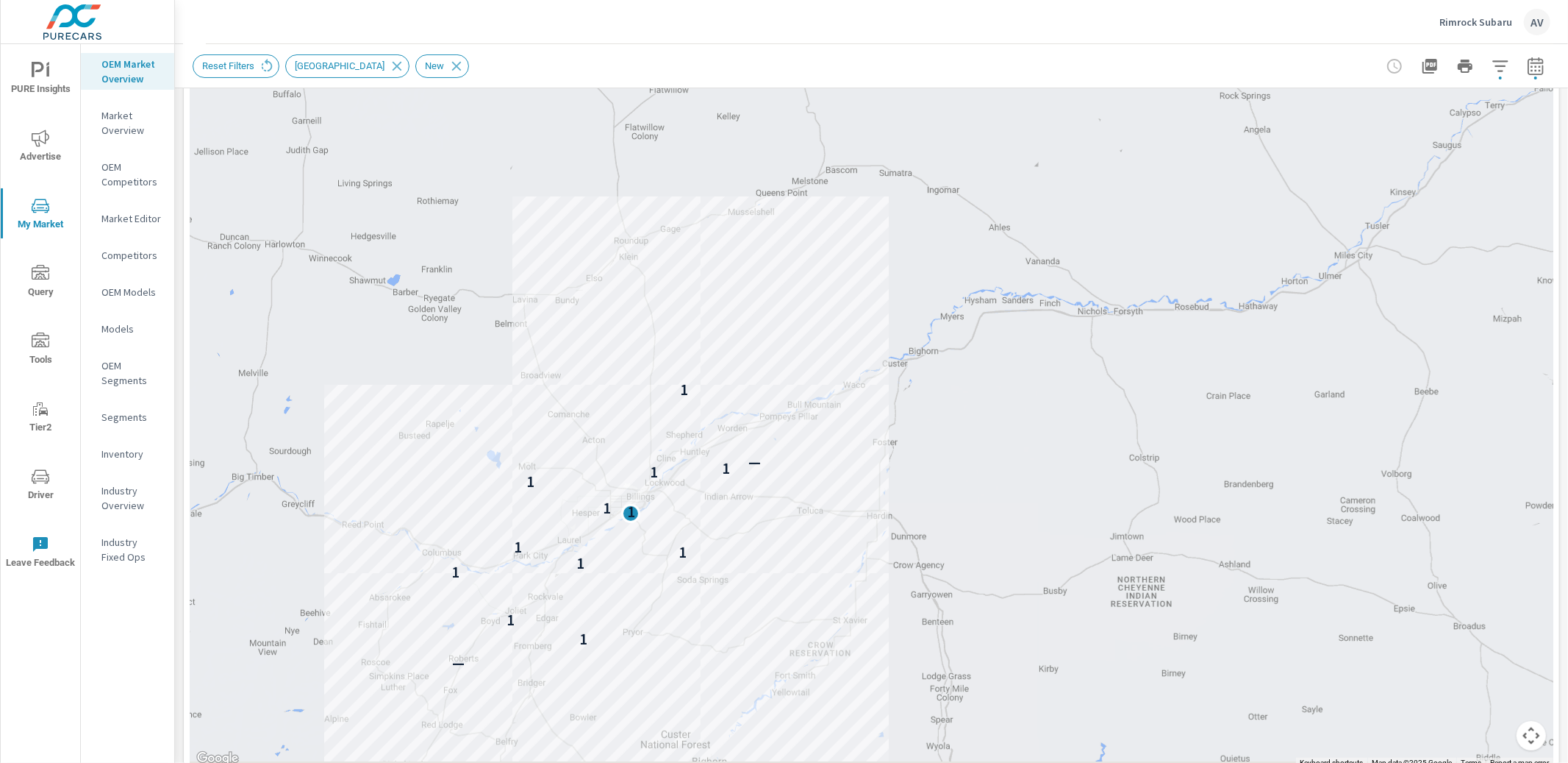
drag, startPoint x: 915, startPoint y: 449, endPoint x: 1034, endPoint y: 319, distance: 176.2
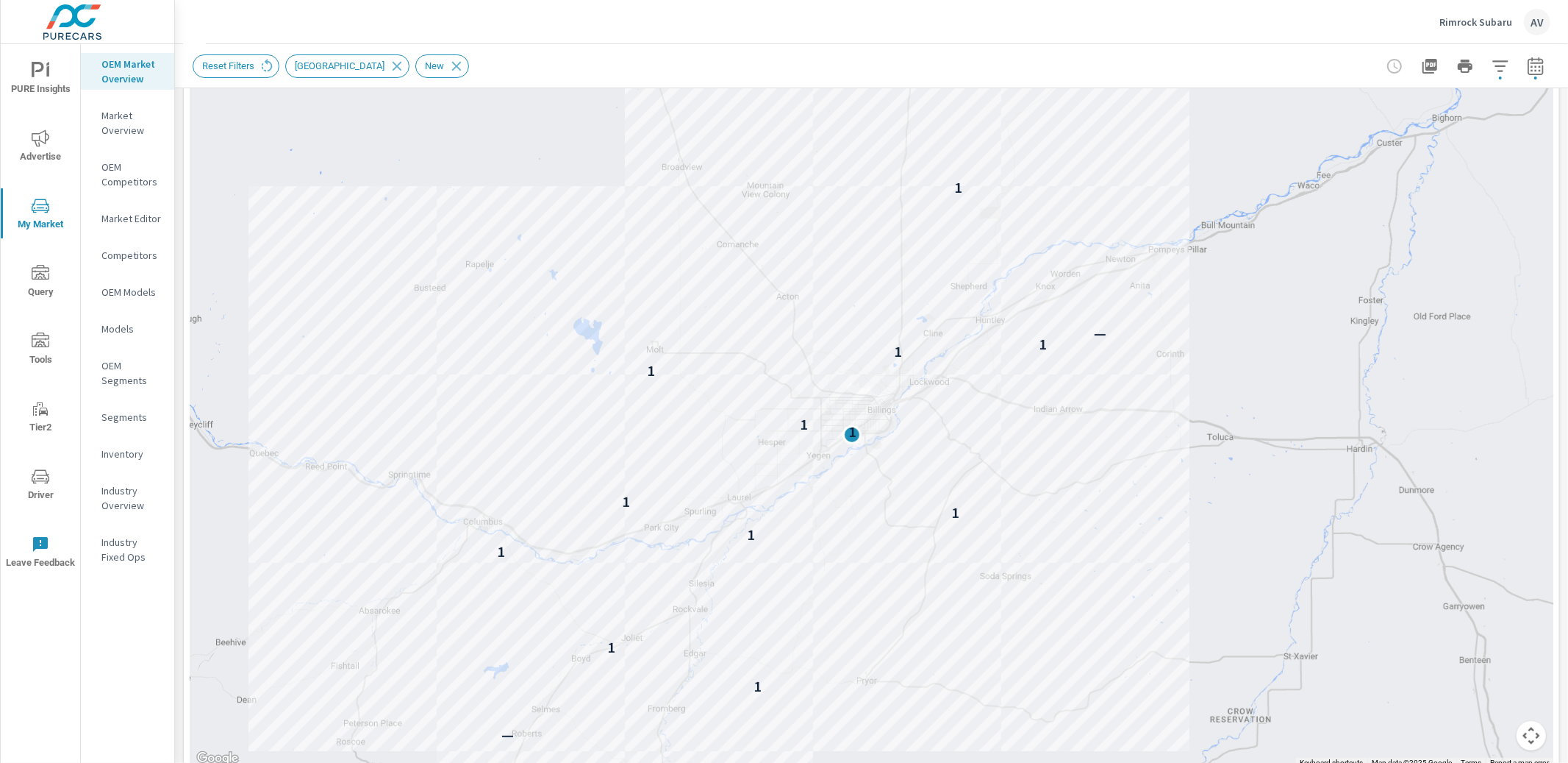
drag, startPoint x: 947, startPoint y: 367, endPoint x: 1281, endPoint y: 459, distance: 346.4
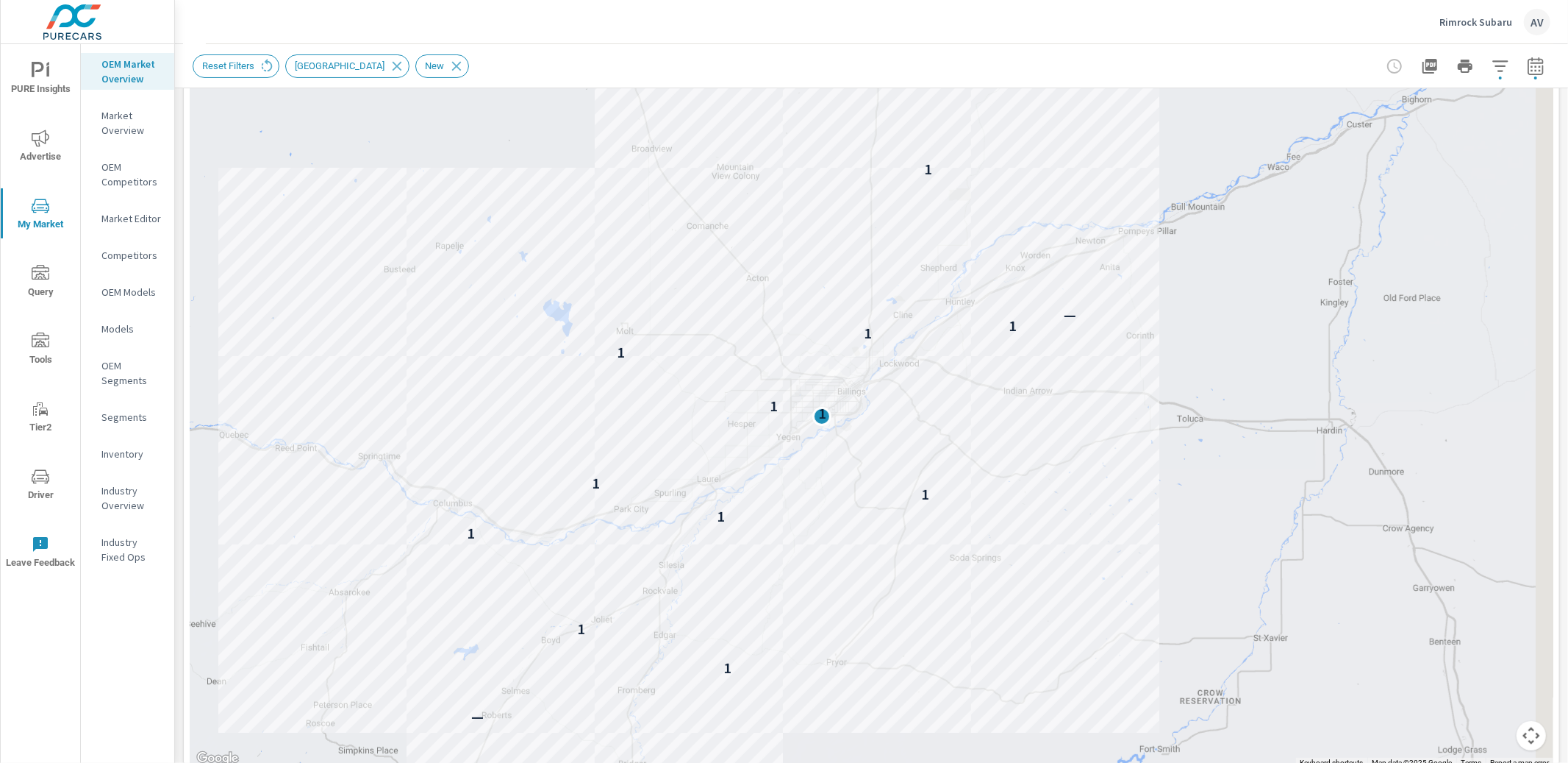
drag, startPoint x: 1232, startPoint y: 519, endPoint x: 1191, endPoint y: 502, distance: 44.4
click at [1191, 502] on div "— 1 1 1 1 1 1 1 1 1 1 1 — 1" at bounding box center [1543, 742] width 1411 height 795
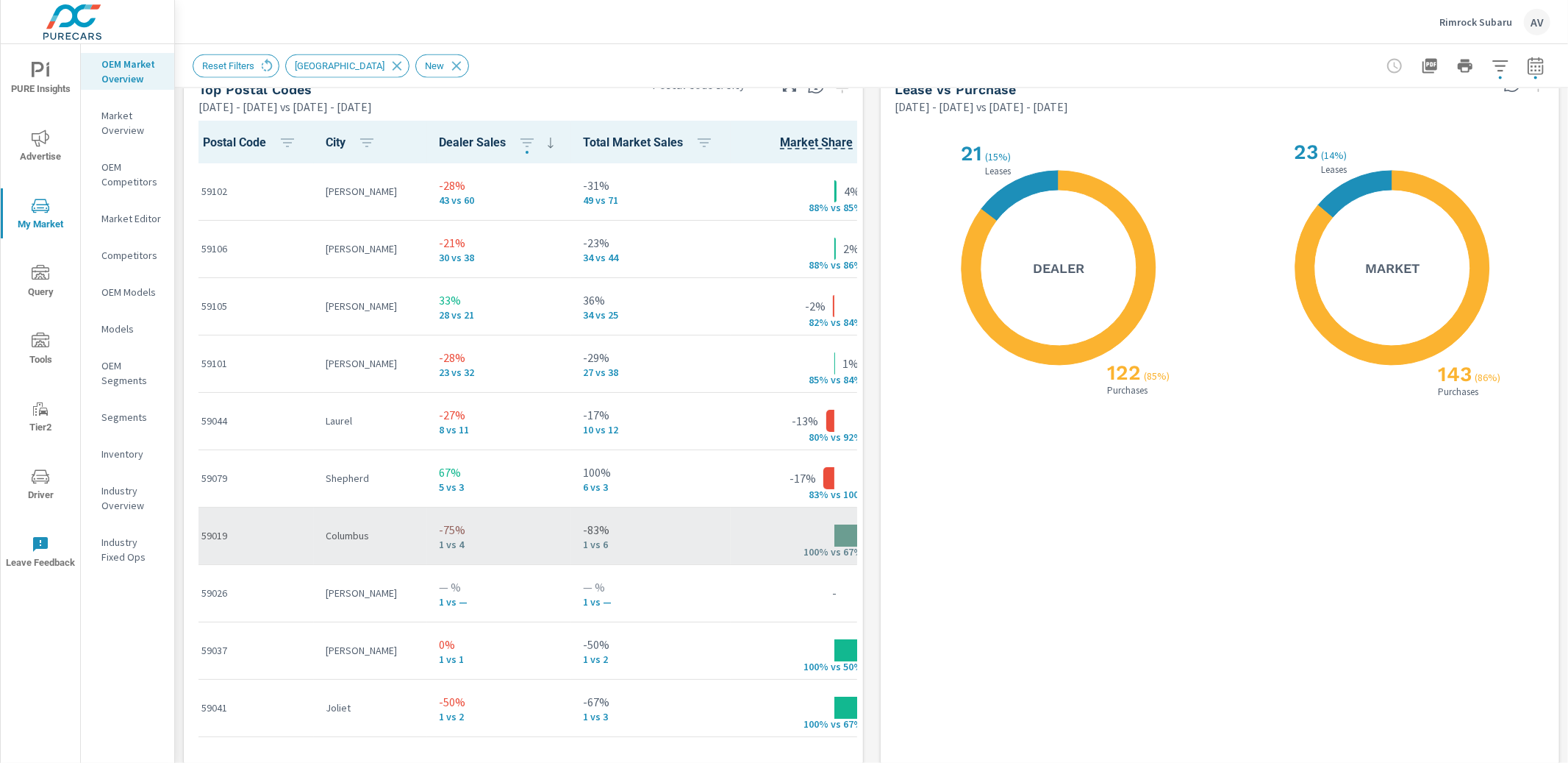
scroll to position [1639, 0]
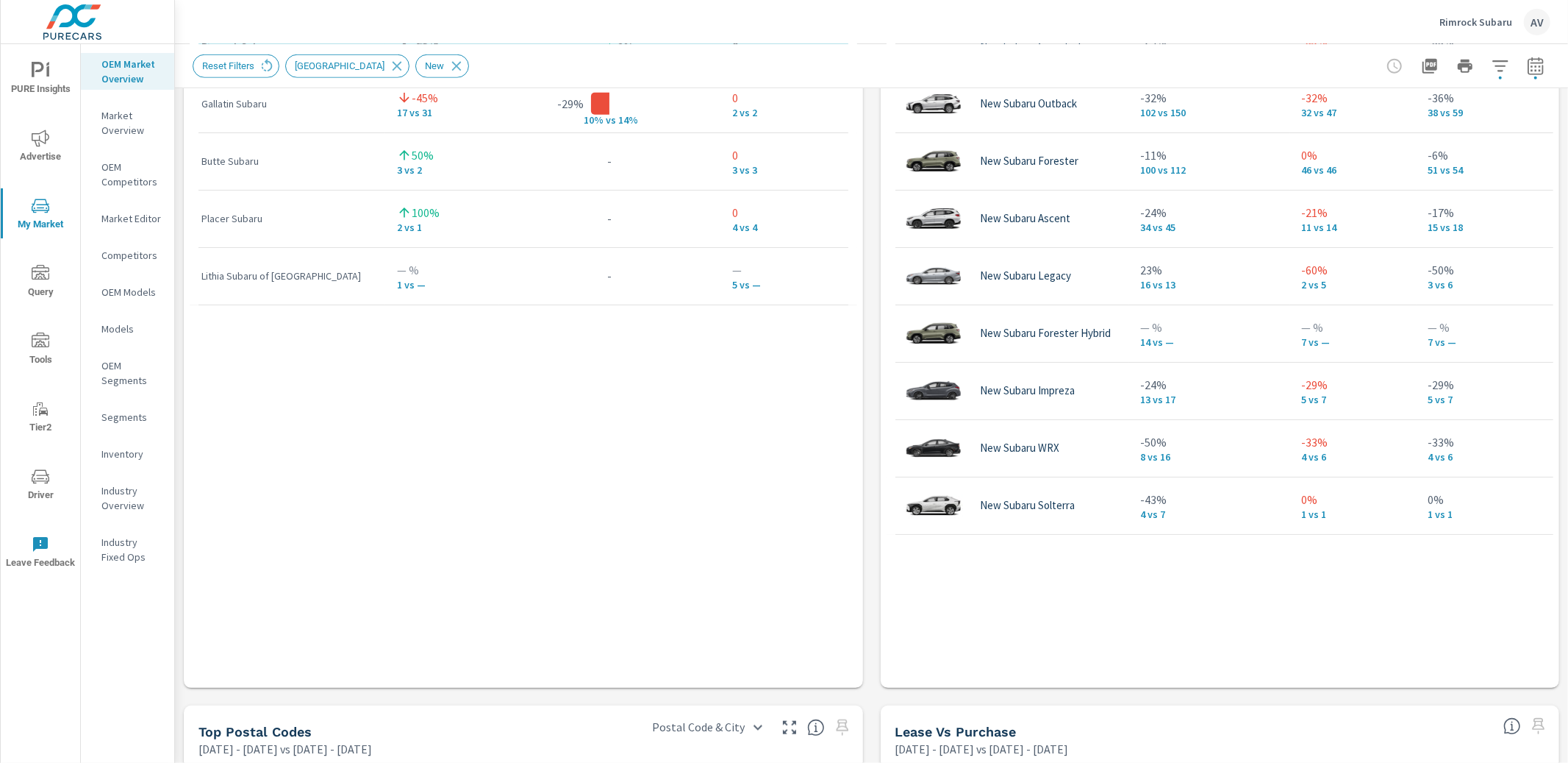
scroll to position [0, 0]
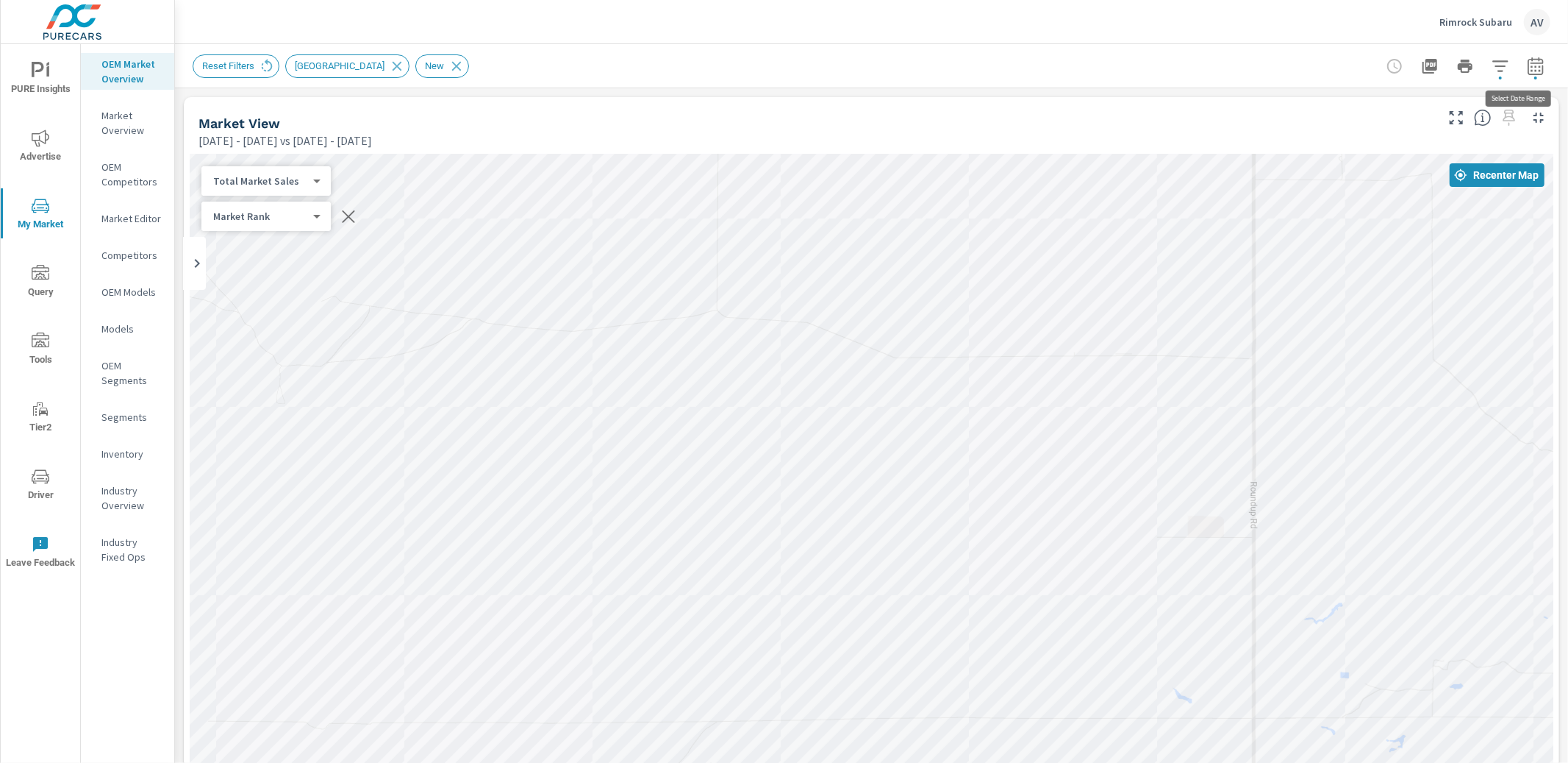
click at [1222, 60] on icon "button" at bounding box center [1536, 67] width 18 height 18
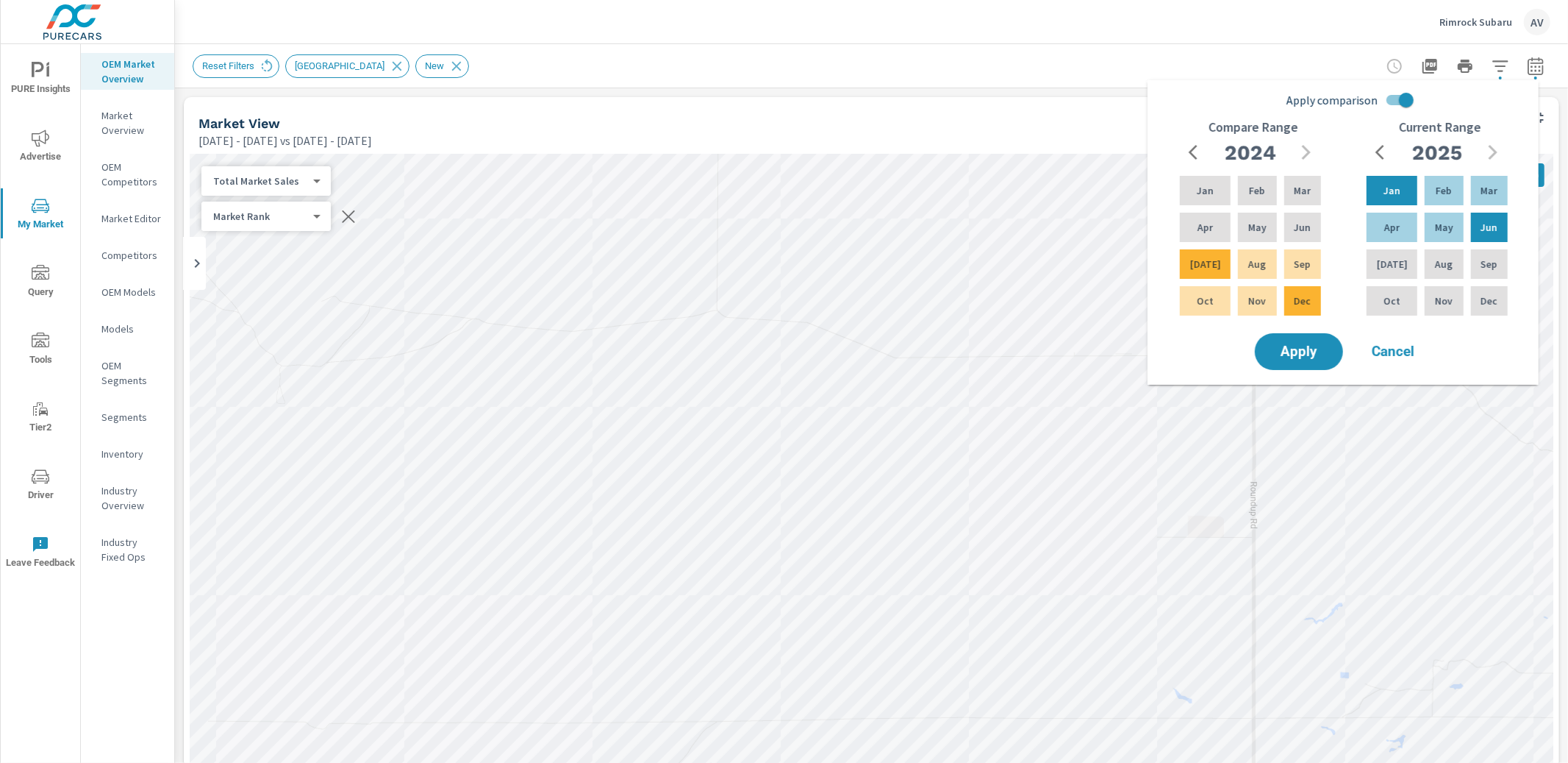
click at [1222, 147] on div "2025" at bounding box center [1437, 152] width 141 height 30
click at [1222, 344] on div "Apply comparison Compare Range 2024 Jan Feb Mar Apr May Jun Jul Aug Sep Oct Nov…" at bounding box center [1343, 227] width 391 height 293
click at [1222, 73] on icon "button" at bounding box center [1501, 67] width 18 height 18
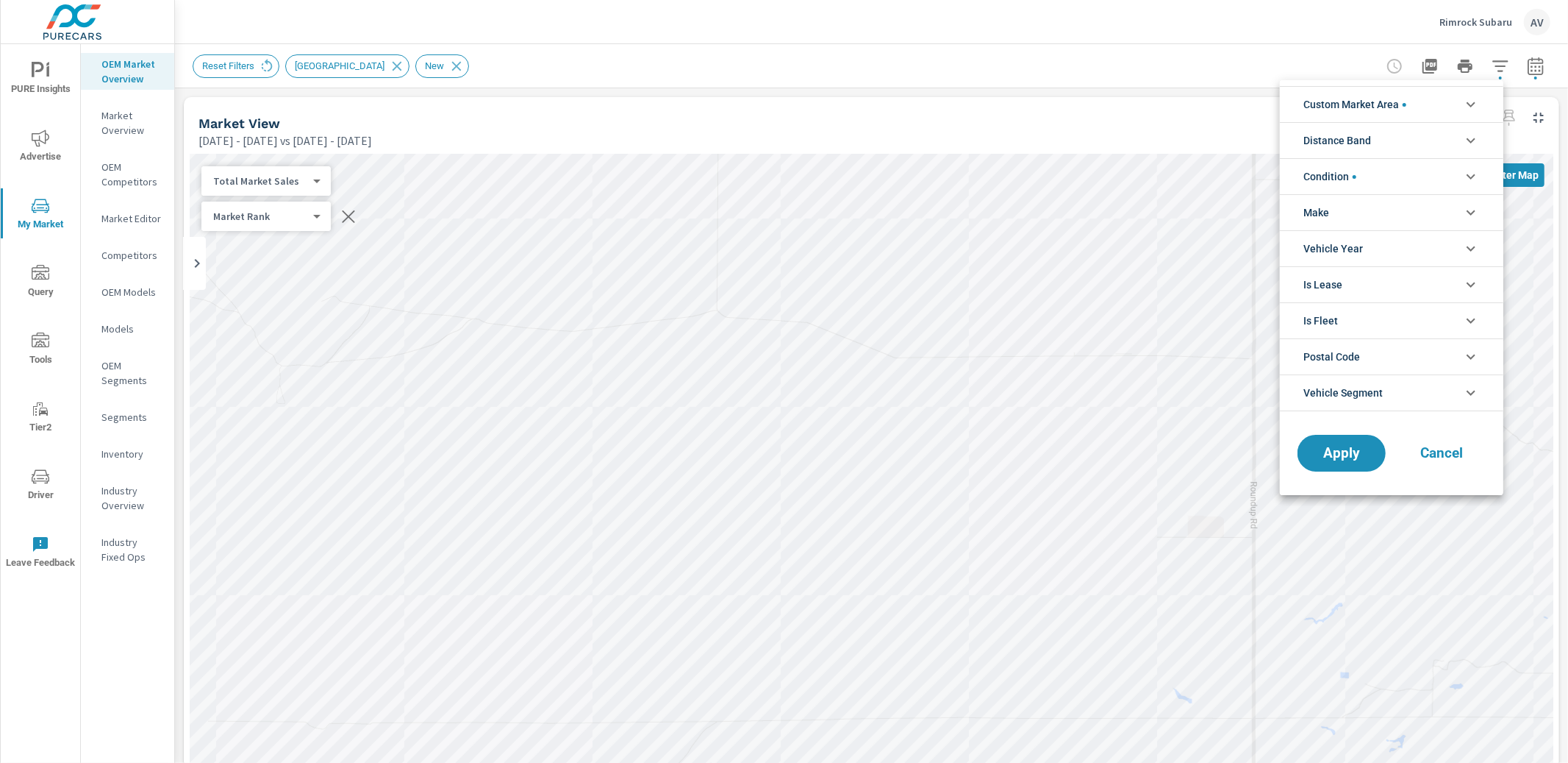
click at [1222, 179] on li "Condition" at bounding box center [1391, 176] width 223 height 36
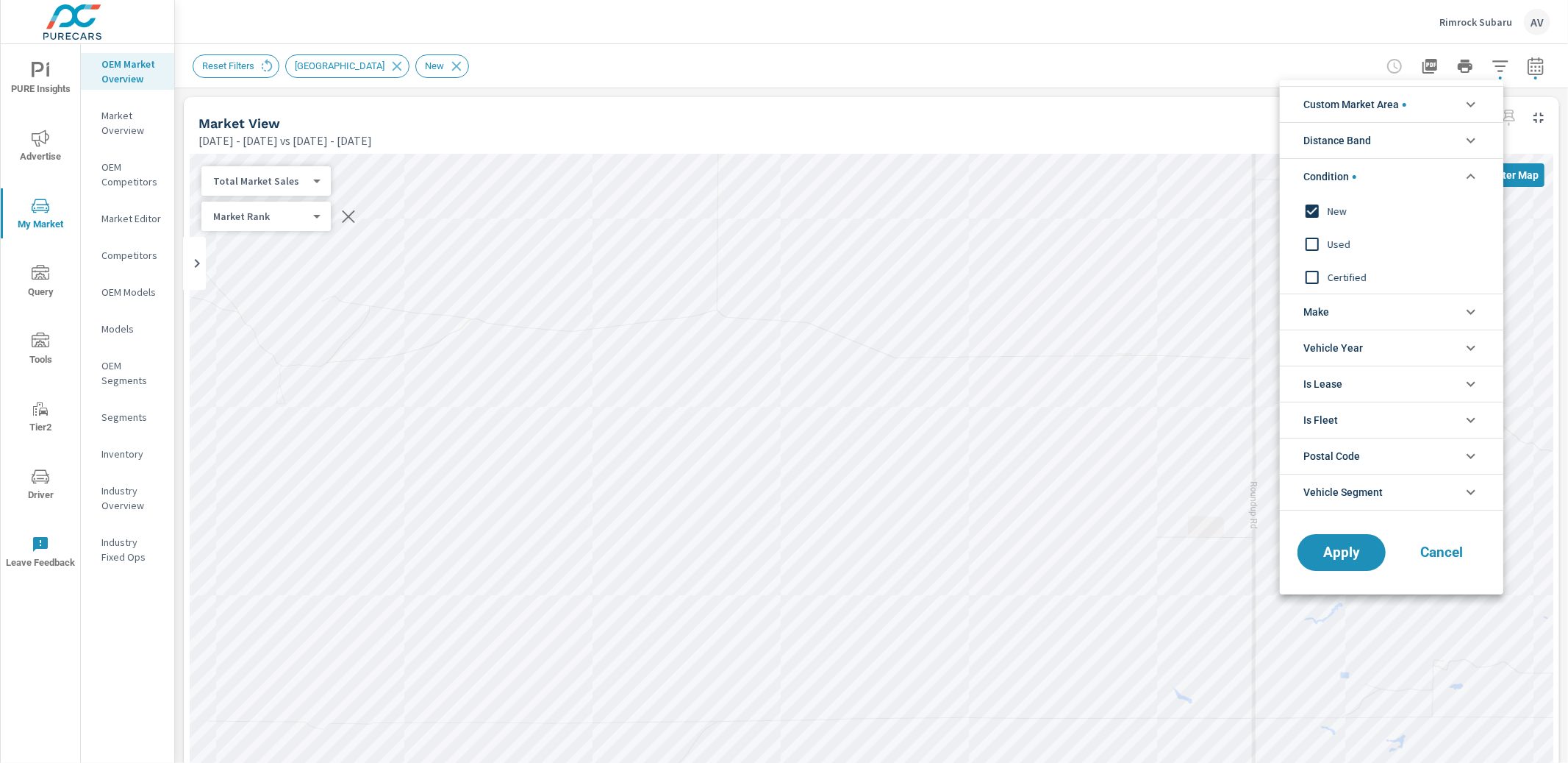
click at [1222, 245] on input "filter options" at bounding box center [1311, 244] width 31 height 31
click at [1222, 269] on input "filter options" at bounding box center [1311, 277] width 31 height 31
click at [1222, 208] on input "filter options" at bounding box center [1311, 210] width 31 height 31
click at [1222, 555] on span "Apply" at bounding box center [1341, 553] width 60 height 14
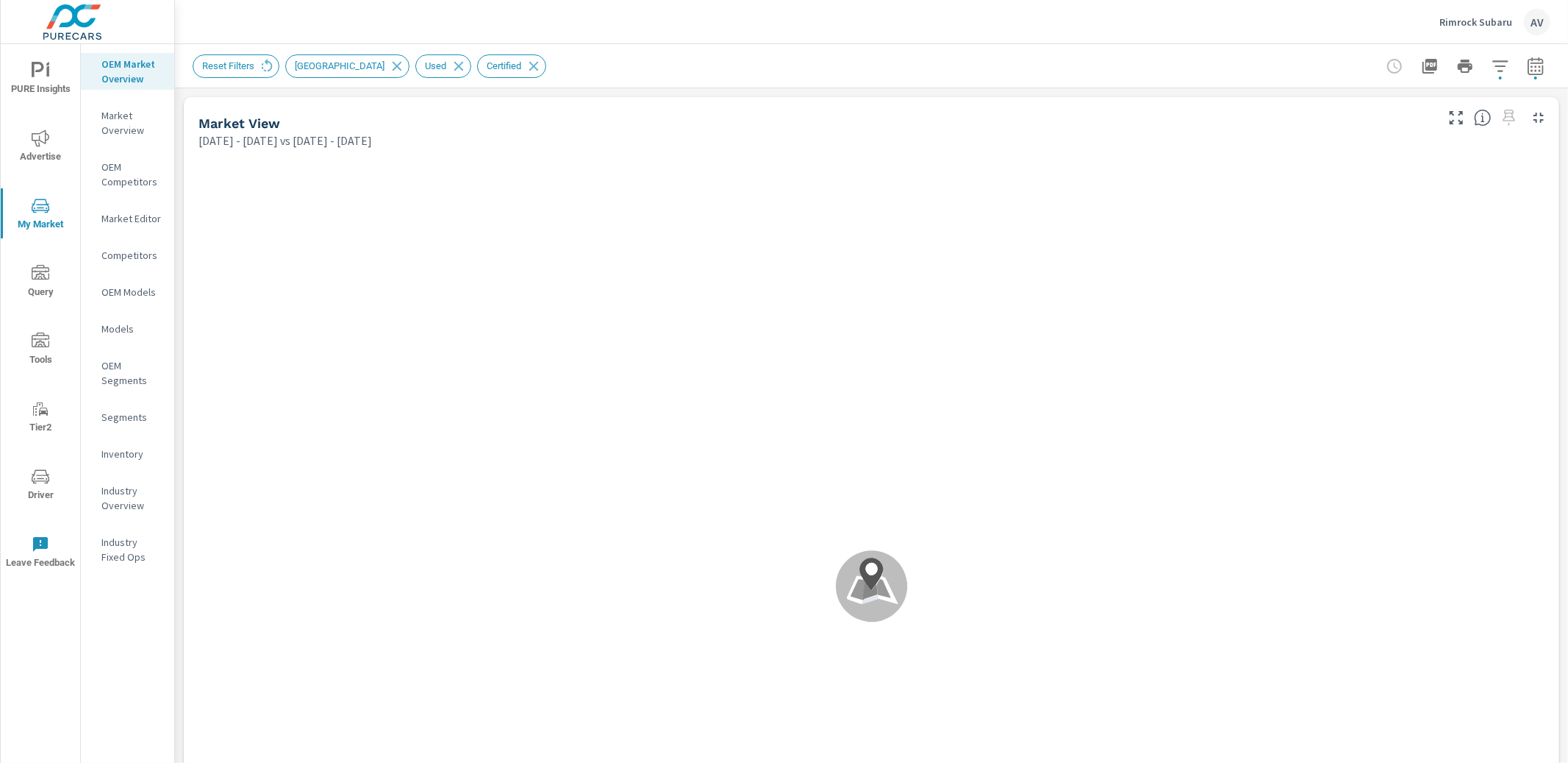
scroll to position [115, 0]
